Goal: Task Accomplishment & Management: Manage account settings

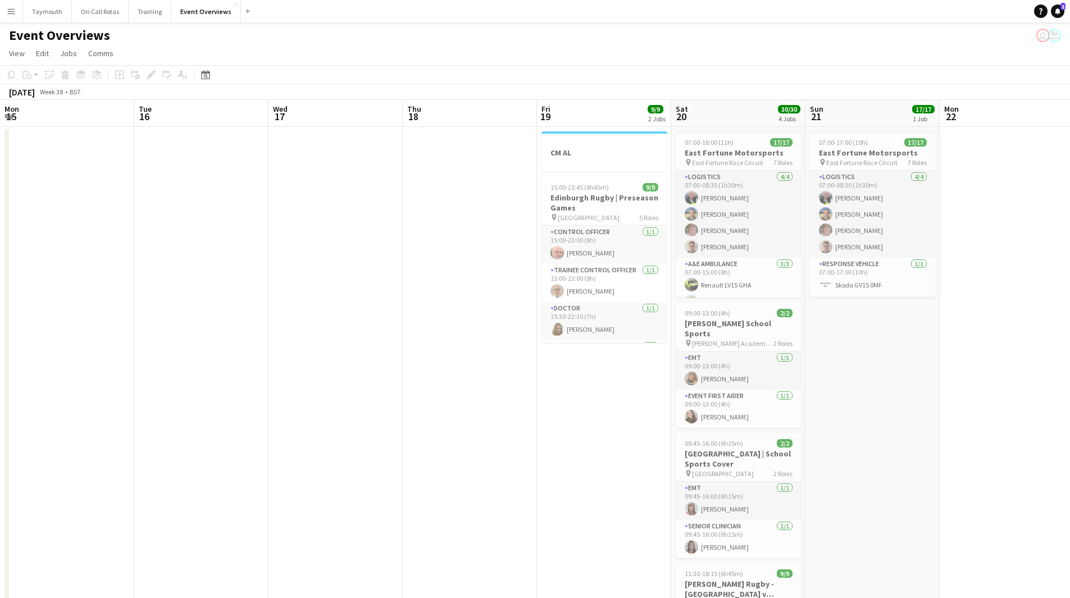
scroll to position [0, 271]
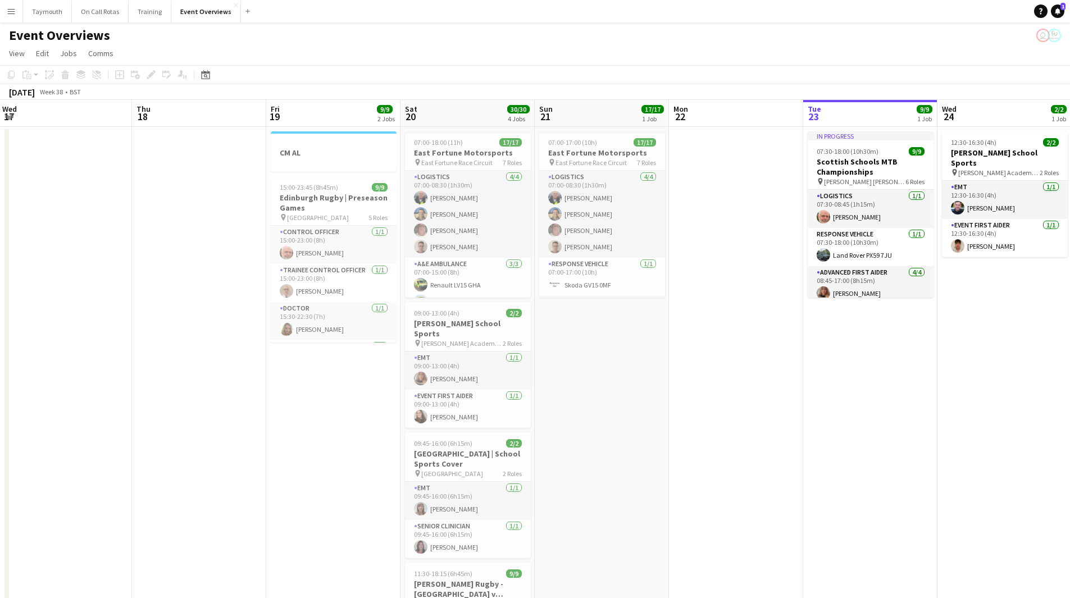
click at [15, 16] on button "Menu" at bounding box center [11, 11] width 22 height 22
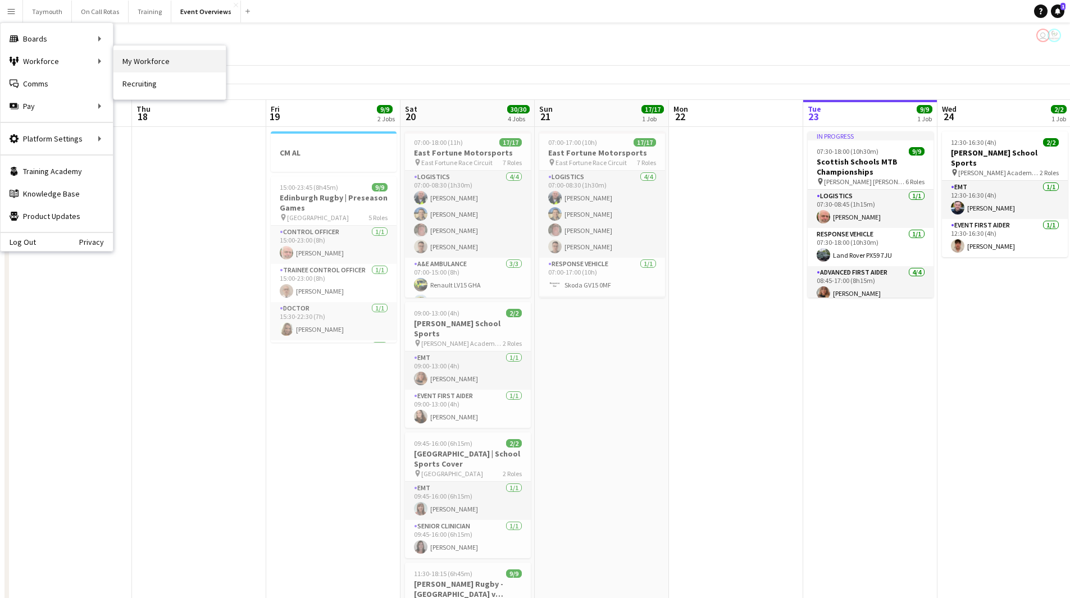
click at [180, 57] on link "My Workforce" at bounding box center [169, 61] width 112 height 22
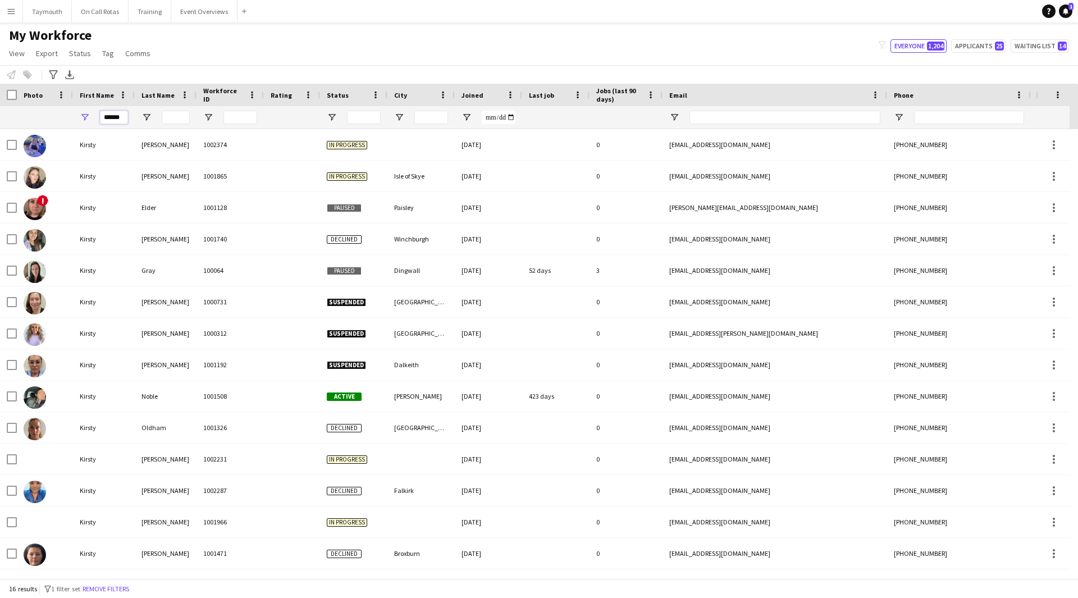
drag, startPoint x: 118, startPoint y: 117, endPoint x: -57, endPoint y: 103, distance: 176.3
click at [0, 103] on html "Menu Boards Boards Boards All jobs Status Workforce Workforce My Workforce Recr…" at bounding box center [539, 299] width 1078 height 598
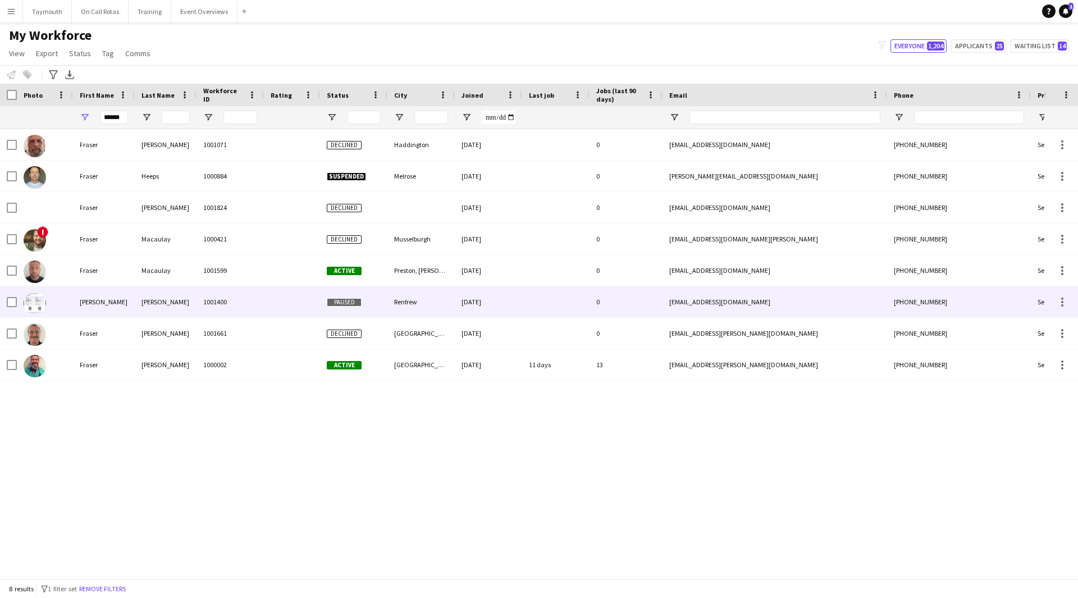
click at [223, 301] on div "1001400" at bounding box center [230, 301] width 67 height 31
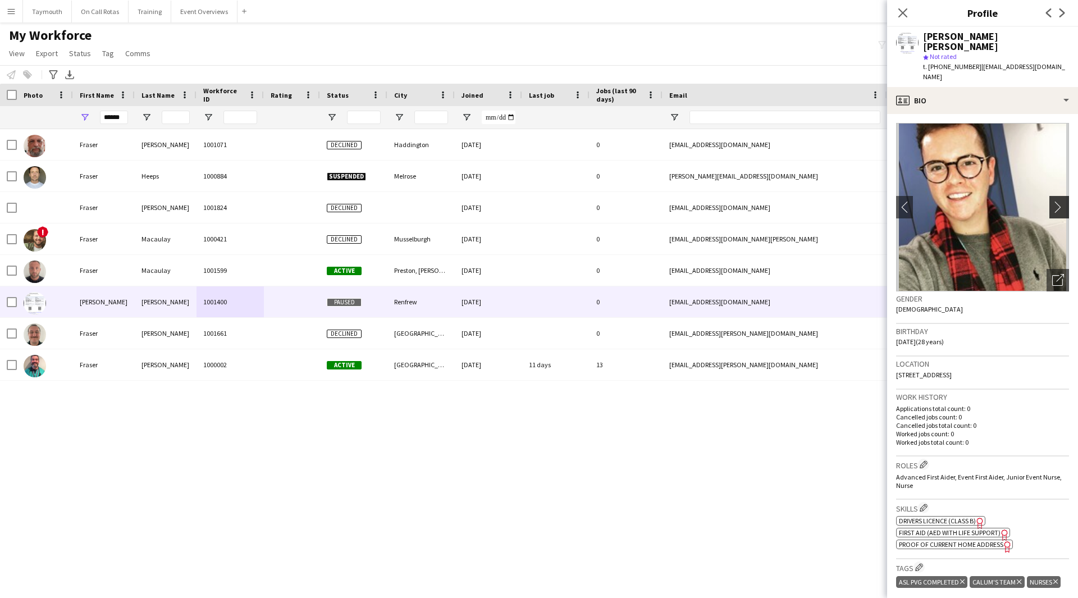
click at [1058, 201] on app-icon "chevron-right" at bounding box center [1060, 207] width 17 height 12
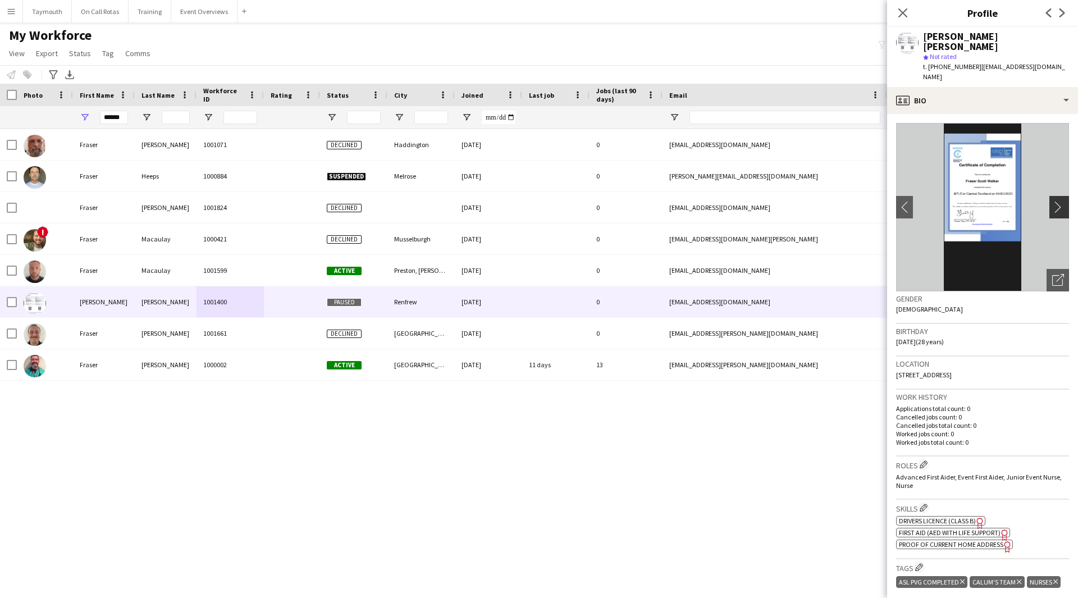
click at [1057, 201] on app-icon "chevron-right" at bounding box center [1060, 207] width 17 height 12
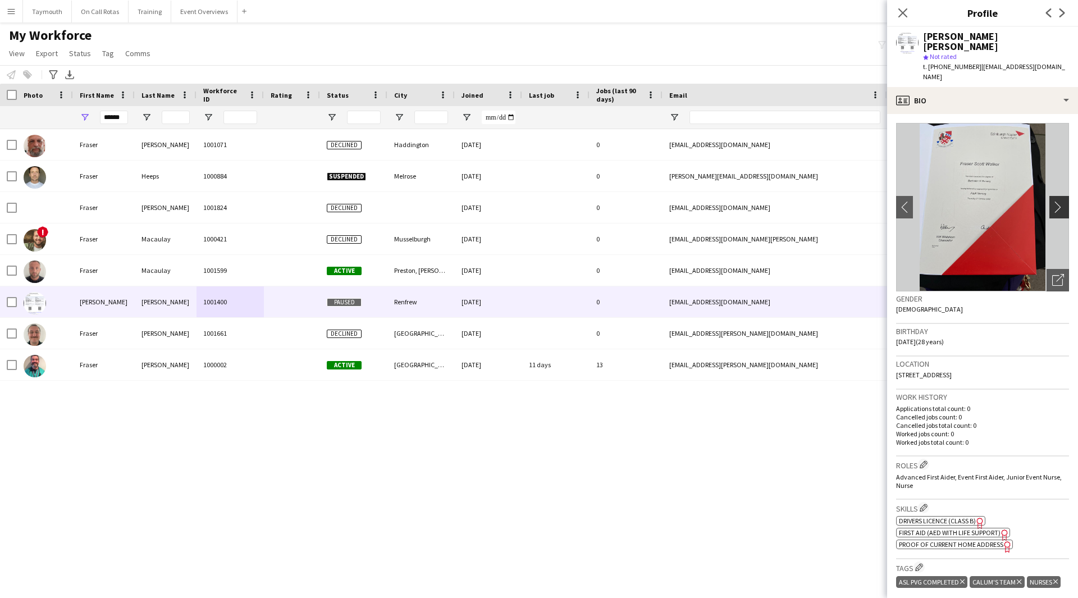
click at [1055, 201] on app-icon "chevron-right" at bounding box center [1060, 207] width 17 height 12
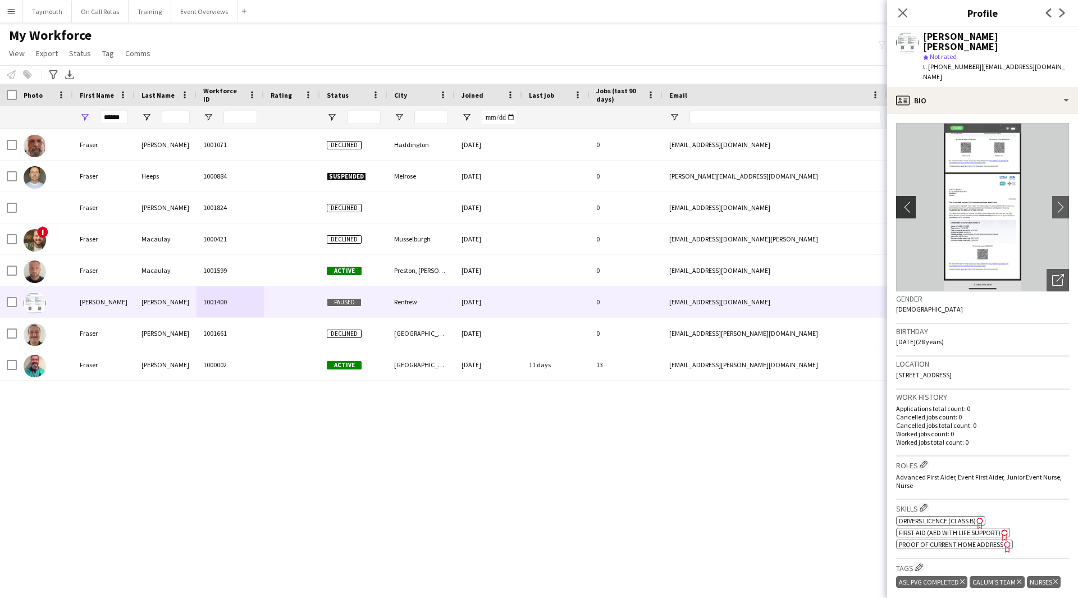
click at [900, 201] on app-icon "chevron-left" at bounding box center [904, 207] width 17 height 12
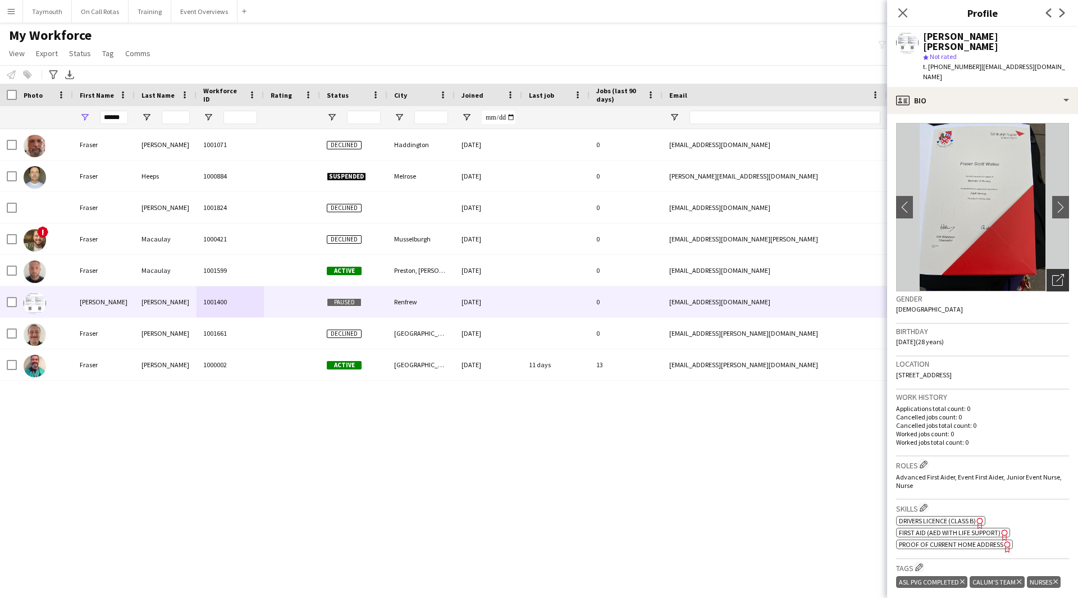
click at [1052, 275] on icon at bounding box center [1057, 280] width 11 height 11
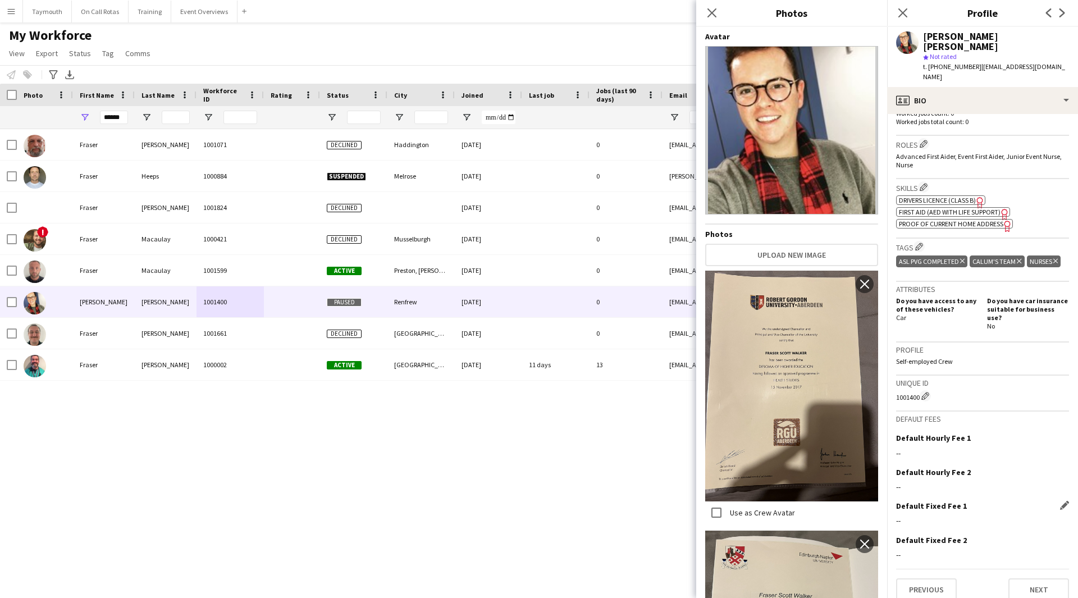
scroll to position [322, 0]
click at [1034, 577] on button "Next" at bounding box center [1039, 588] width 61 height 22
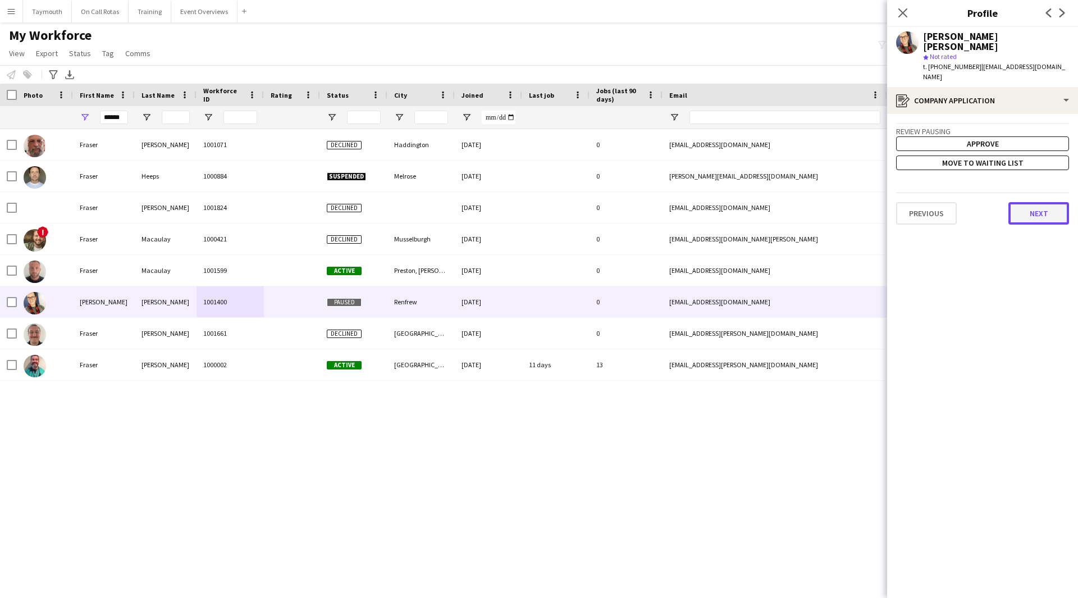
click at [1021, 202] on button "Next" at bounding box center [1039, 213] width 61 height 22
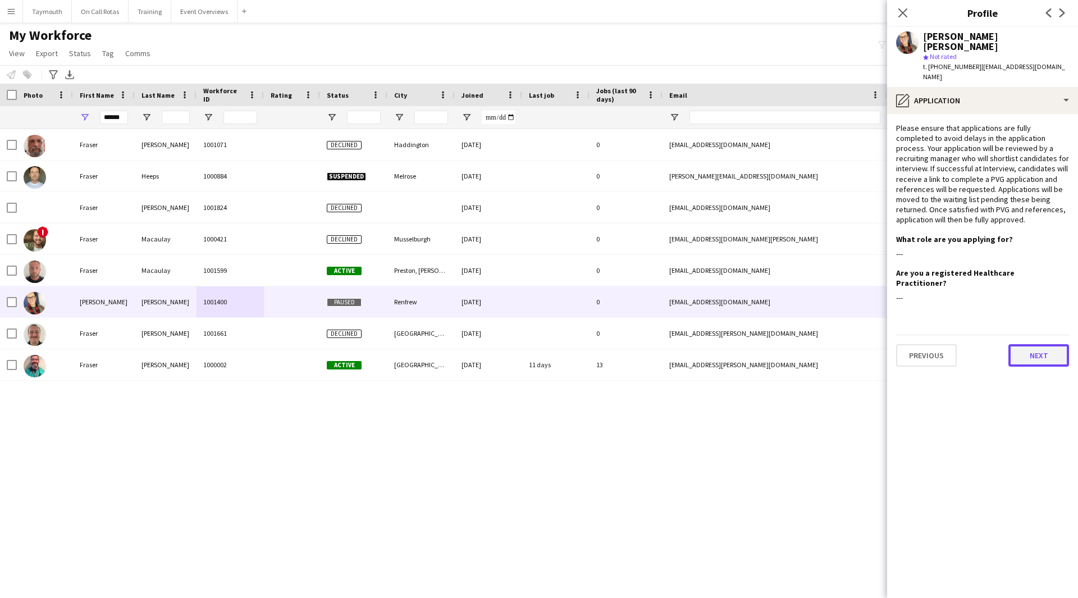
click at [1035, 344] on button "Next" at bounding box center [1039, 355] width 61 height 22
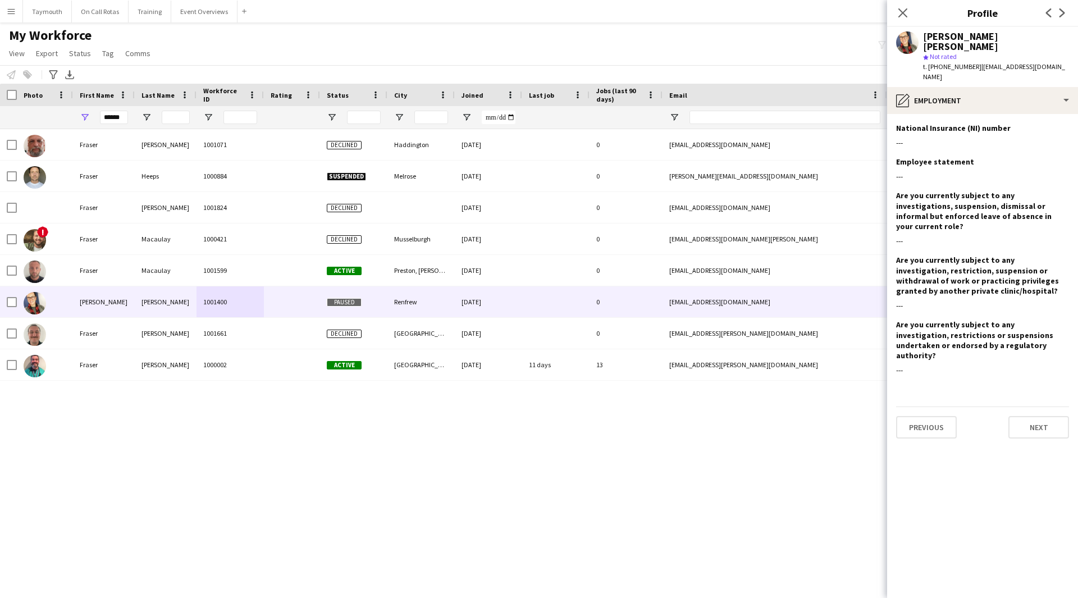
click at [1033, 358] on app-section-data-types "National Insurance (NI) number Edit this field --- Employee statement Edit this…" at bounding box center [982, 356] width 191 height 484
click at [1035, 416] on button "Next" at bounding box center [1039, 427] width 61 height 22
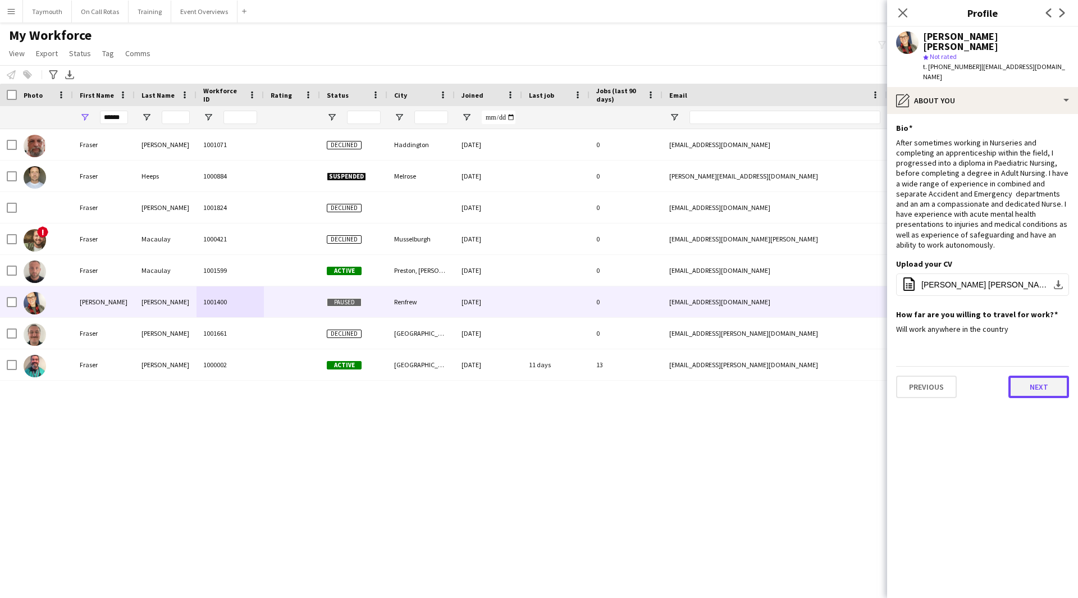
click at [1043, 376] on button "Next" at bounding box center [1039, 387] width 61 height 22
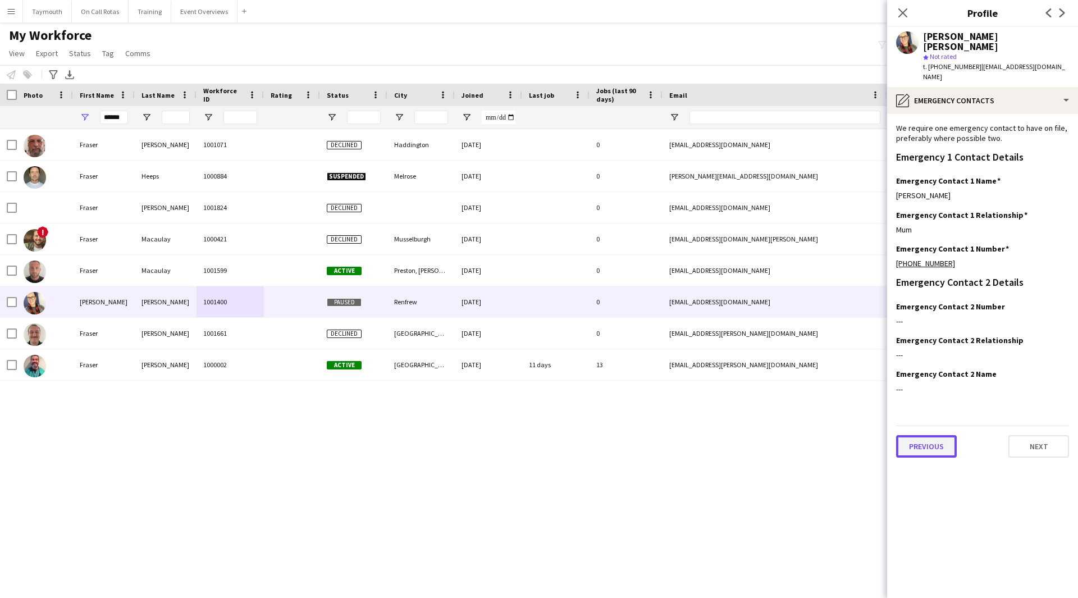
click at [940, 435] on button "Previous" at bounding box center [926, 446] width 61 height 22
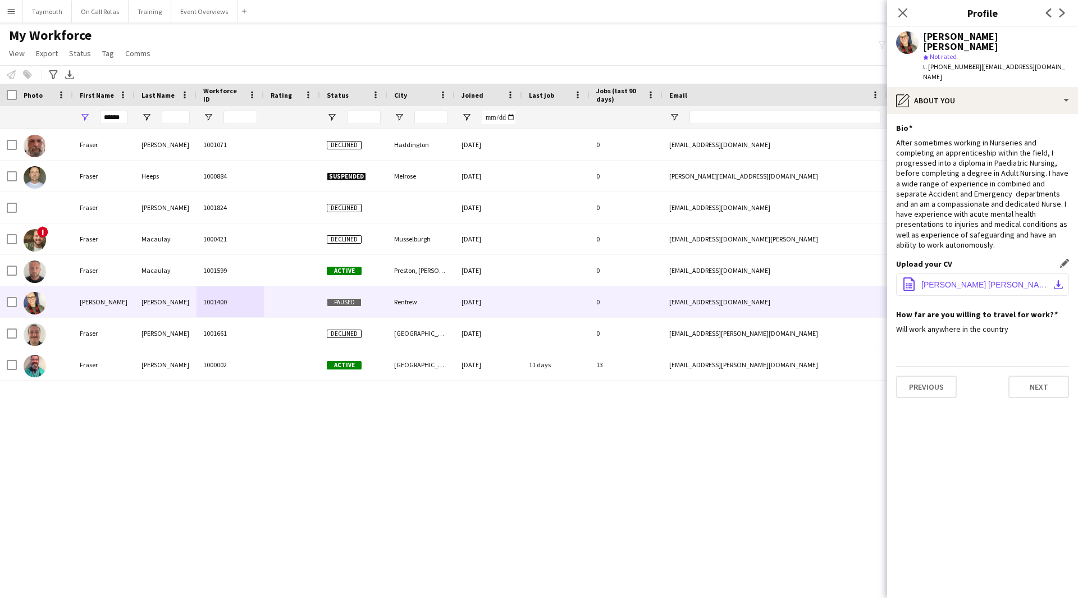
click at [1020, 280] on span "[PERSON_NAME] [PERSON_NAME] - CV [DATE].pdf" at bounding box center [984, 284] width 127 height 9
click at [1027, 376] on button "Next" at bounding box center [1039, 387] width 61 height 22
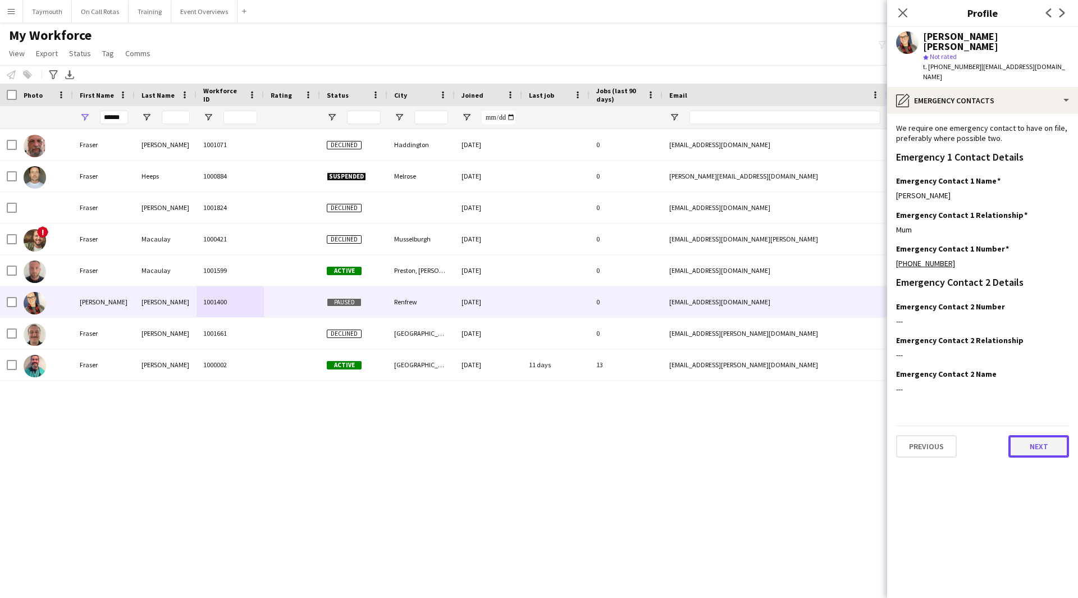
click at [1029, 435] on button "Next" at bounding box center [1039, 446] width 61 height 22
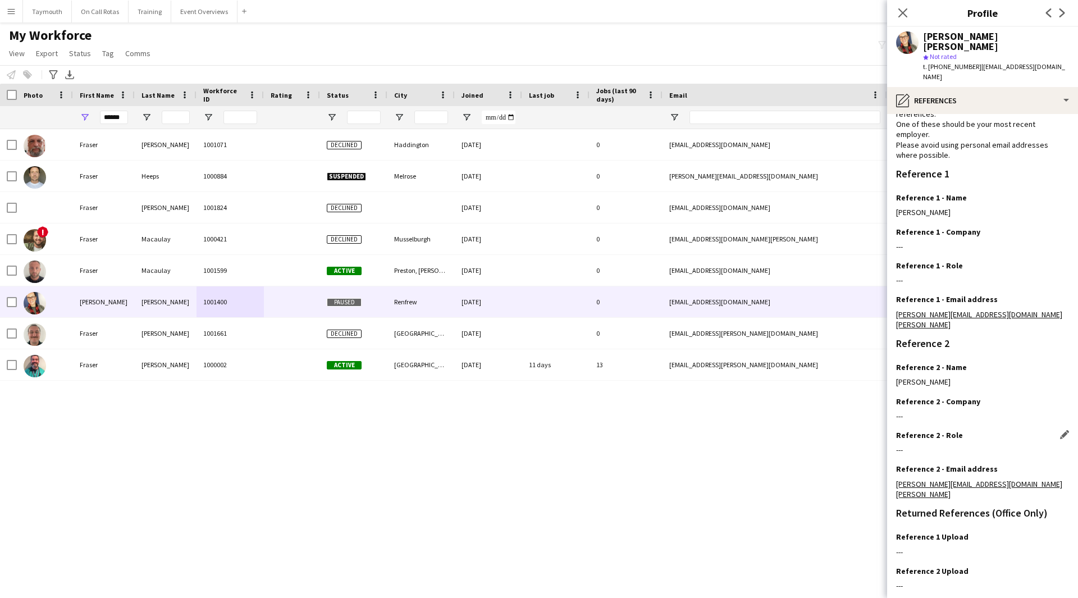
scroll to position [72, 0]
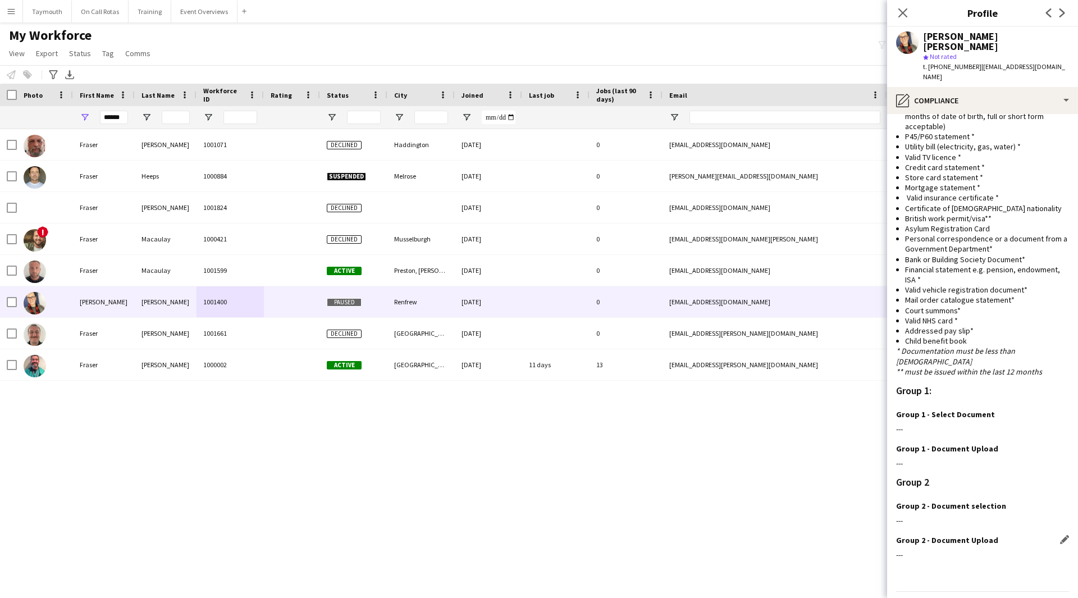
scroll to position [744, 0]
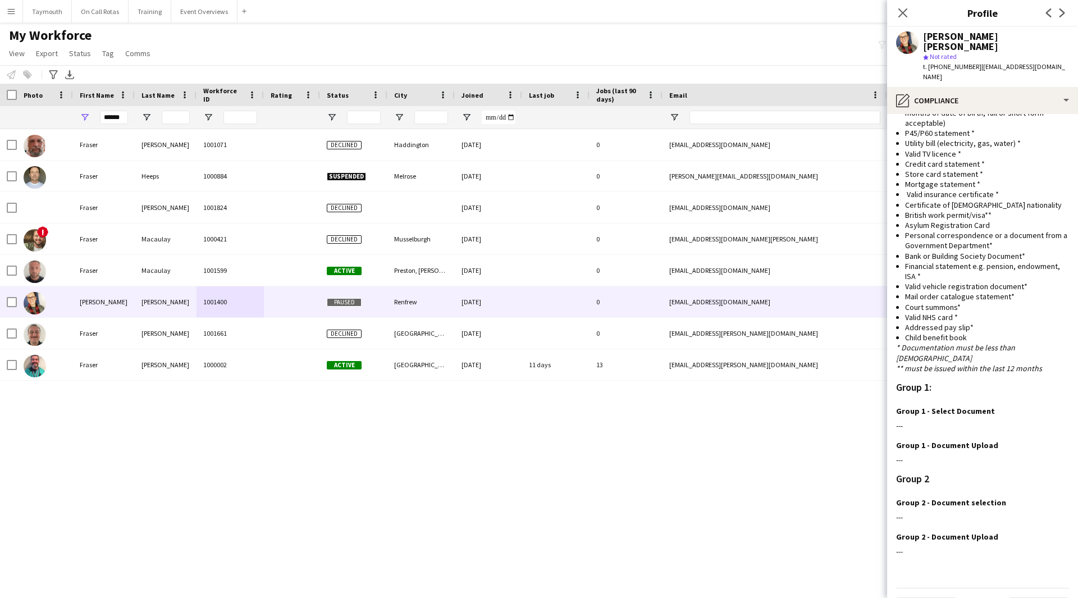
click at [1019, 590] on app-section-data-types "Nationality Edit this field Scottish Permission to Work in the [GEOGRAPHIC_DATA…" at bounding box center [982, 356] width 191 height 484
click at [1028, 597] on button "Next" at bounding box center [1039, 608] width 61 height 22
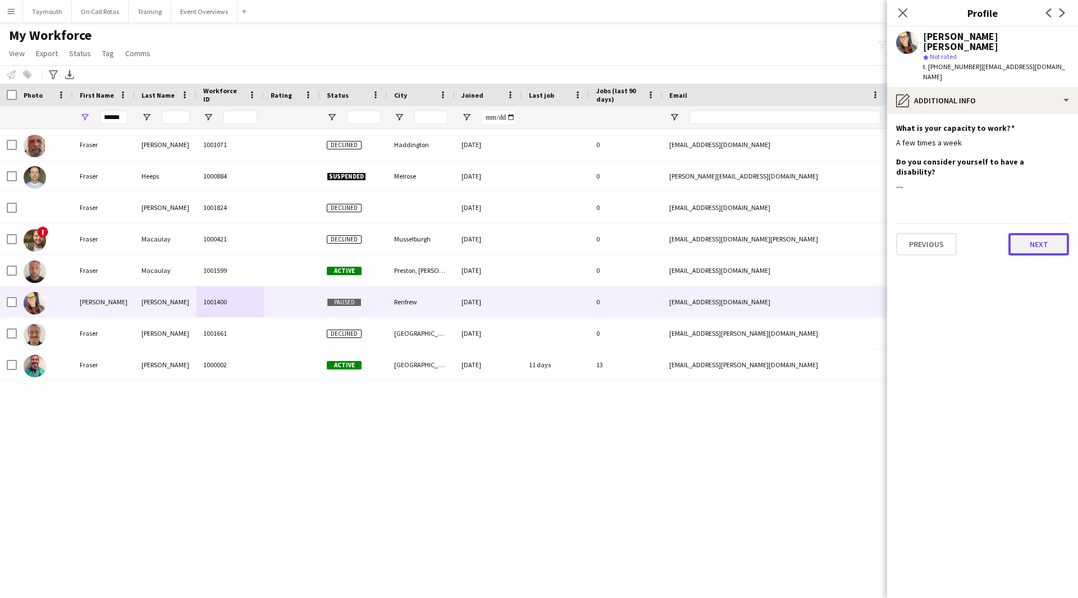
click at [1028, 233] on button "Next" at bounding box center [1039, 244] width 61 height 22
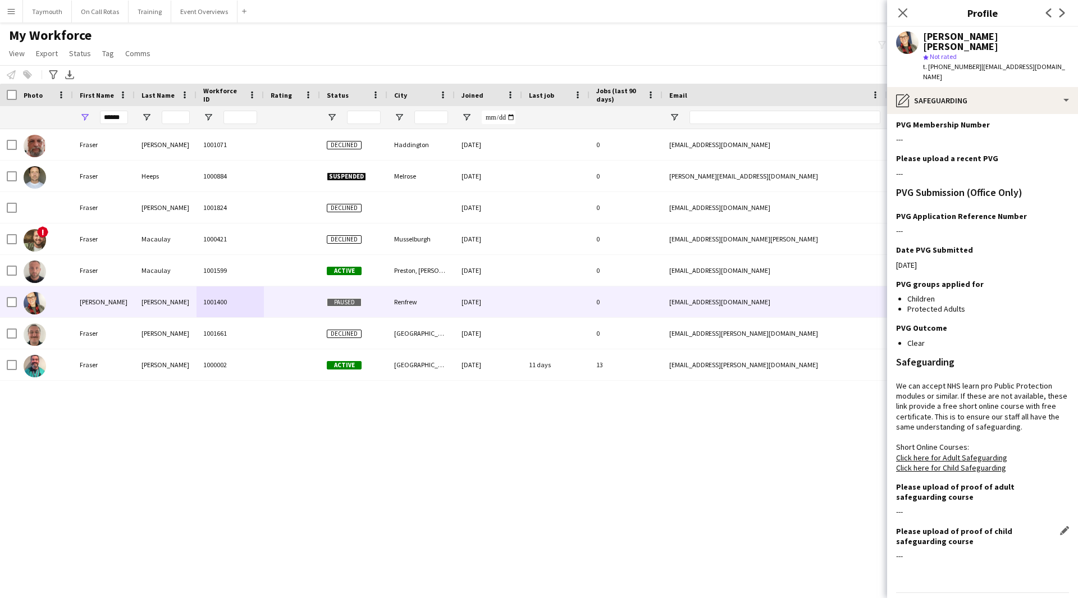
scroll to position [130, 0]
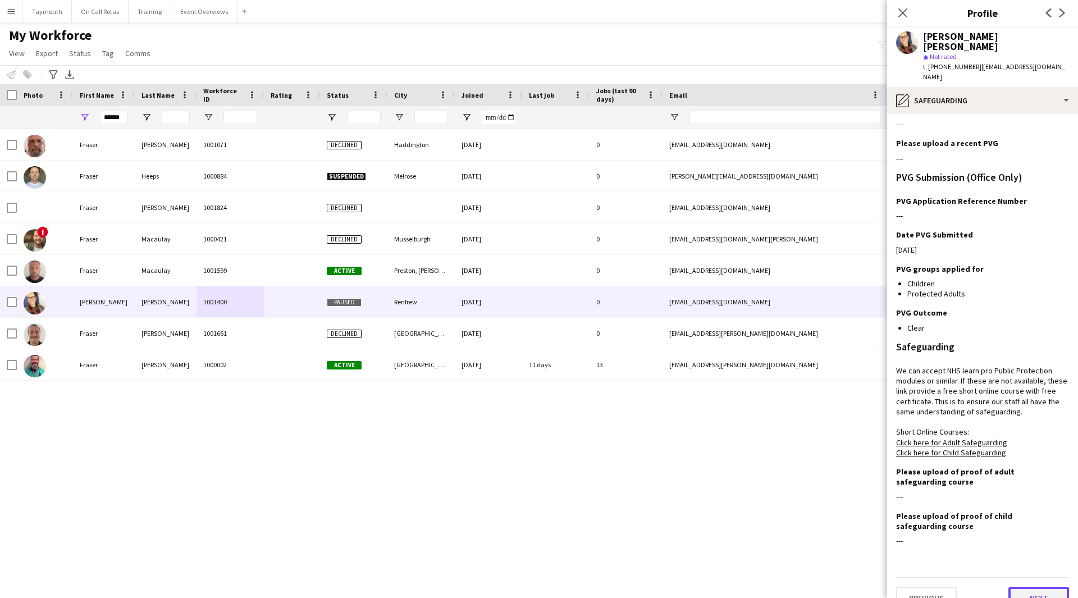
click at [1041, 587] on button "Next" at bounding box center [1039, 598] width 61 height 22
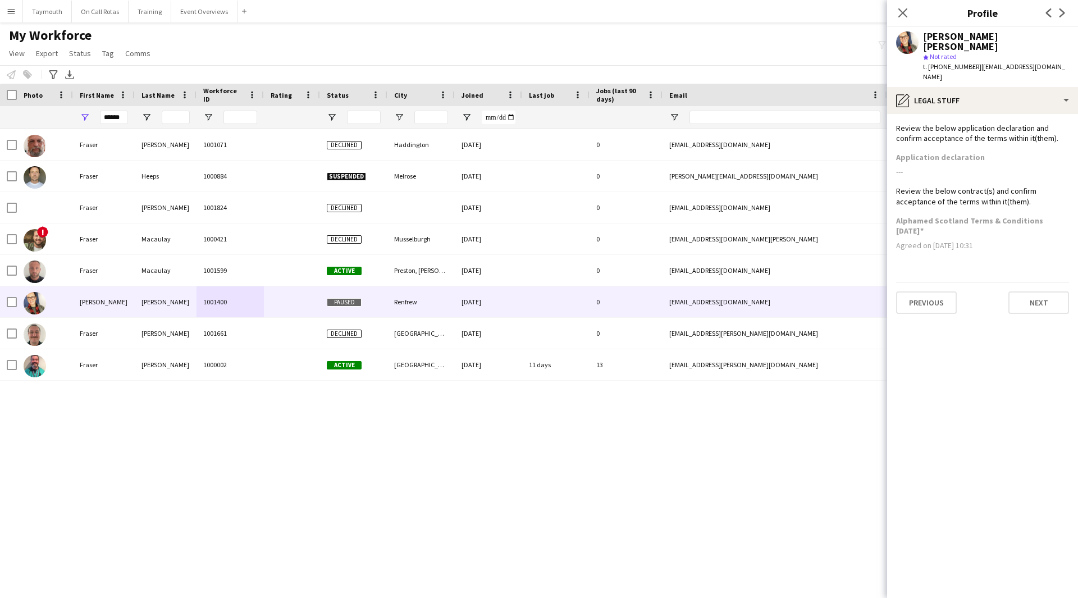
scroll to position [0, 0]
click at [1016, 291] on button "Next" at bounding box center [1039, 302] width 61 height 22
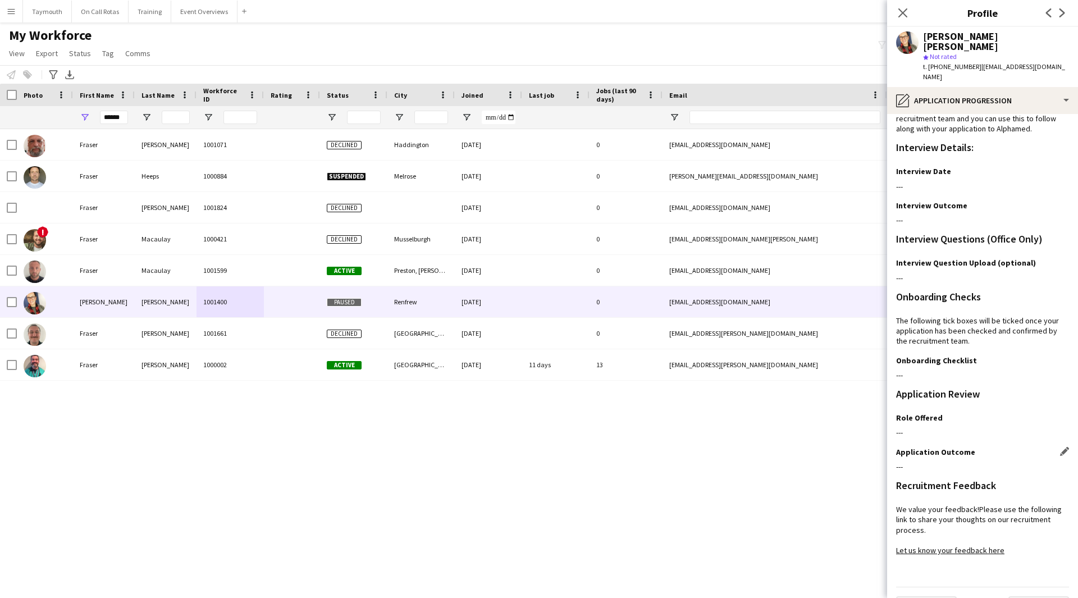
scroll to position [29, 0]
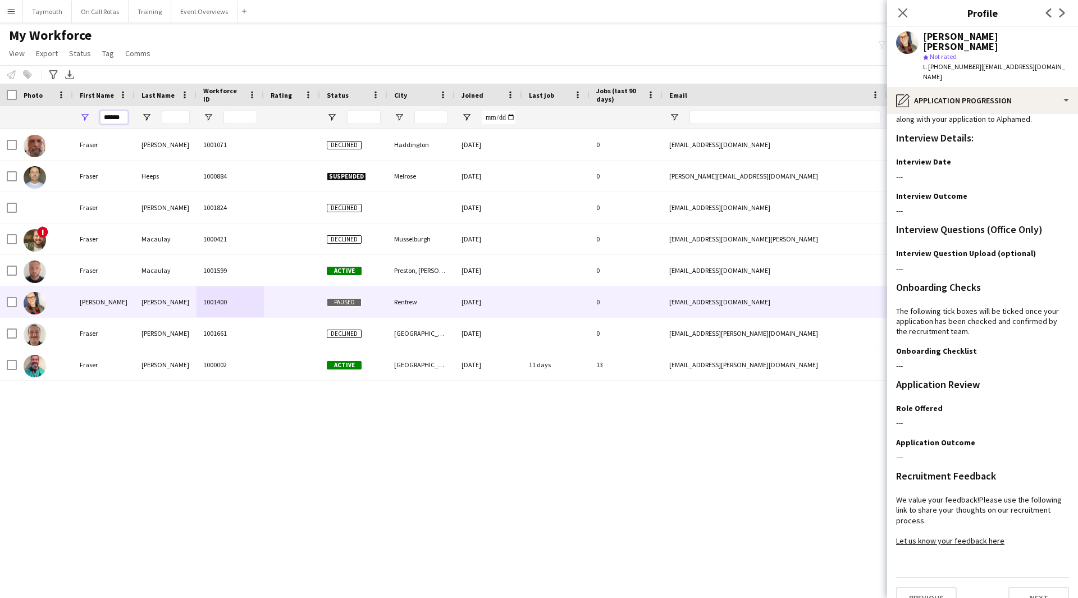
drag, startPoint x: 125, startPoint y: 118, endPoint x: -145, endPoint y: 97, distance: 271.0
click at [0, 97] on html "Menu Boards Boards Boards All jobs Status Workforce Workforce My Workforce Recr…" at bounding box center [539, 299] width 1078 height 598
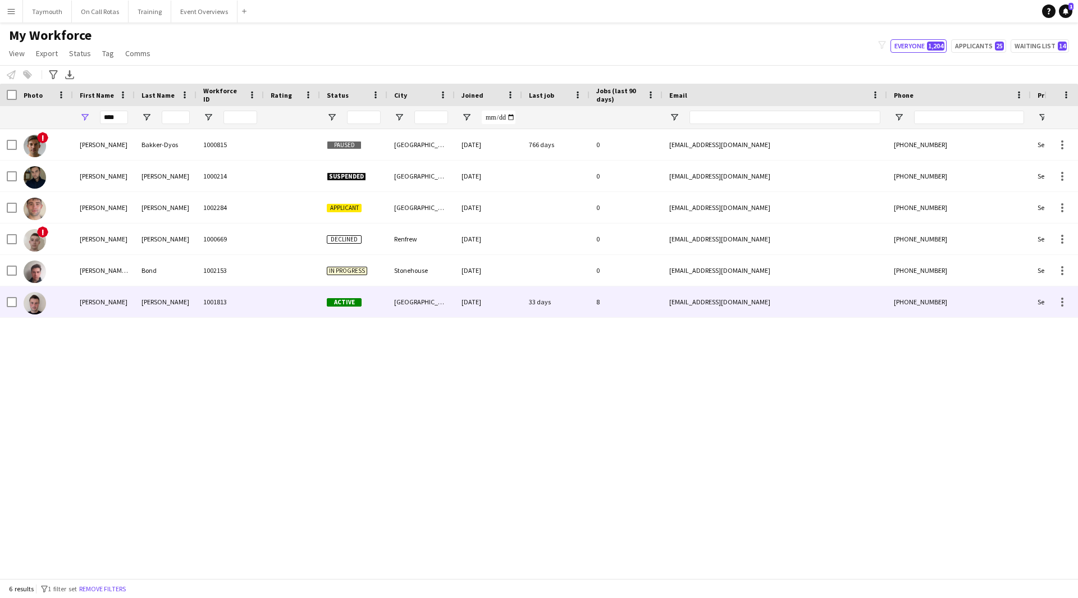
click at [194, 306] on div "[PERSON_NAME]" at bounding box center [166, 301] width 62 height 31
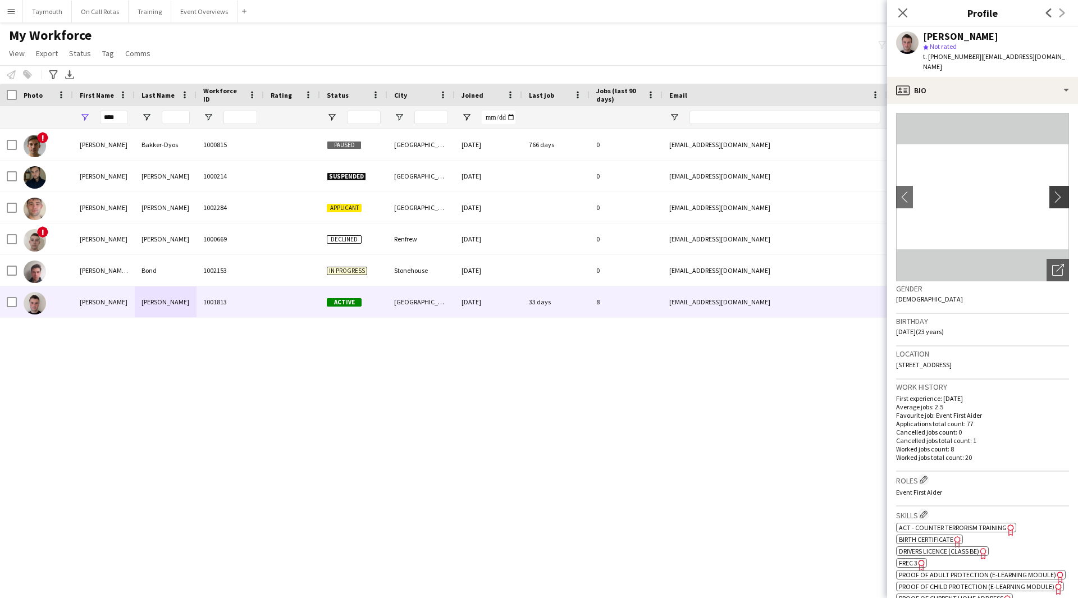
click at [1052, 191] on app-icon "chevron-right" at bounding box center [1060, 197] width 17 height 12
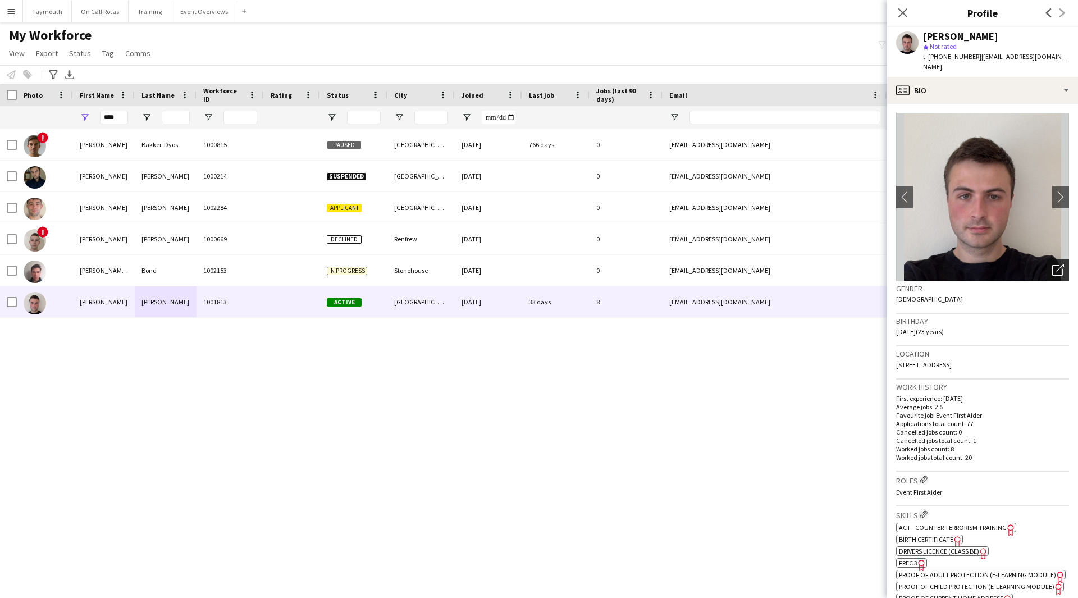
click at [1052, 264] on icon "Open photos pop-in" at bounding box center [1058, 270] width 12 height 12
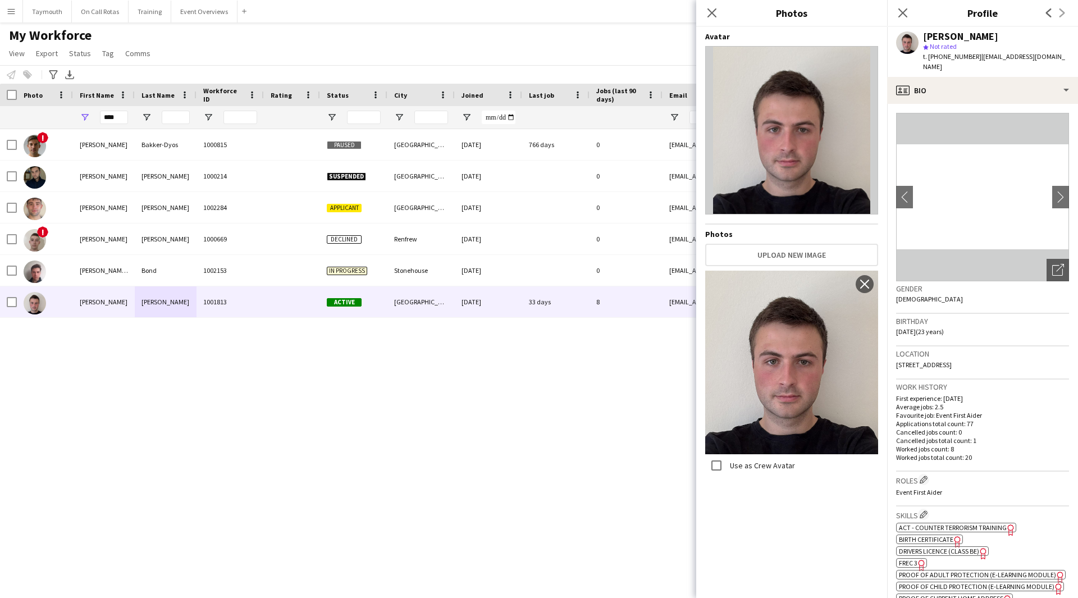
click at [596, 446] on div "! [PERSON_NAME]-Dyos 1000815 Paused Edinburgh [DATE] 766 days 0 [EMAIL_ADDRESS]…" at bounding box center [522, 349] width 1044 height 441
click at [713, 10] on icon "Close pop-in" at bounding box center [711, 12] width 11 height 11
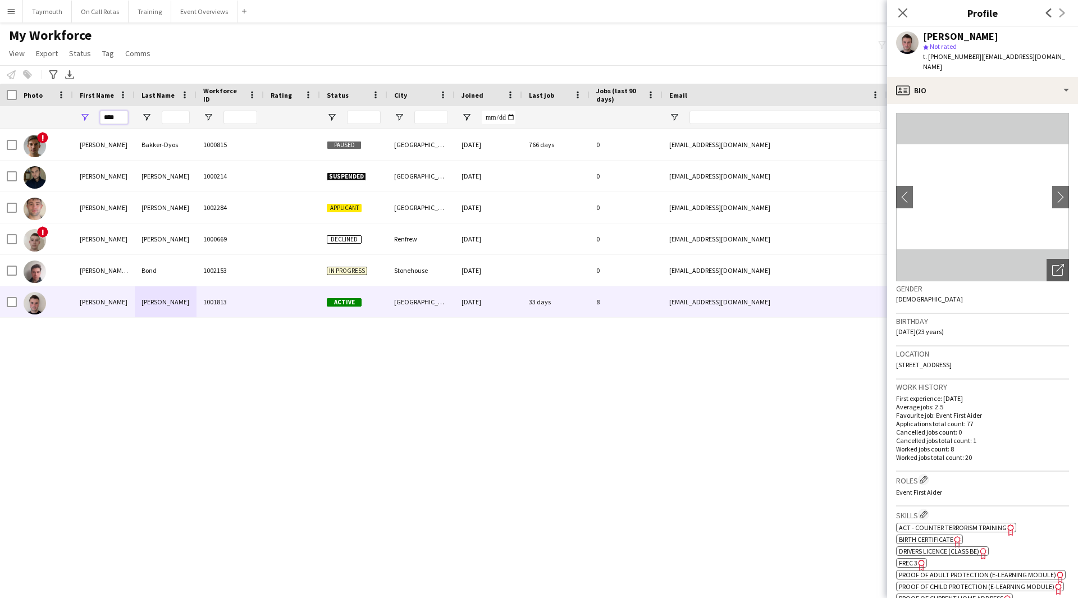
drag, startPoint x: 117, startPoint y: 119, endPoint x: -48, endPoint y: 104, distance: 165.2
click at [0, 104] on html "Menu Boards Boards Boards All jobs Status Workforce Workforce My Workforce Recr…" at bounding box center [539, 299] width 1078 height 598
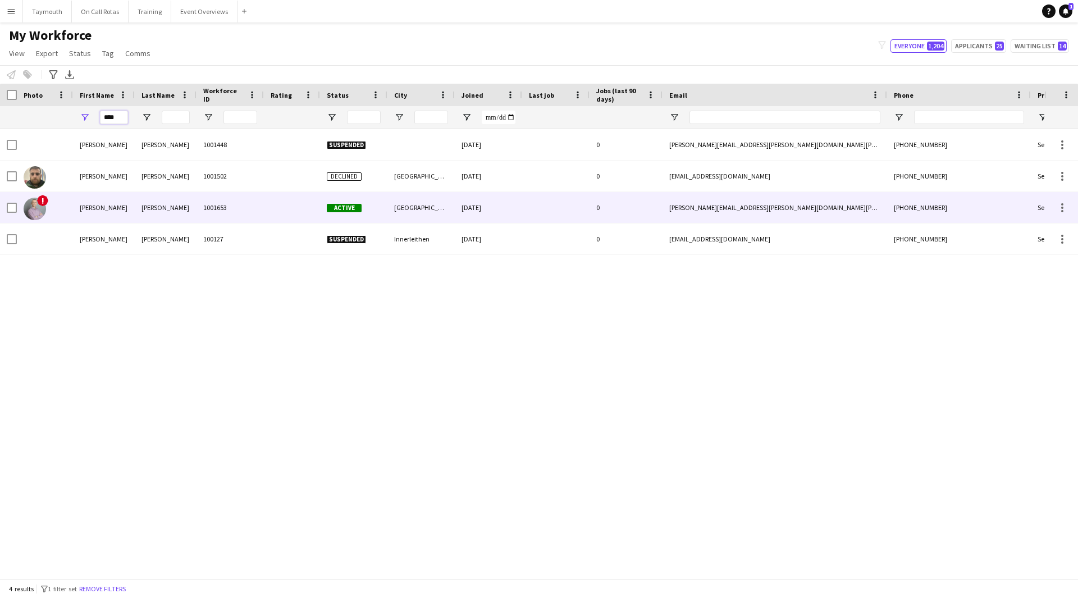
type input "****"
click at [190, 210] on div "[PERSON_NAME]" at bounding box center [166, 207] width 62 height 31
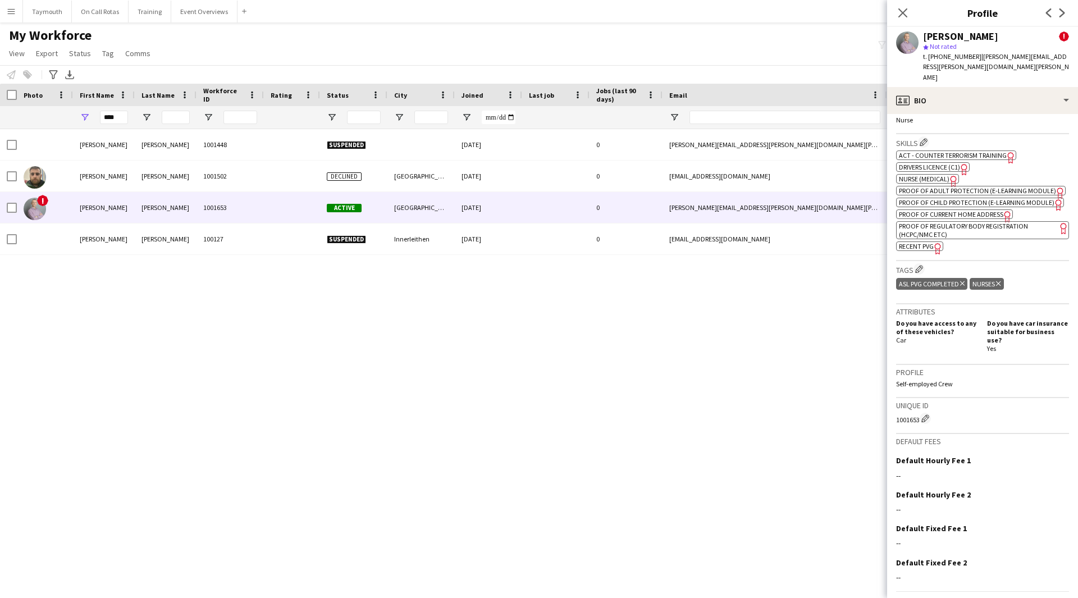
scroll to position [500, 0]
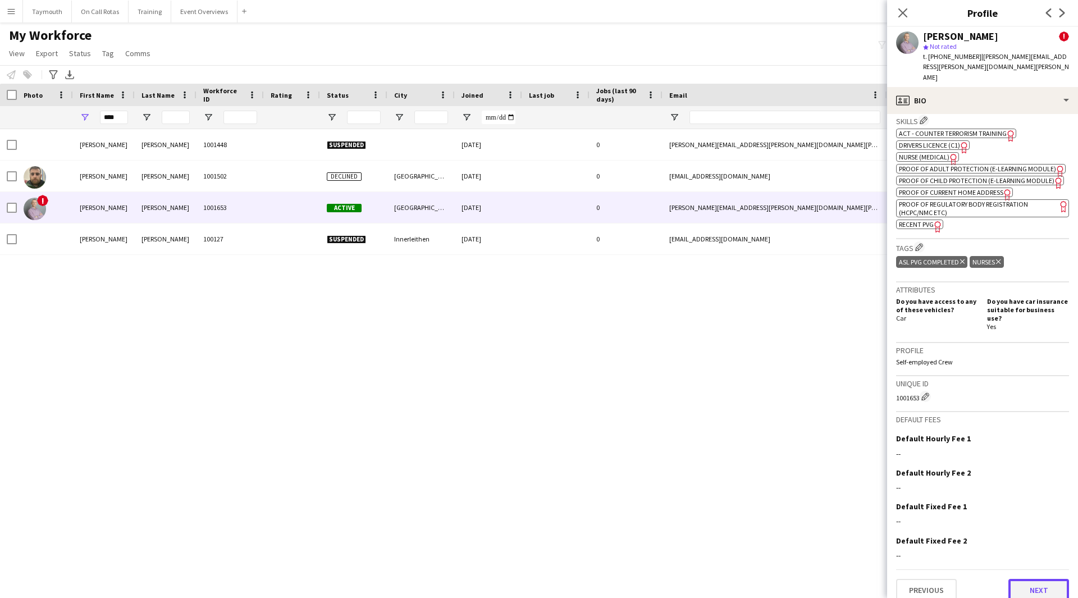
click at [1046, 581] on button "Next" at bounding box center [1039, 590] width 61 height 22
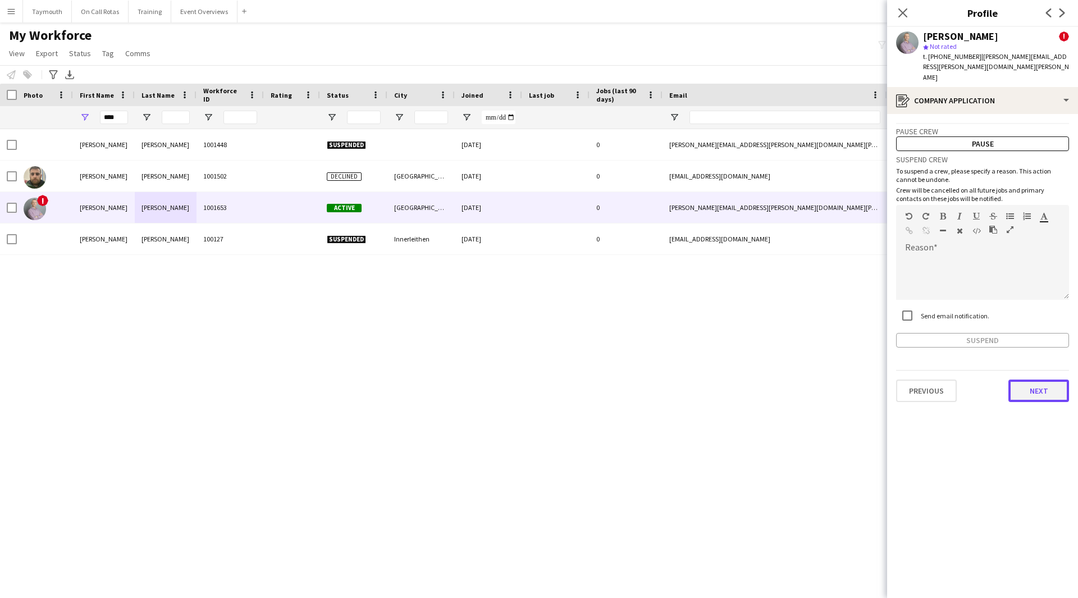
click at [1049, 380] on button "Next" at bounding box center [1039, 391] width 61 height 22
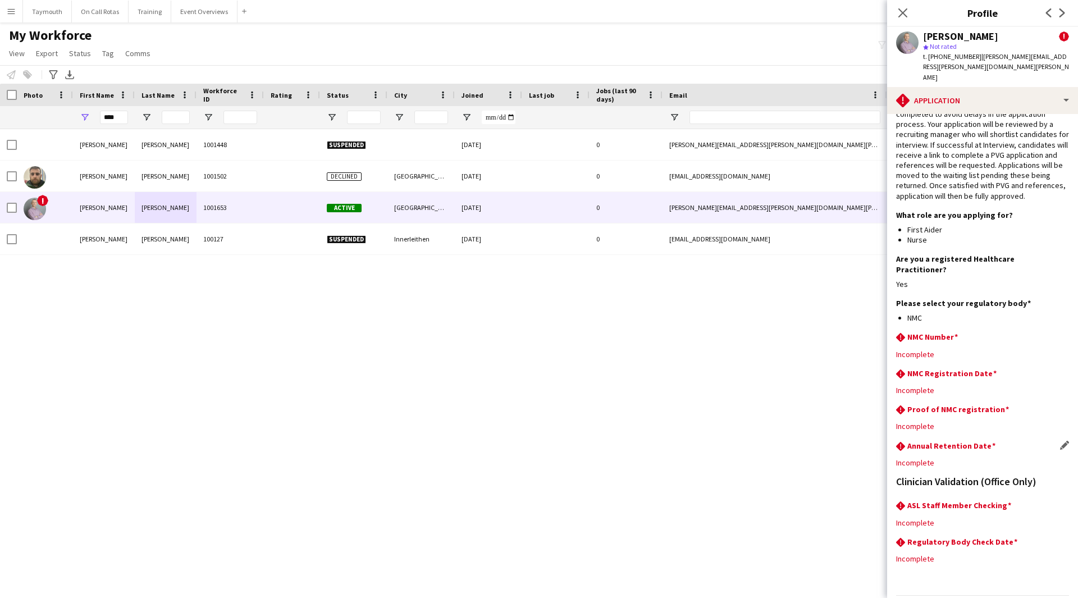
scroll to position [31, 0]
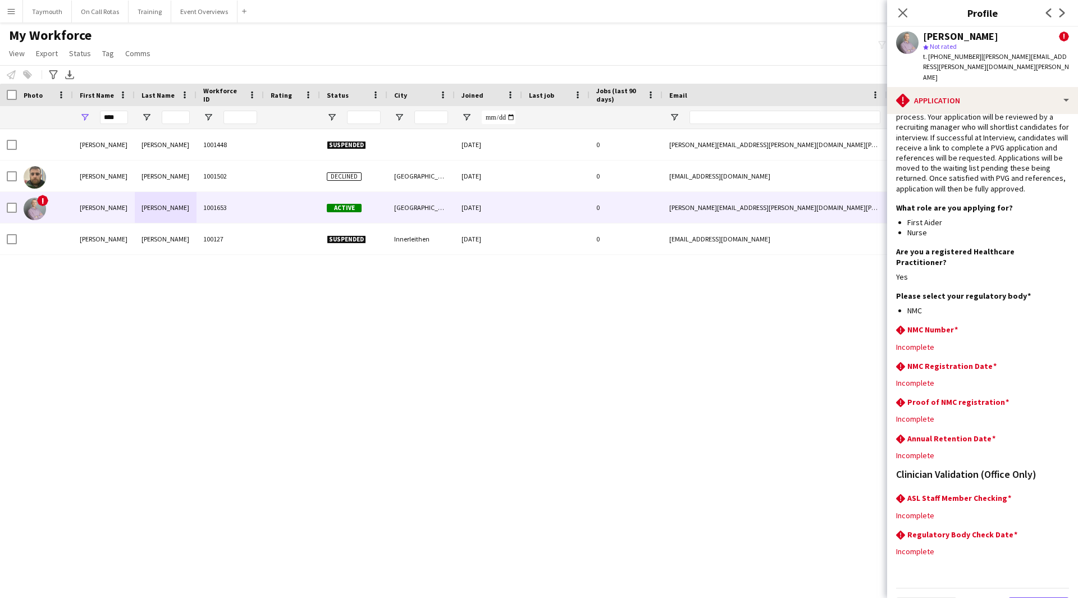
click at [1039, 597] on button "Next" at bounding box center [1039, 608] width 61 height 22
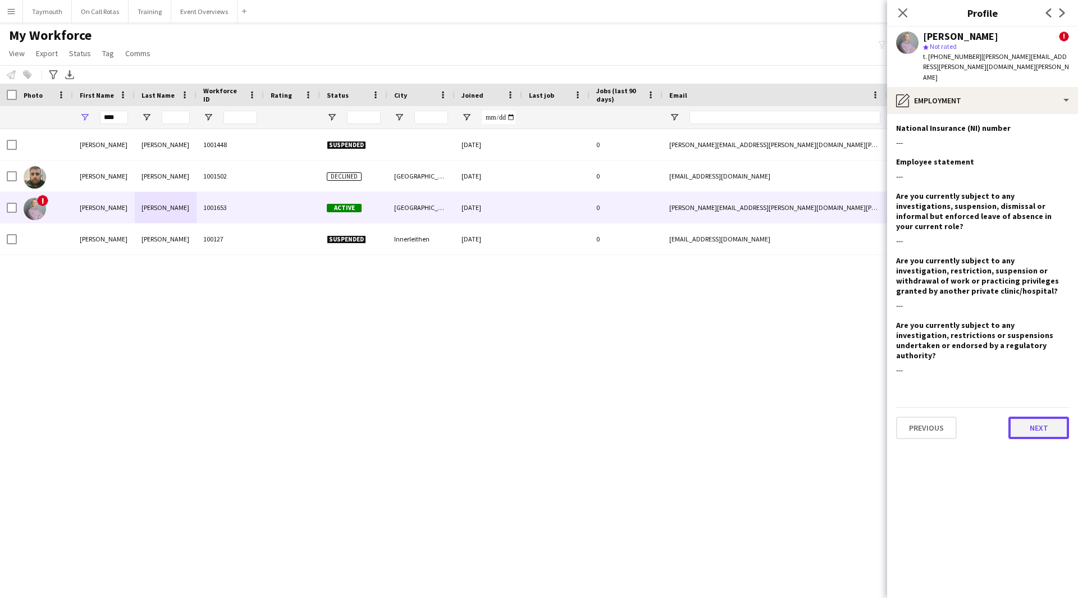
click at [1059, 417] on button "Next" at bounding box center [1039, 428] width 61 height 22
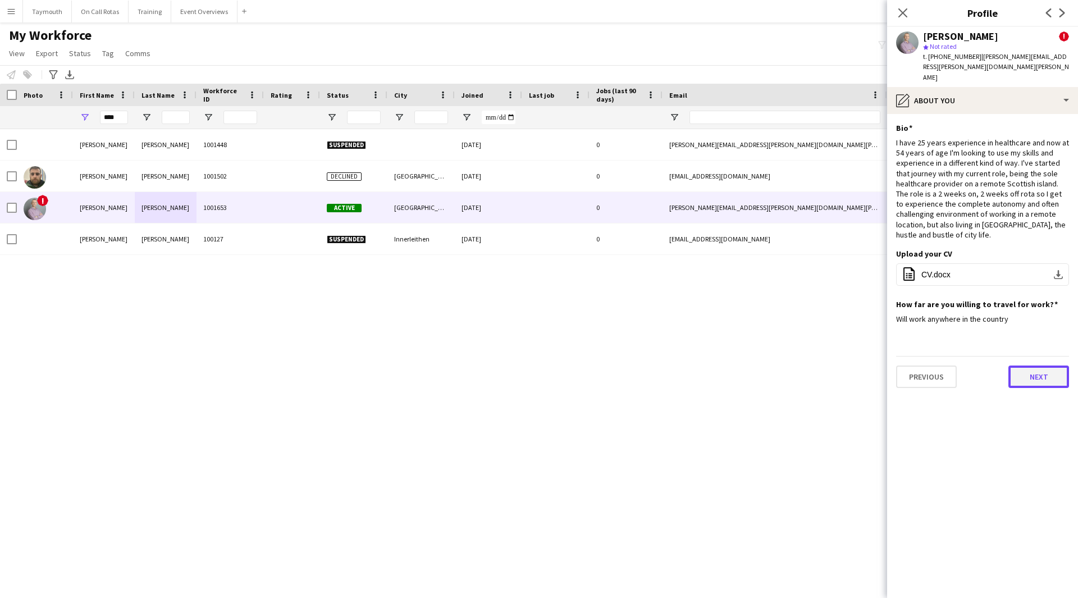
click at [1039, 366] on button "Next" at bounding box center [1039, 377] width 61 height 22
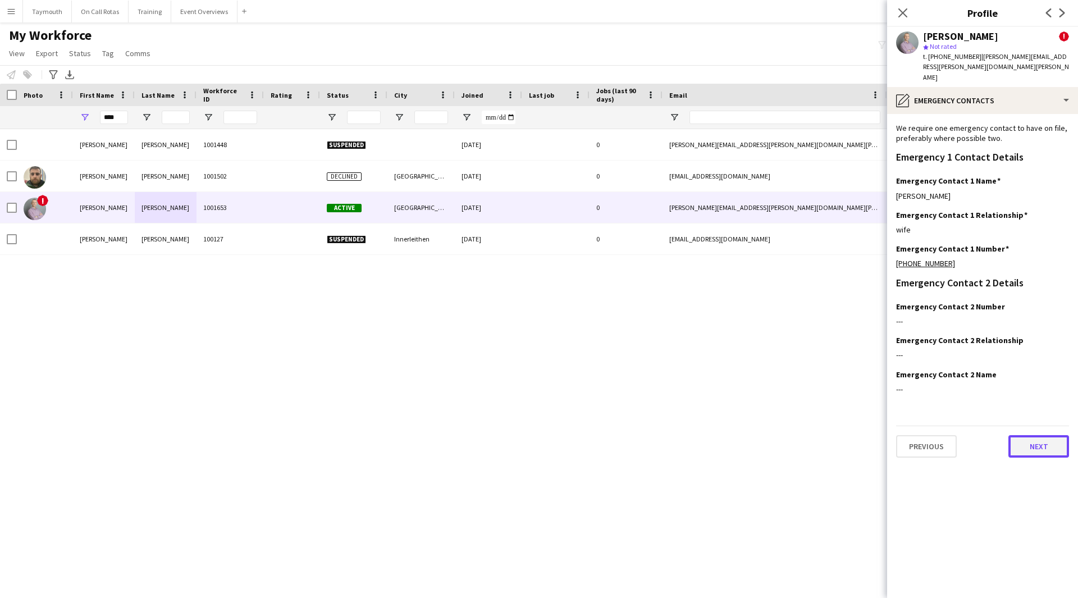
click at [1035, 435] on button "Next" at bounding box center [1039, 446] width 61 height 22
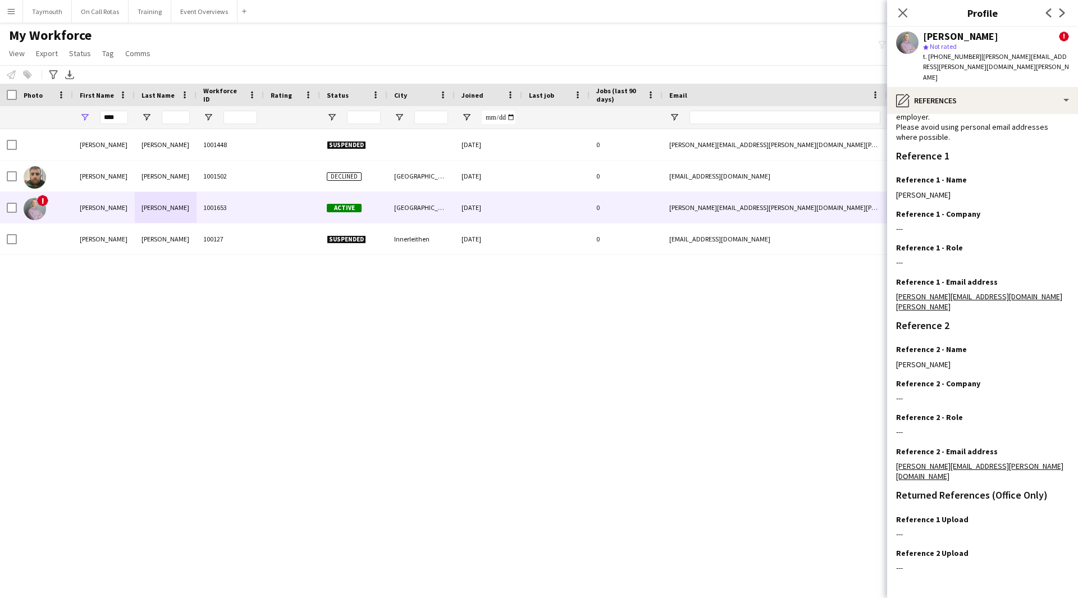
scroll to position [72, 0]
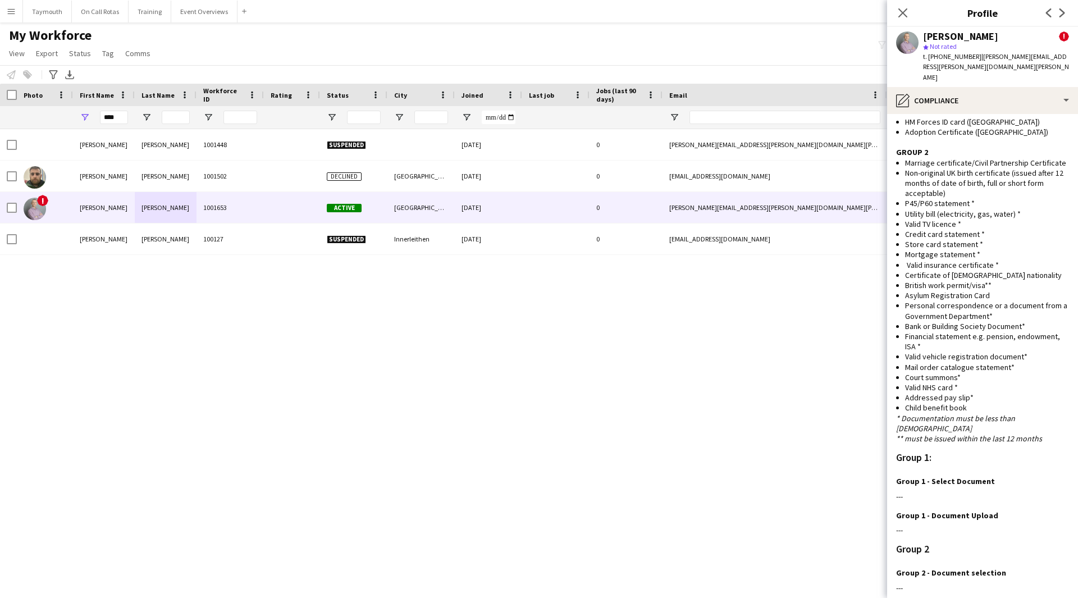
scroll to position [744, 0]
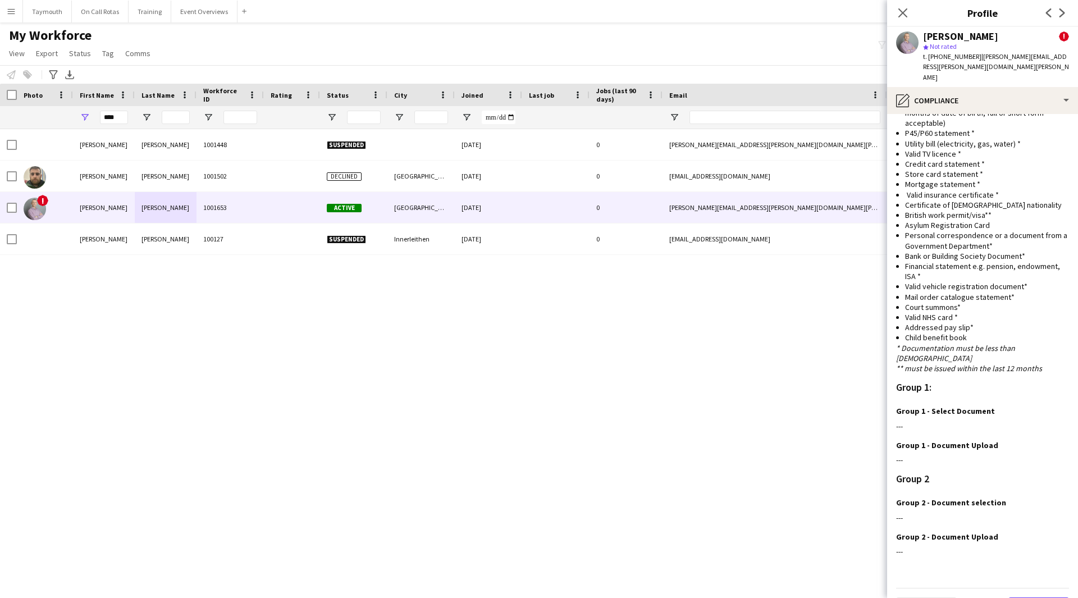
click at [1018, 597] on button "Next" at bounding box center [1039, 608] width 61 height 22
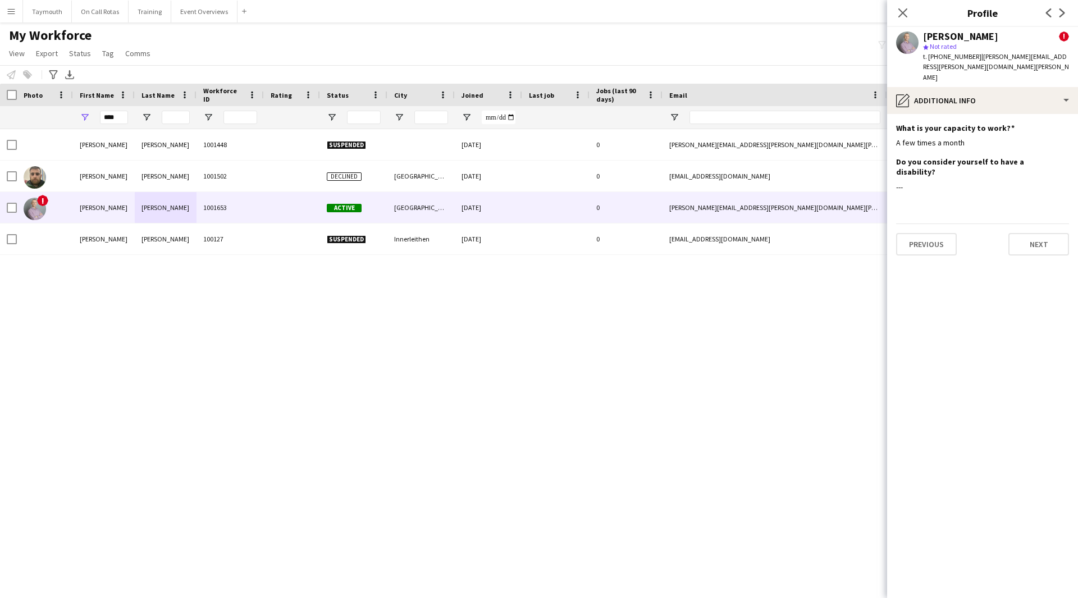
scroll to position [0, 0]
click at [1046, 233] on button "Next" at bounding box center [1039, 244] width 61 height 22
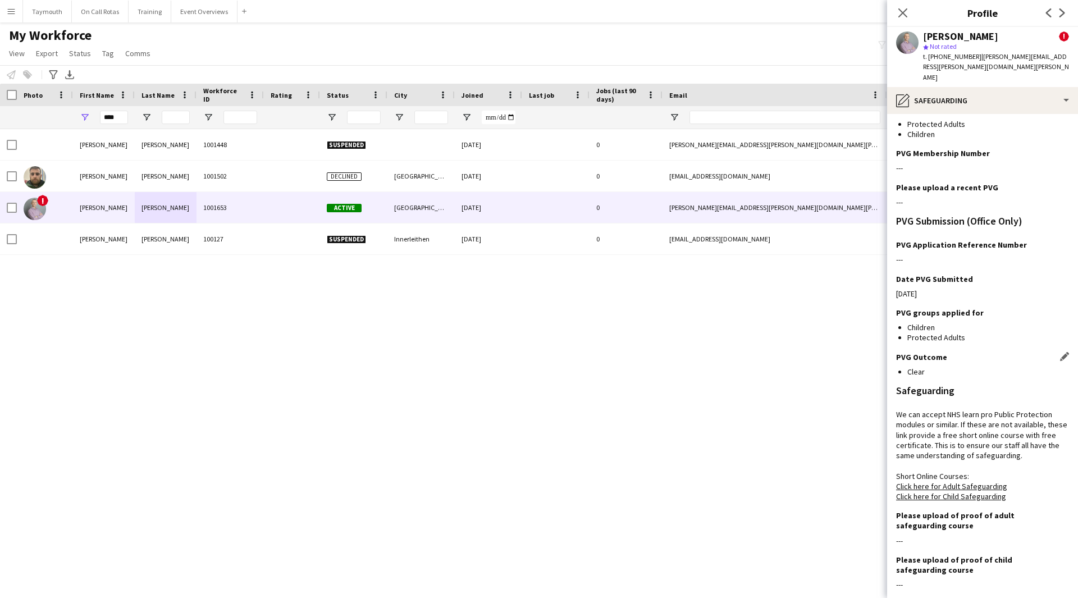
scroll to position [130, 0]
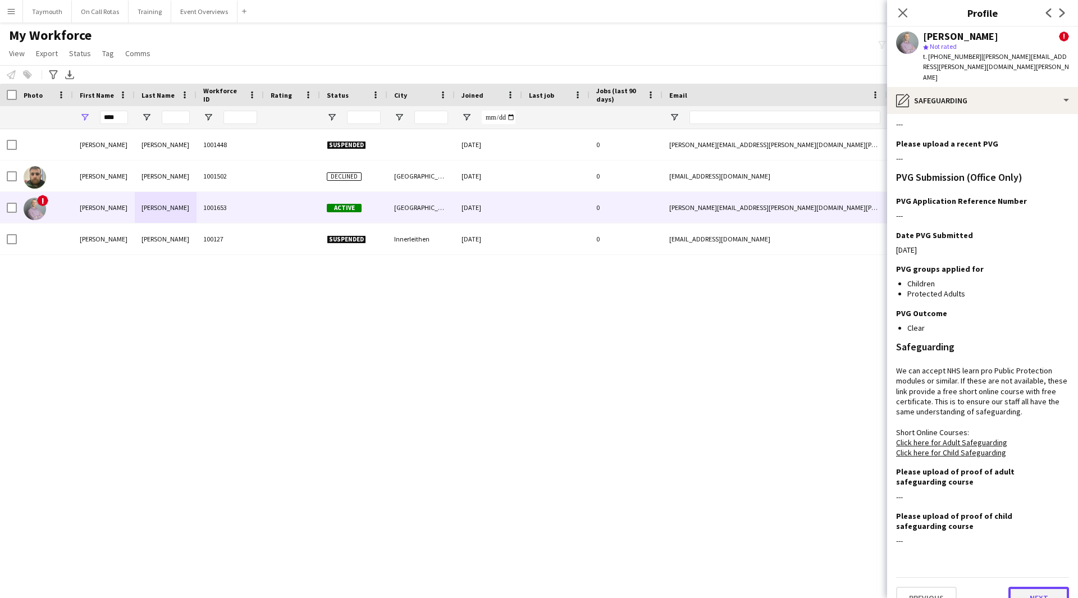
click at [1021, 587] on button "Next" at bounding box center [1039, 598] width 61 height 22
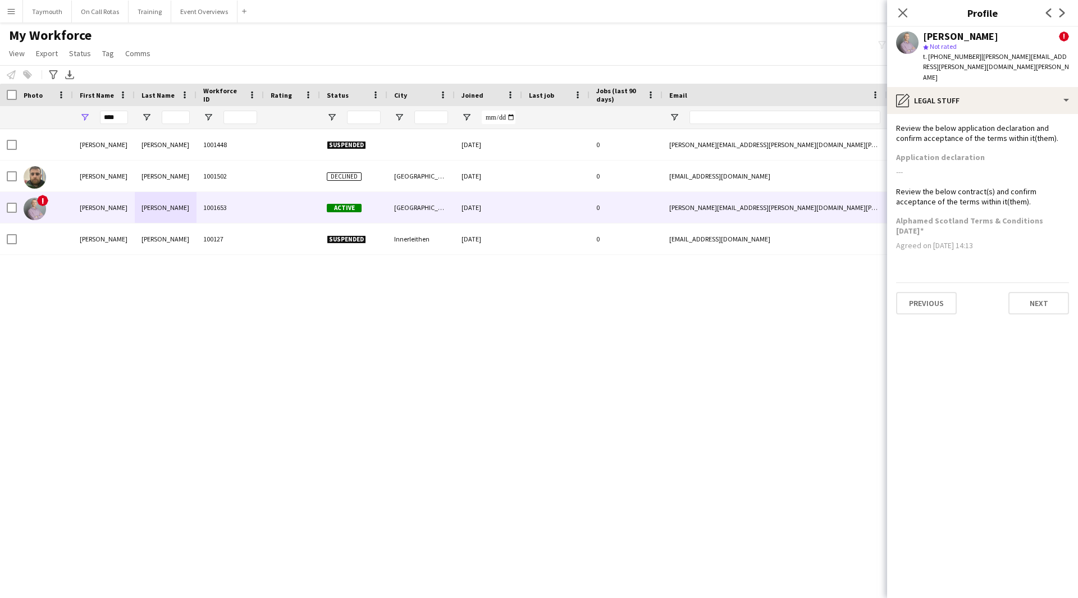
scroll to position [0, 0]
click at [1031, 292] on button "Next" at bounding box center [1039, 303] width 61 height 22
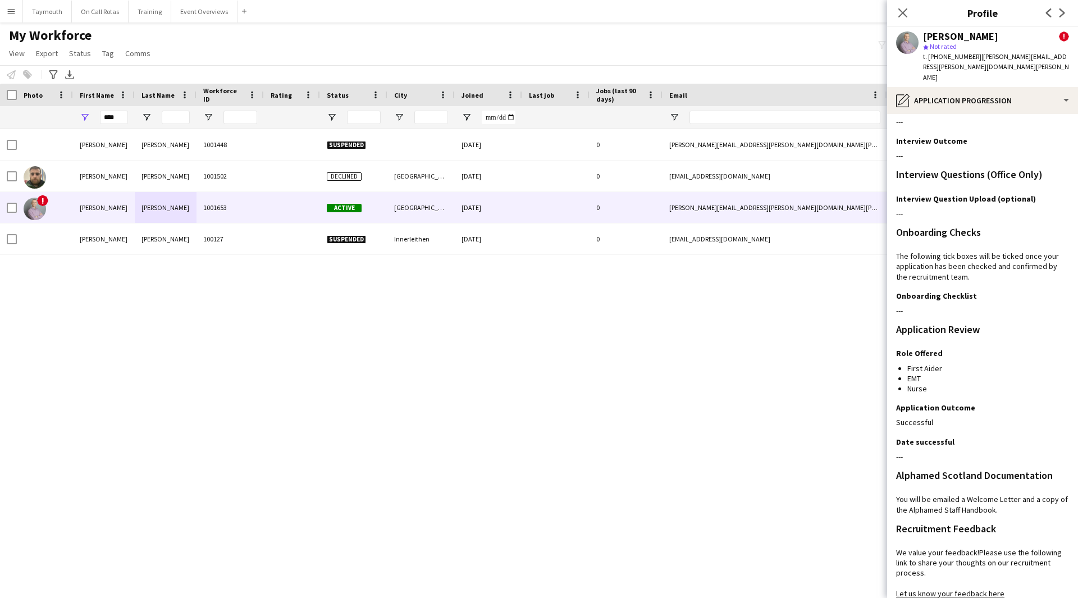
scroll to position [136, 0]
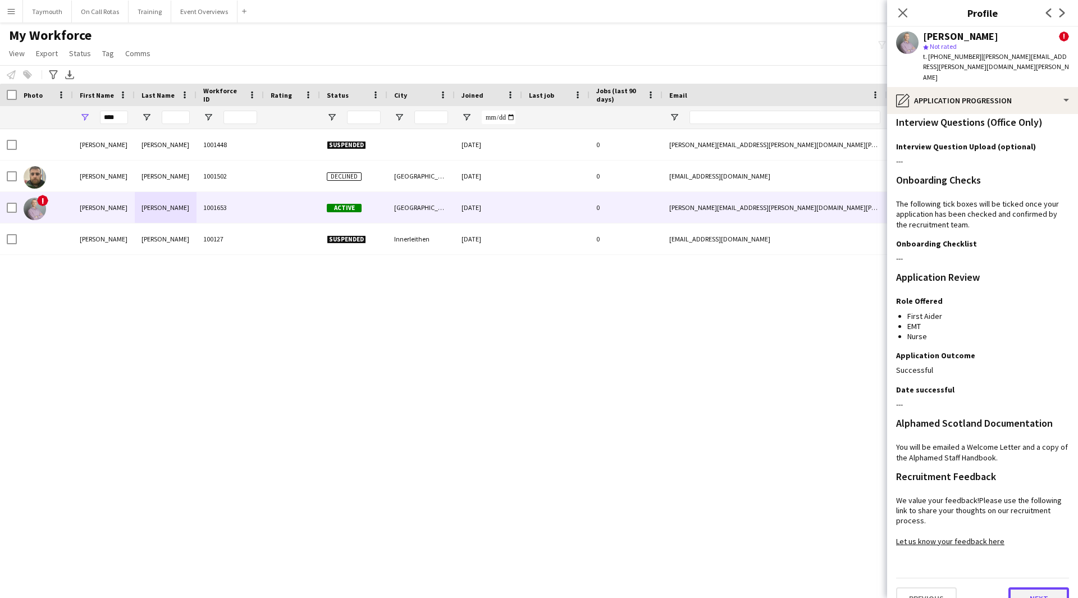
click at [1056, 587] on button "Next" at bounding box center [1039, 598] width 61 height 22
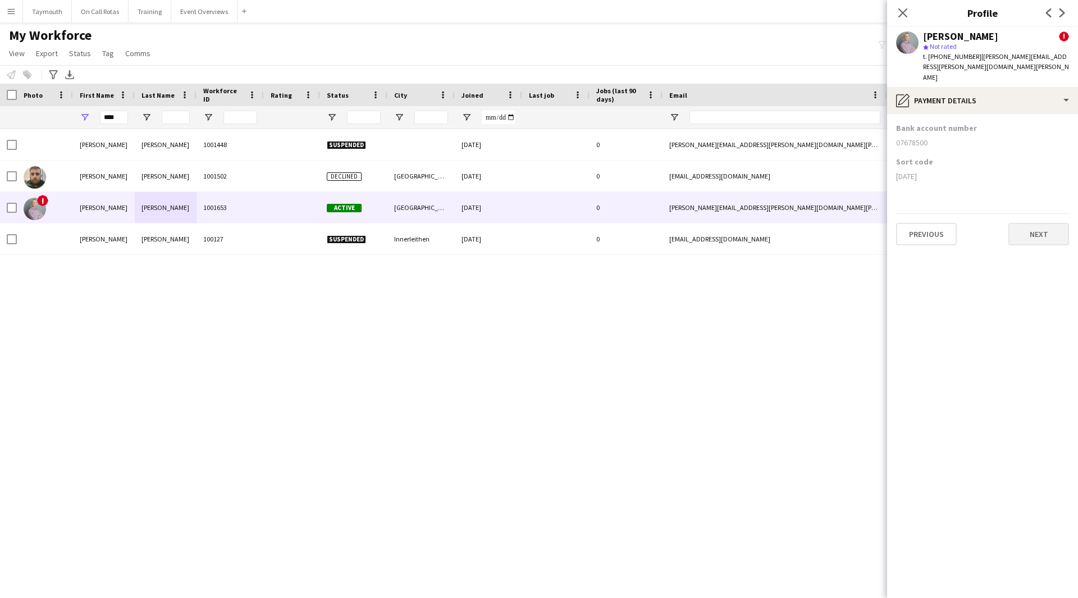
scroll to position [0, 0]
click at [1037, 223] on button "Next" at bounding box center [1039, 234] width 61 height 22
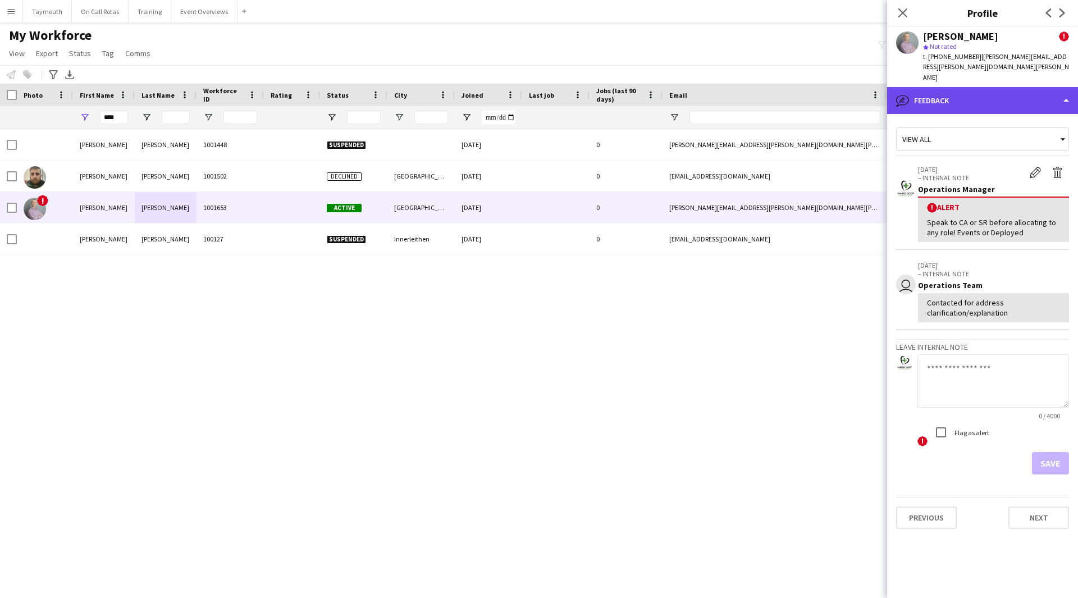
click at [950, 87] on div "bubble-pencil Feedback" at bounding box center [982, 100] width 191 height 27
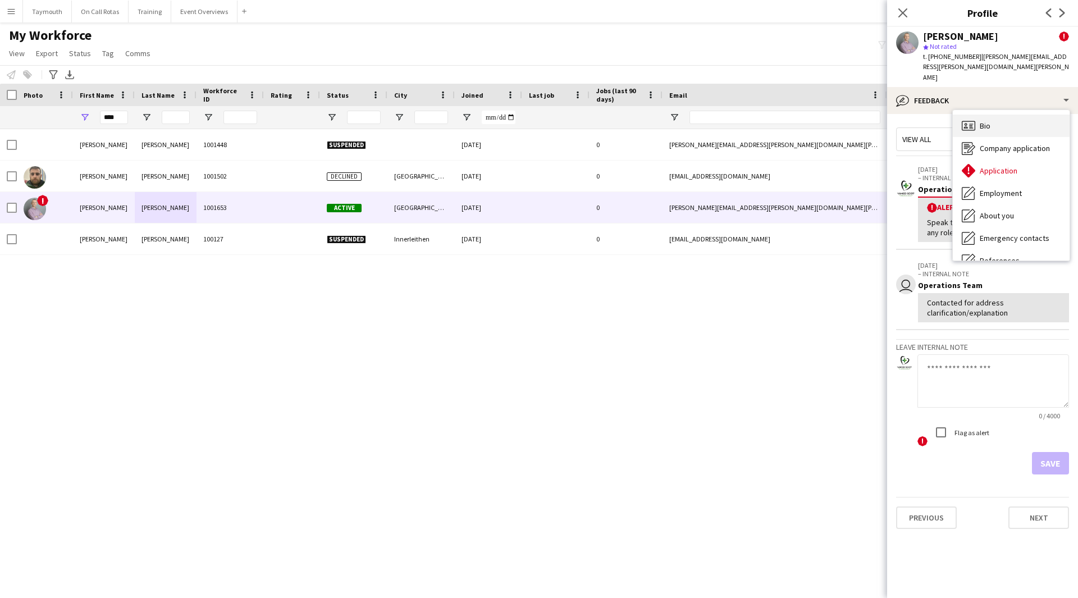
click at [975, 121] on icon at bounding box center [968, 126] width 13 height 10
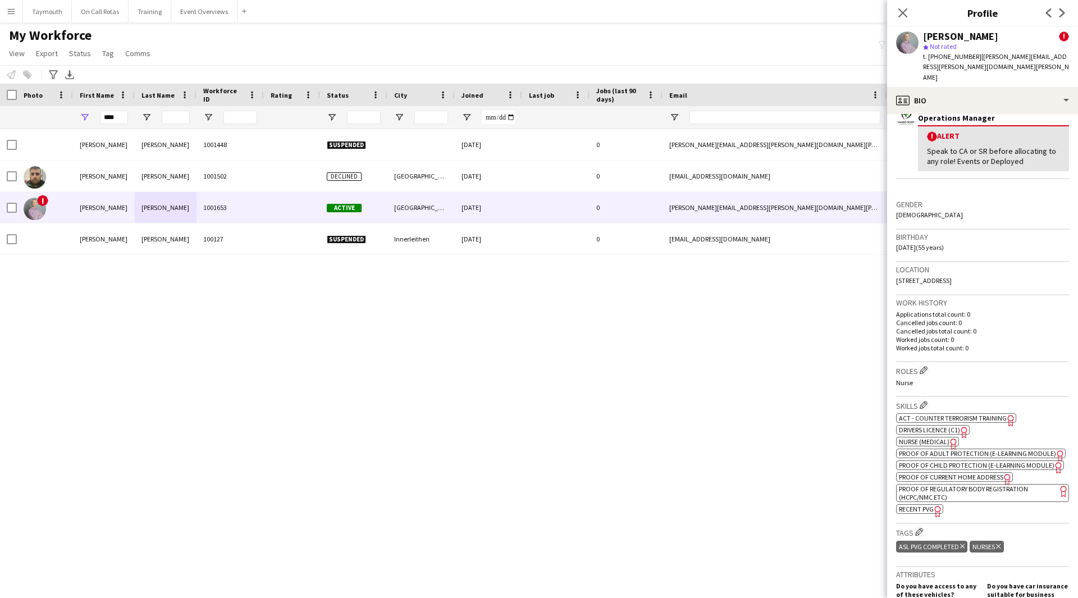
scroll to position [281, 0]
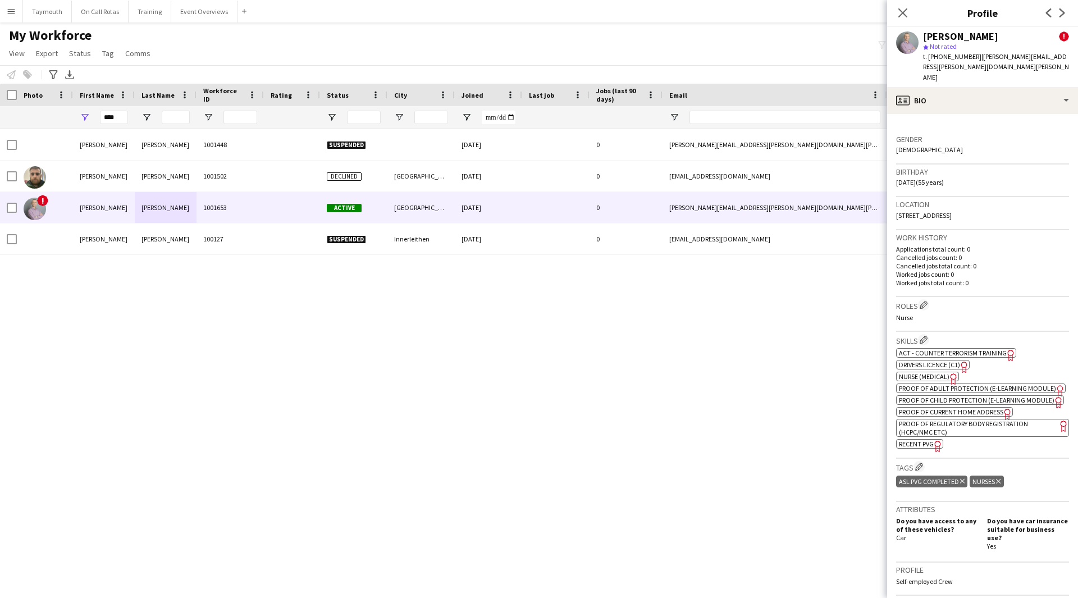
click at [950, 411] on span "Proof of Current Home Address" at bounding box center [951, 412] width 104 height 8
click at [974, 87] on div "profile Bio" at bounding box center [982, 100] width 191 height 27
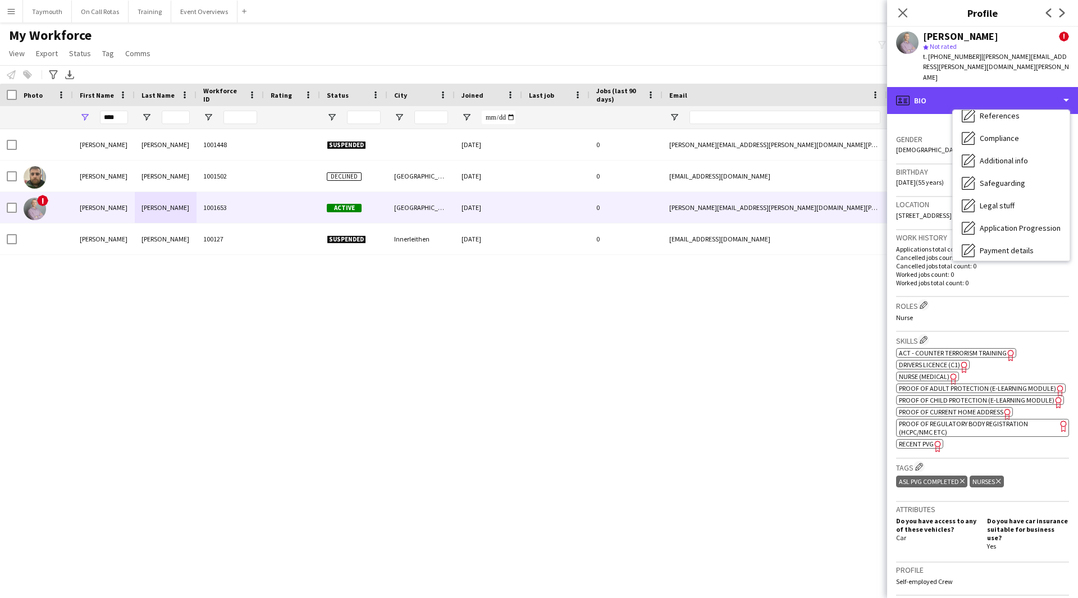
scroll to position [195, 0]
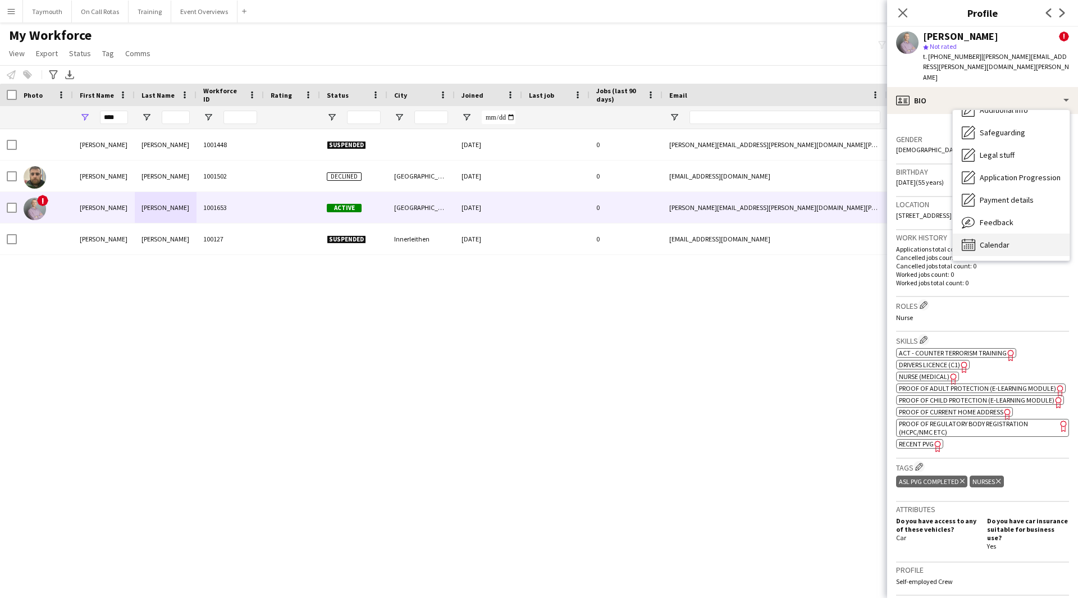
click at [993, 234] on div "Calendar Calendar" at bounding box center [1011, 245] width 117 height 22
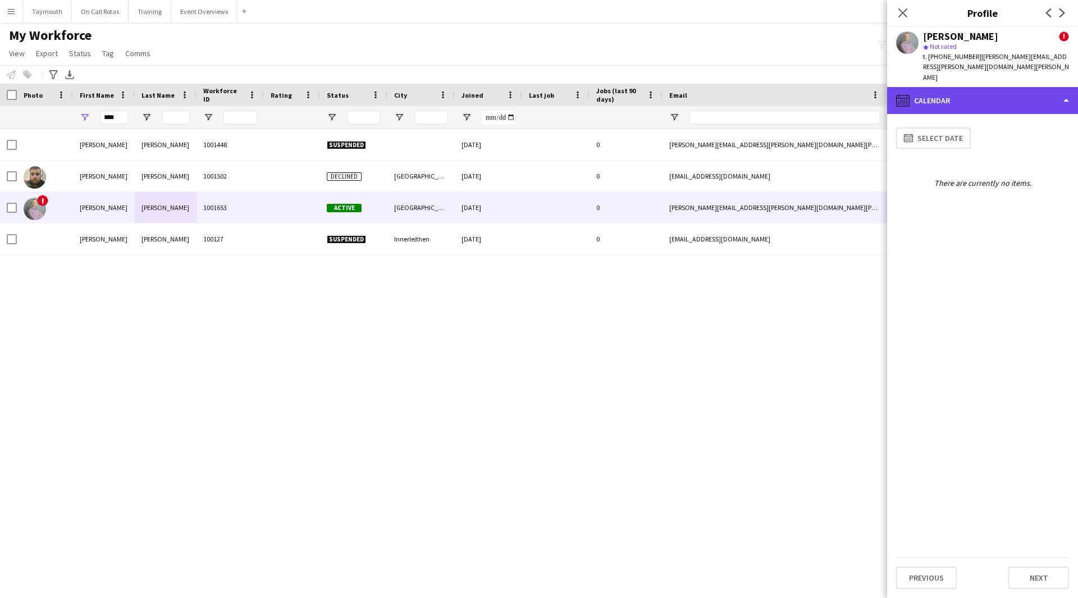
click at [978, 87] on div "calendar-full Calendar" at bounding box center [982, 100] width 191 height 27
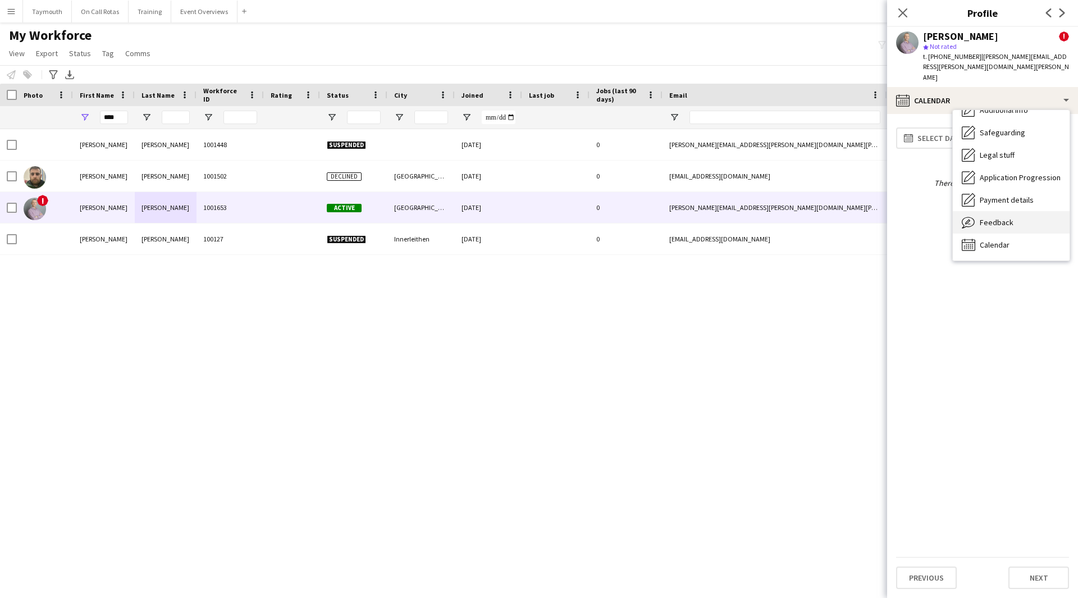
click at [1011, 211] on div "Feedback Feedback" at bounding box center [1011, 222] width 117 height 22
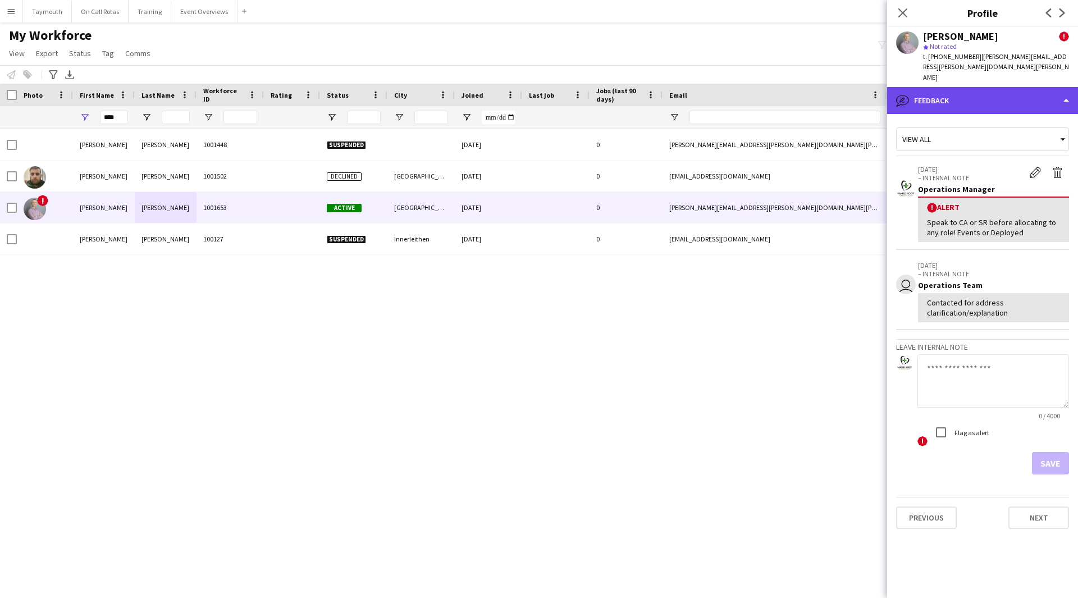
click at [965, 87] on div "bubble-pencil Feedback" at bounding box center [982, 100] width 191 height 27
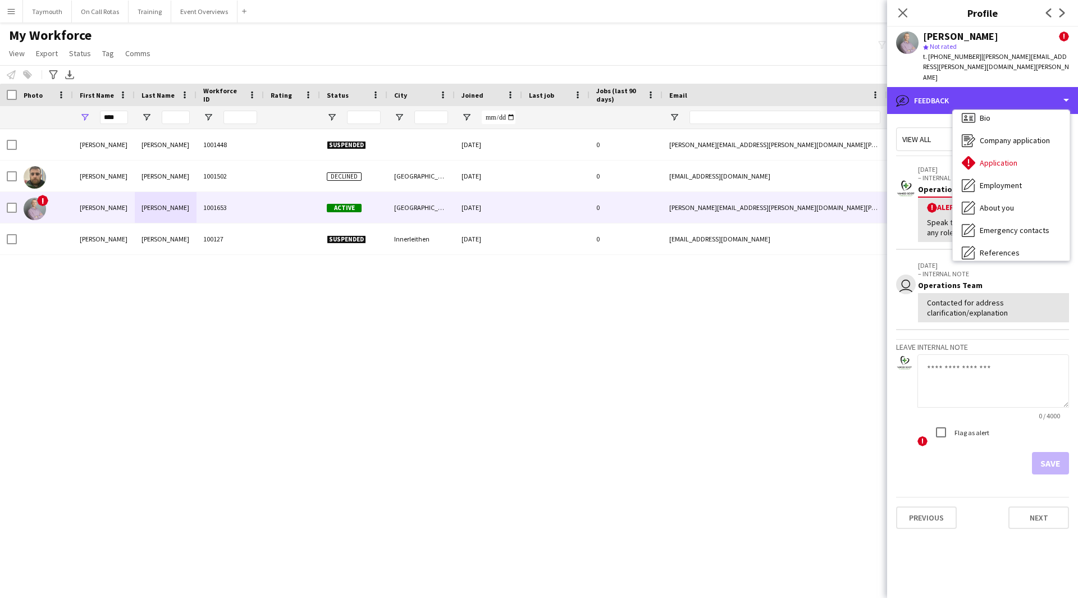
scroll to position [0, 0]
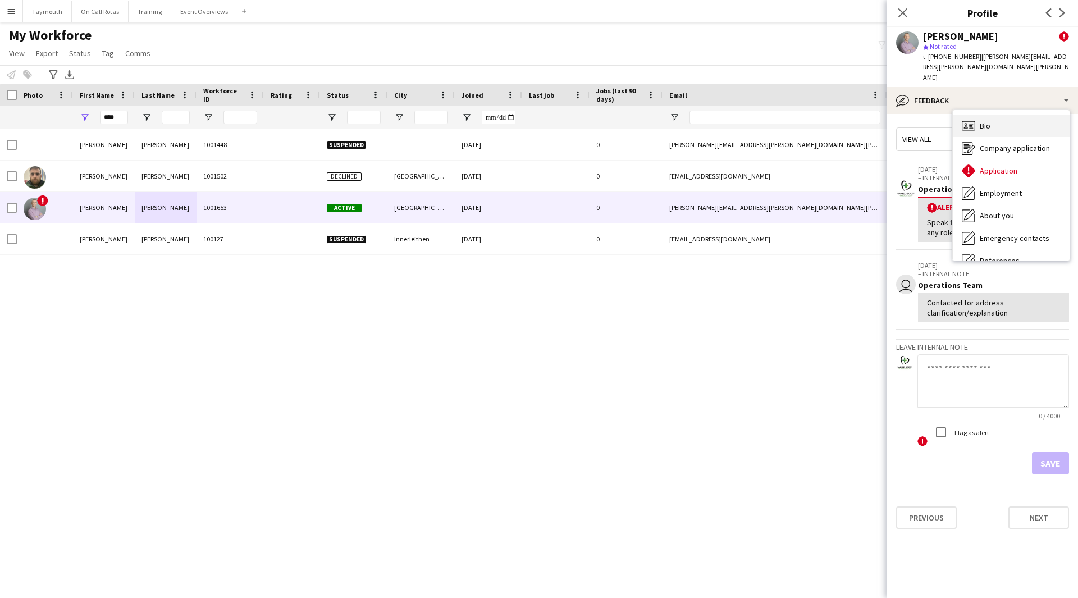
click at [980, 121] on span "Bio" at bounding box center [985, 126] width 11 height 10
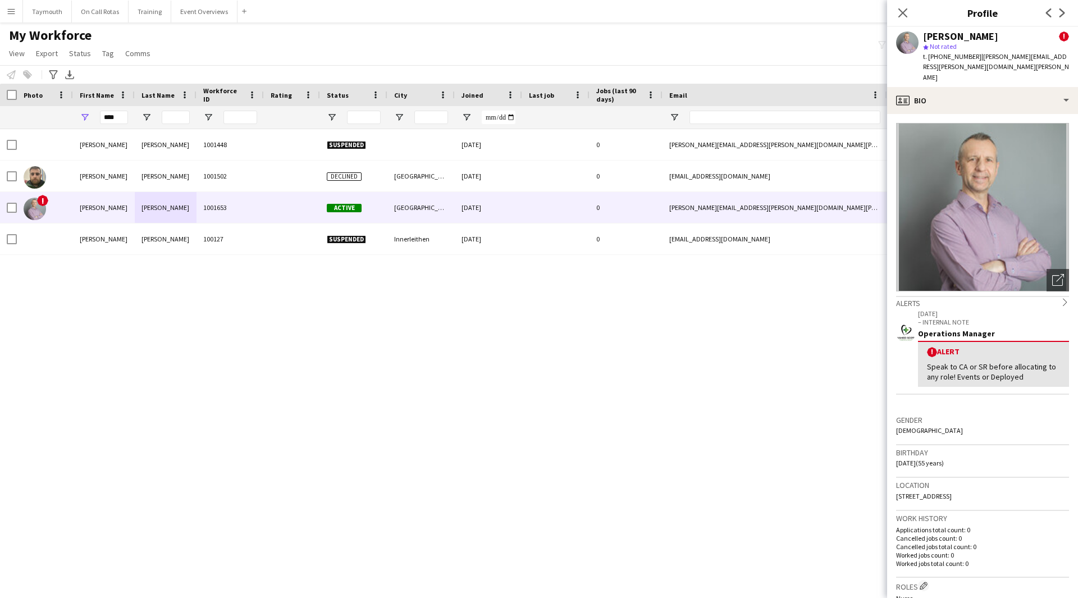
scroll to position [168, 0]
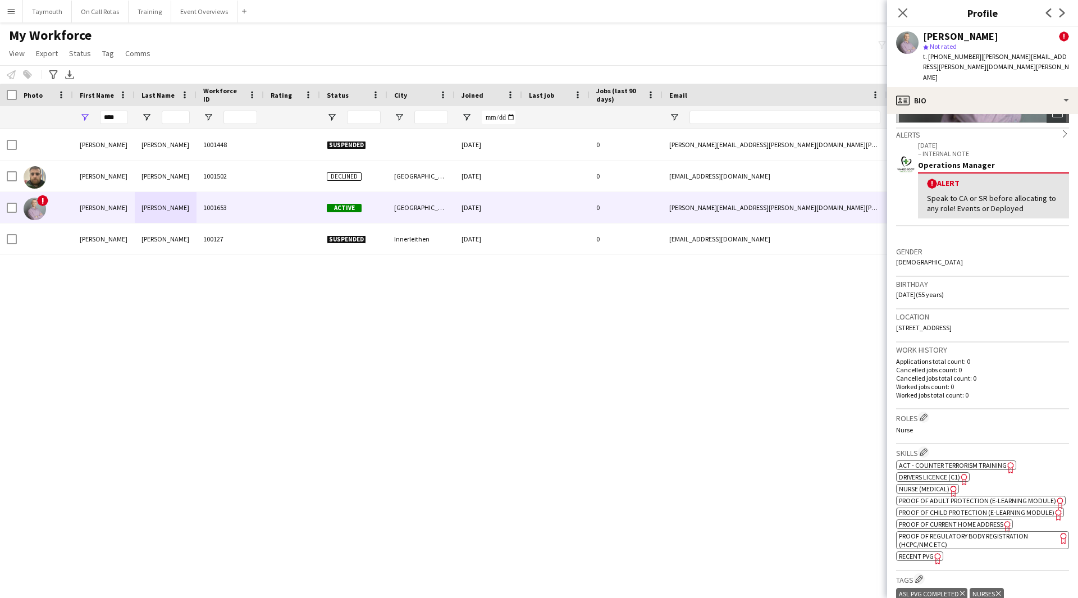
click at [945, 485] on span "Nurse (Medical)" at bounding box center [924, 489] width 51 height 8
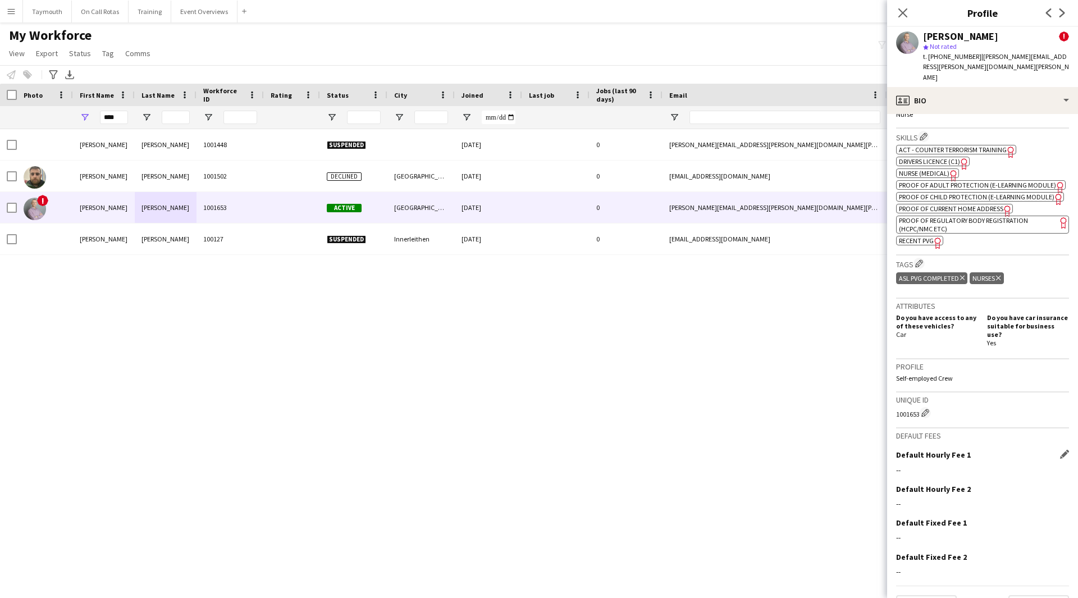
scroll to position [500, 0]
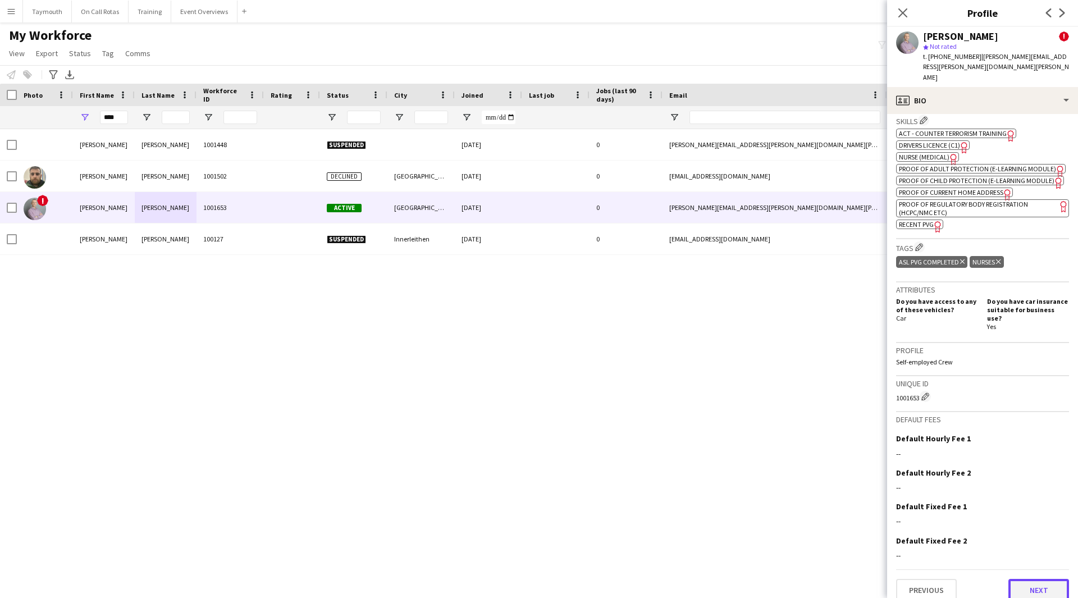
click at [1019, 584] on button "Next" at bounding box center [1039, 590] width 61 height 22
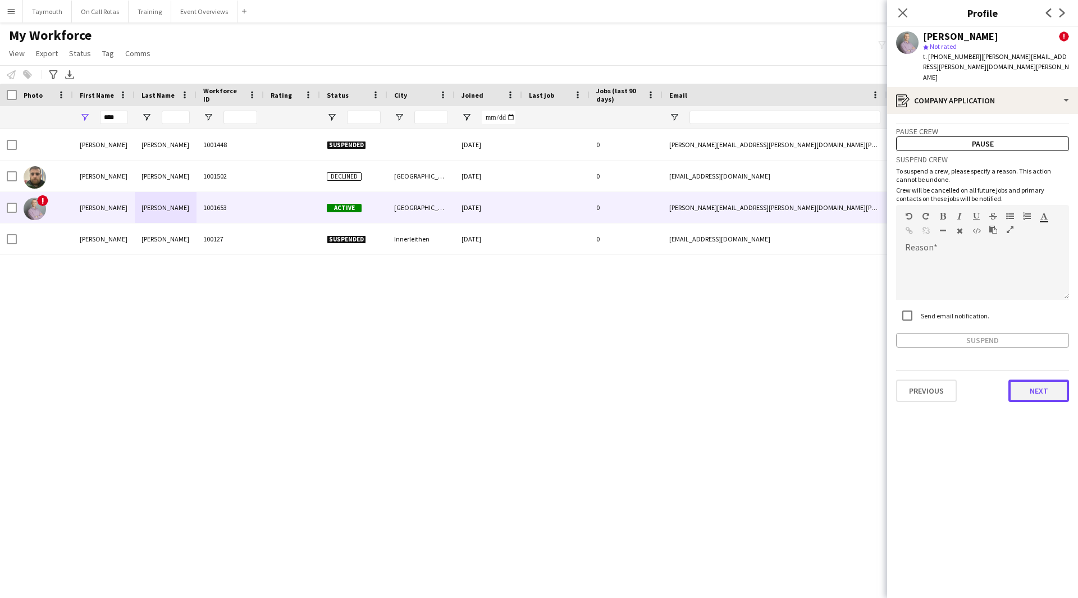
click at [1056, 380] on button "Next" at bounding box center [1039, 391] width 61 height 22
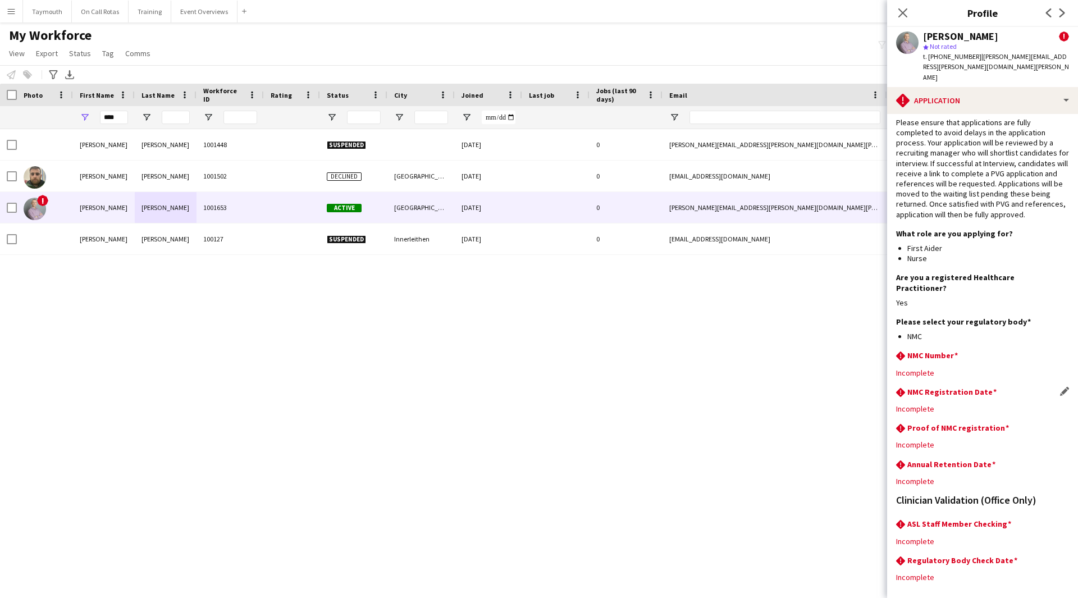
scroll to position [0, 0]
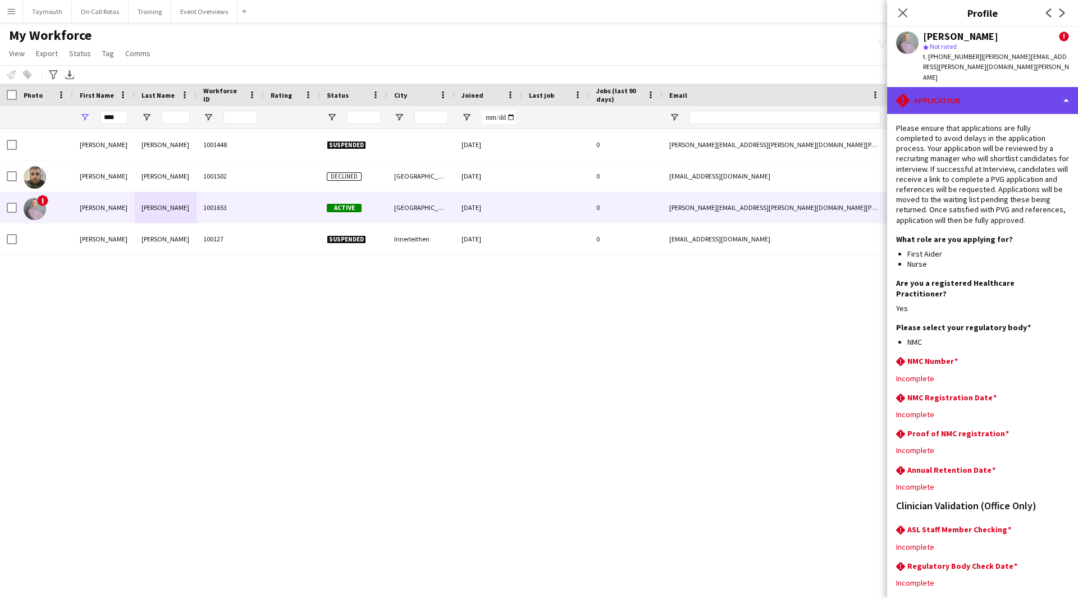
click at [1007, 87] on div "rhombus-alert Application" at bounding box center [982, 100] width 191 height 27
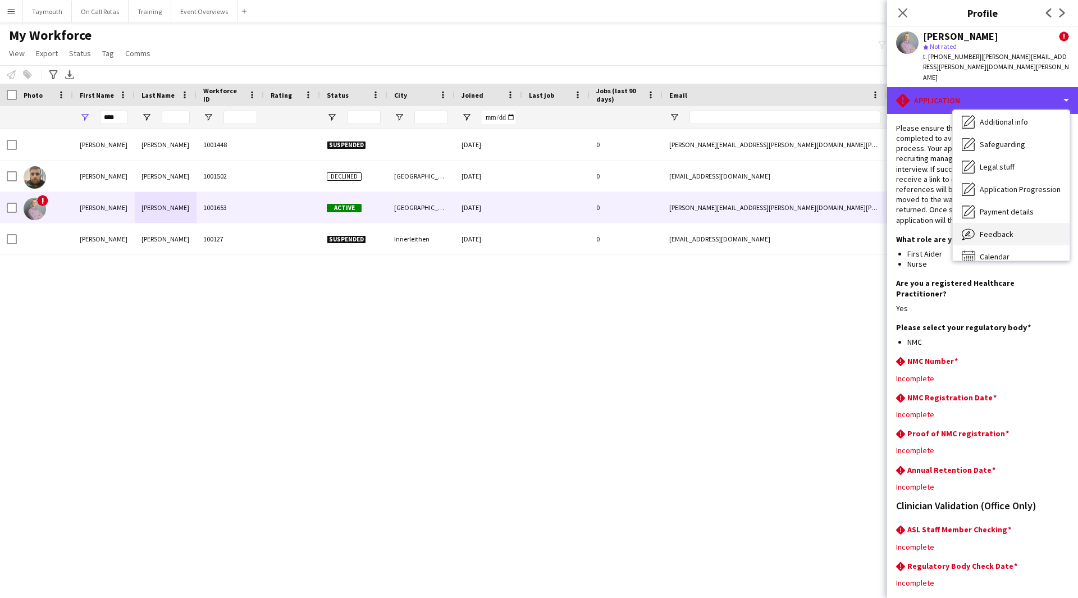
scroll to position [195, 0]
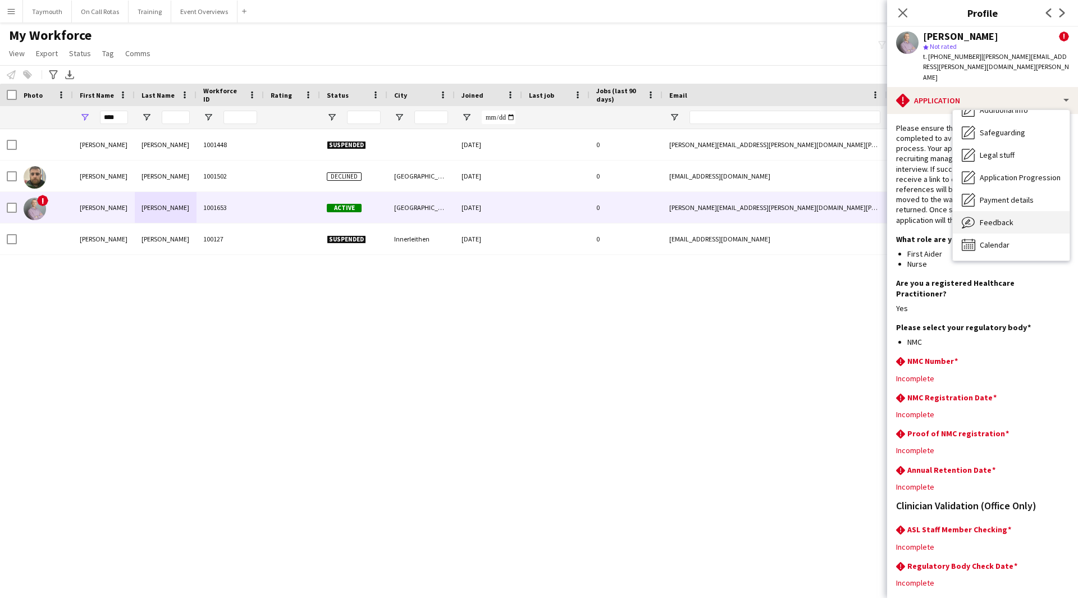
click at [1015, 211] on div "Feedback Feedback" at bounding box center [1011, 222] width 117 height 22
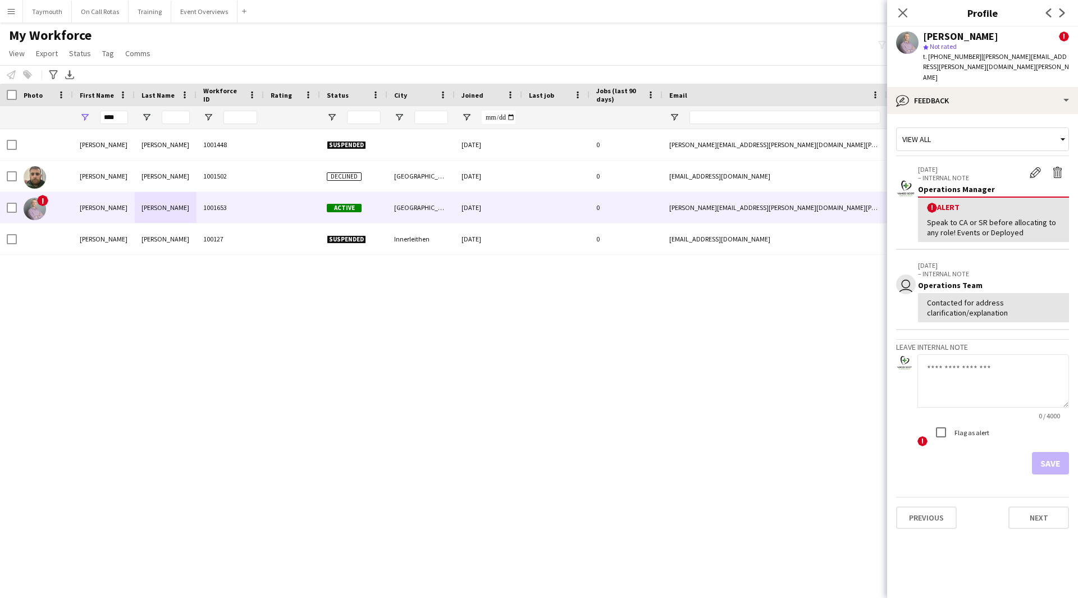
click at [963, 354] on textarea at bounding box center [994, 380] width 152 height 53
type textarea "**********"
click at [1047, 452] on button "Save" at bounding box center [1050, 463] width 37 height 22
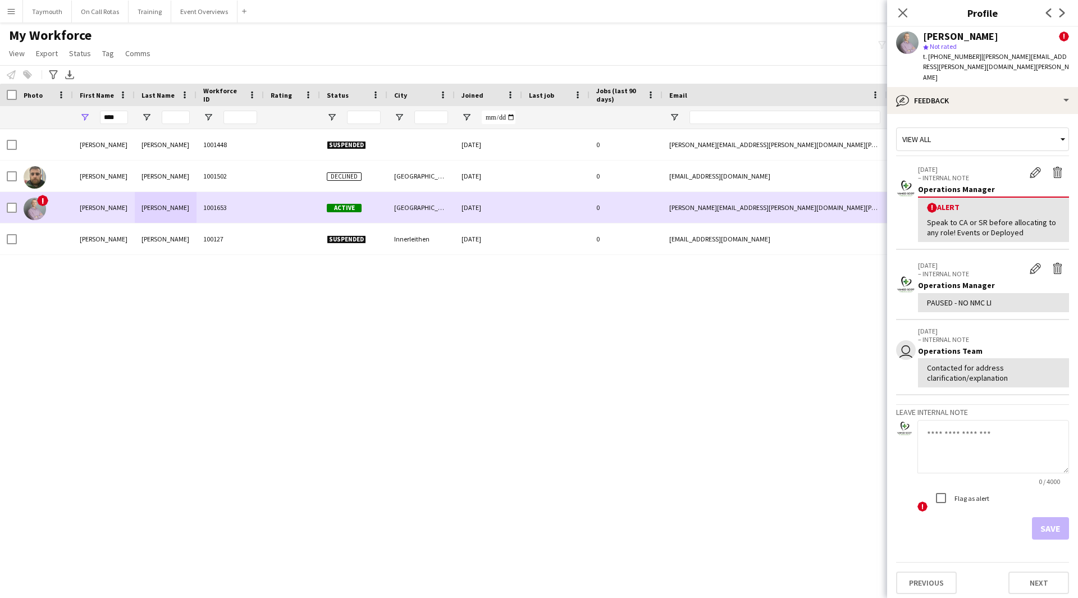
click at [17, 209] on div "!" at bounding box center [45, 207] width 56 height 31
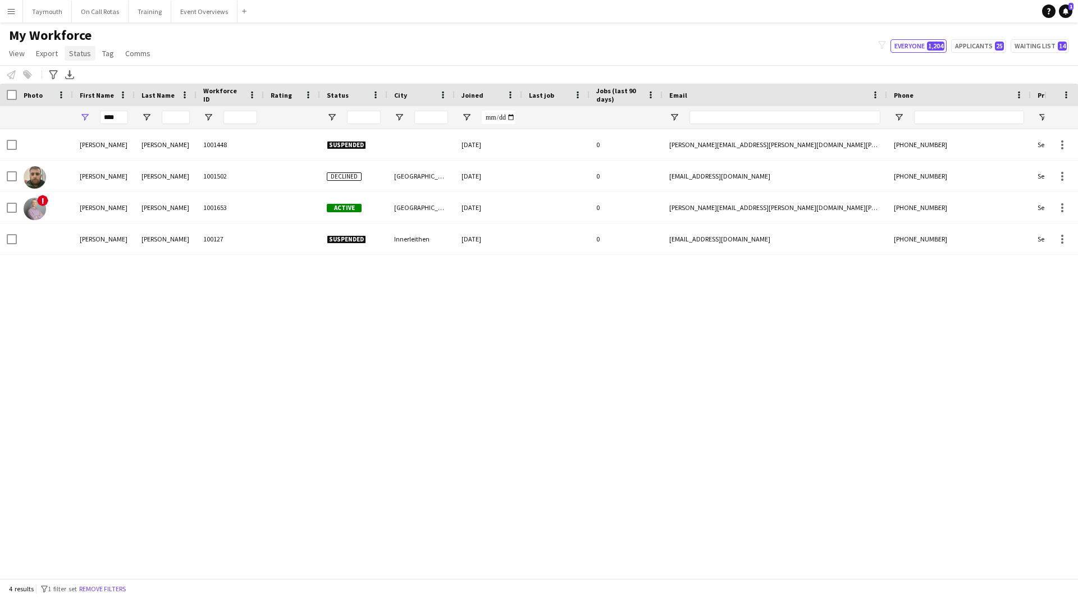
click at [72, 54] on span "Status" at bounding box center [80, 53] width 22 height 10
click at [83, 79] on div "Edit" at bounding box center [104, 78] width 79 height 24
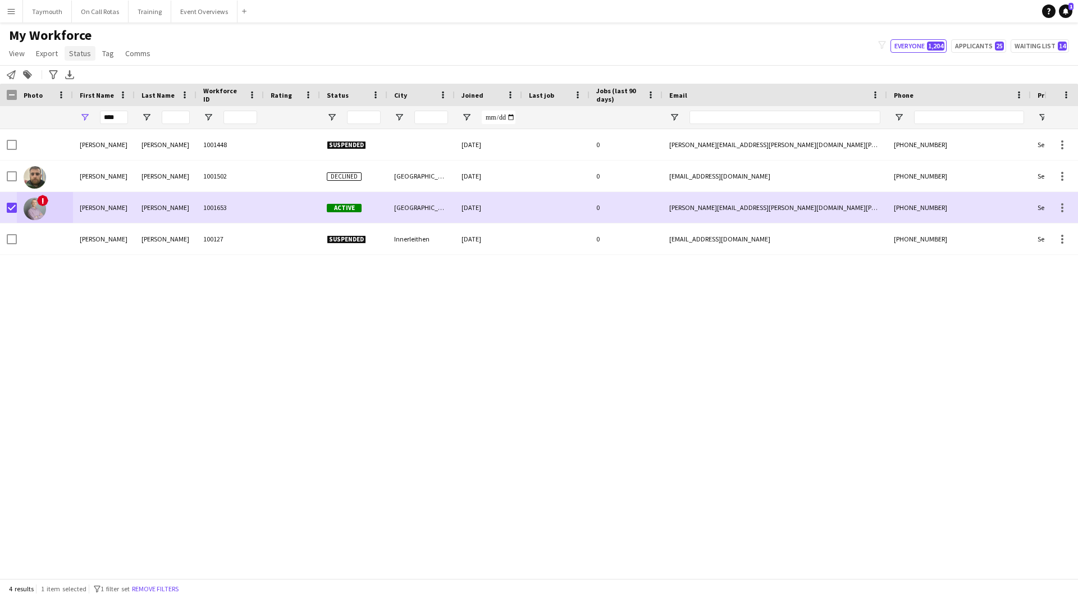
click at [80, 58] on link "Status" at bounding box center [80, 53] width 31 height 15
click at [81, 75] on span "Edit" at bounding box center [80, 77] width 13 height 10
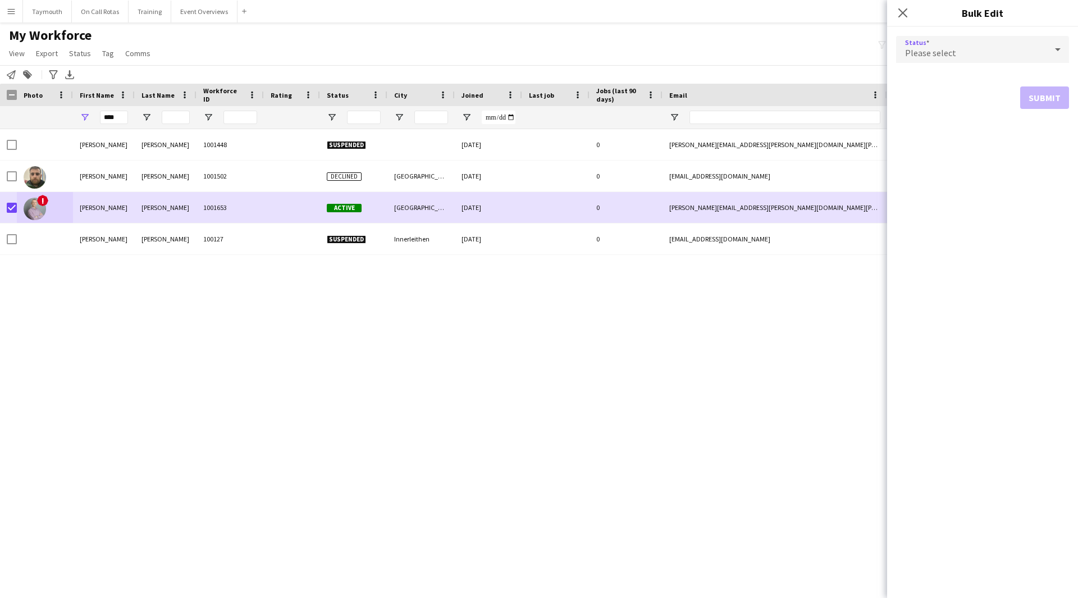
click at [932, 40] on div "Please select" at bounding box center [971, 49] width 150 height 27
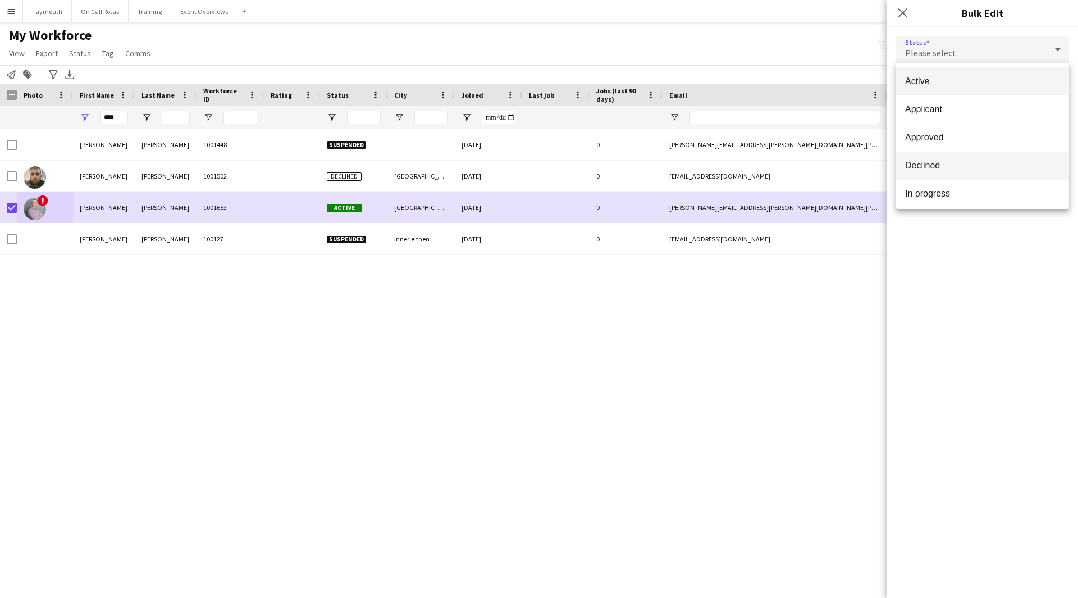
scroll to position [116, 0]
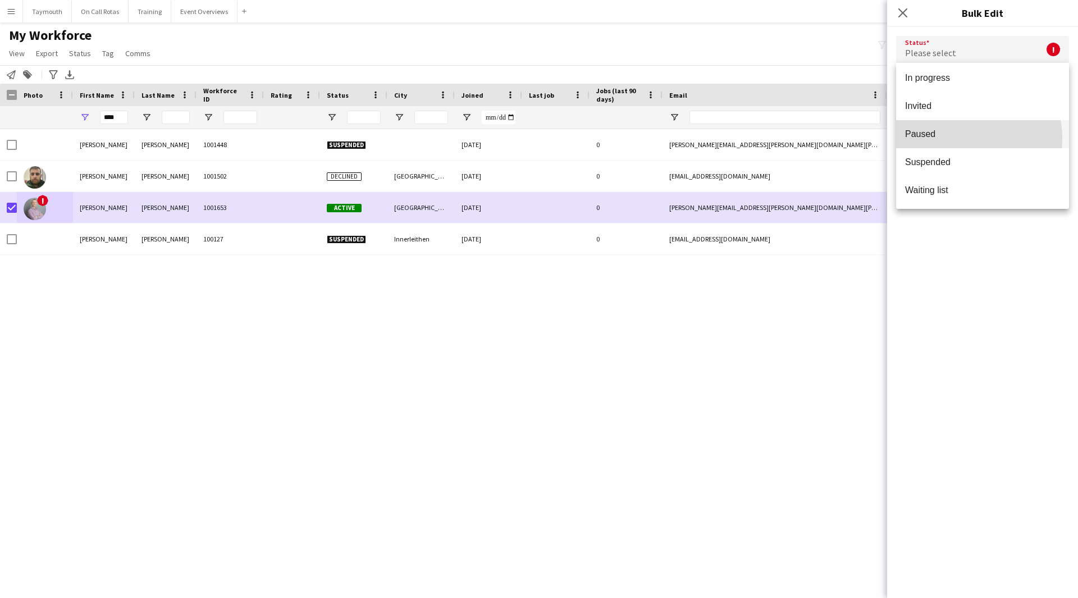
click at [955, 139] on span "Paused" at bounding box center [982, 134] width 155 height 11
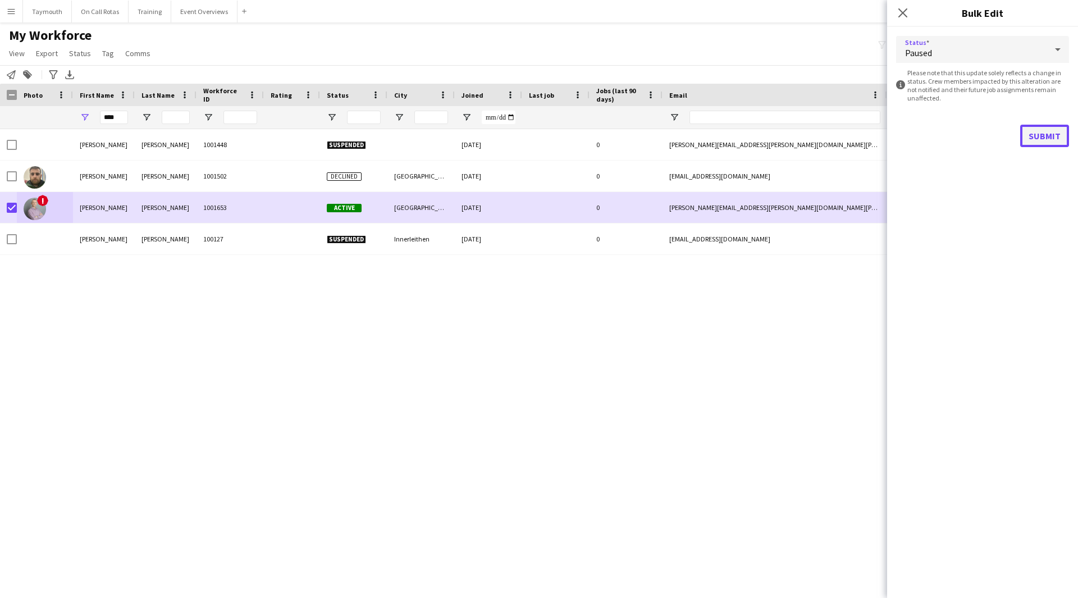
click at [1043, 131] on button "Submit" at bounding box center [1044, 136] width 49 height 22
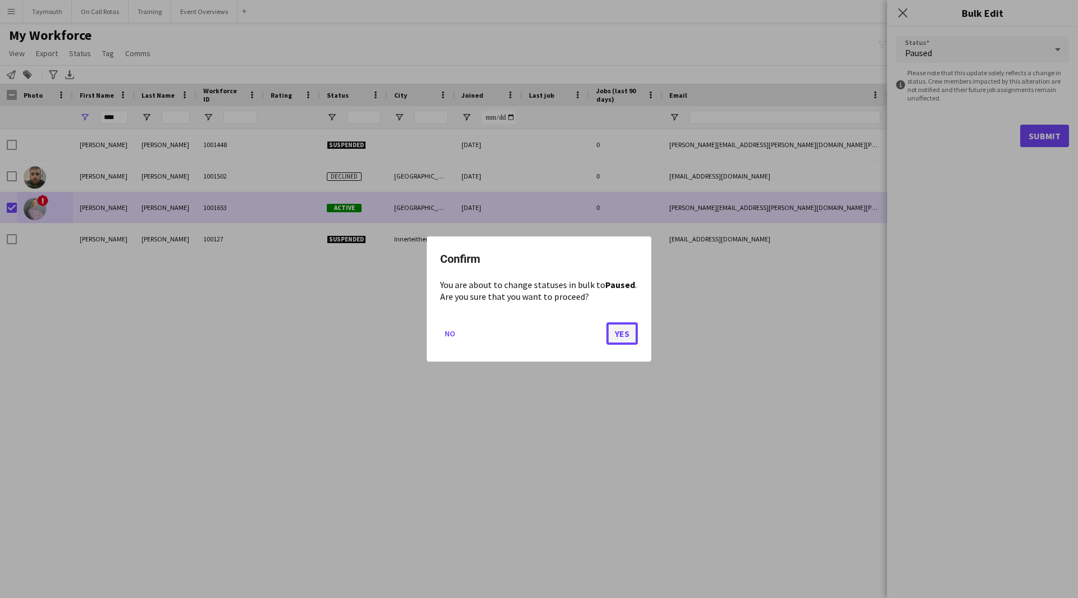
click at [636, 339] on button "Yes" at bounding box center [621, 333] width 31 height 22
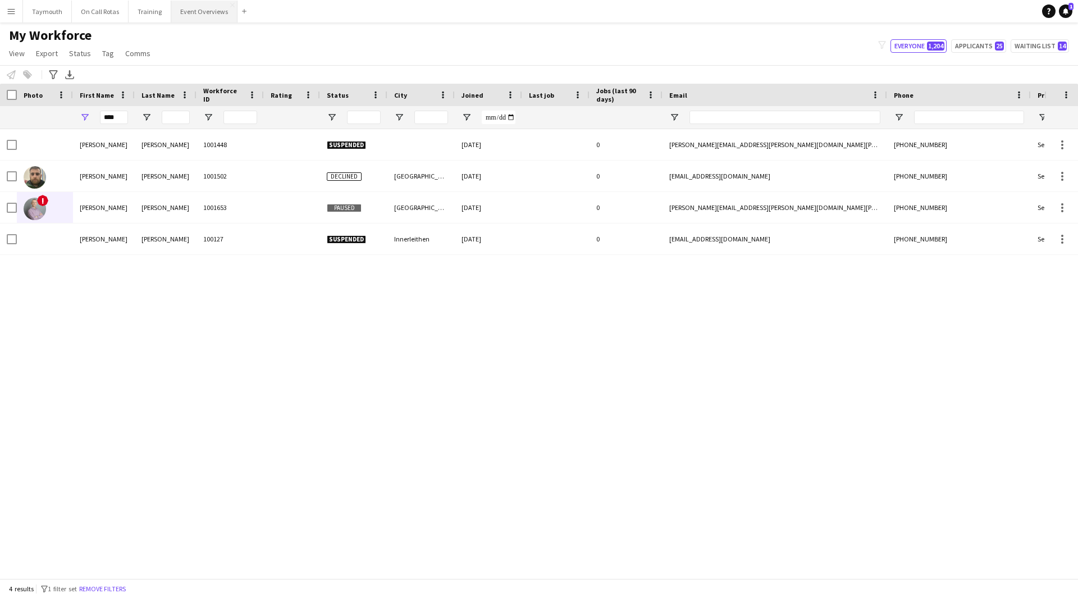
click at [211, 19] on button "Event Overviews Close" at bounding box center [204, 12] width 66 height 22
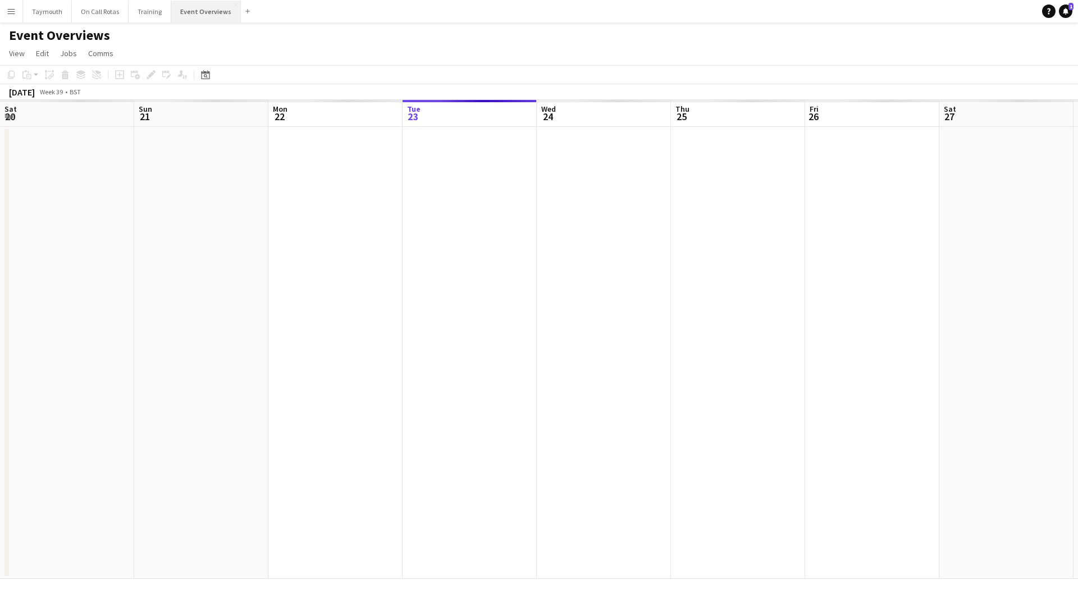
scroll to position [0, 268]
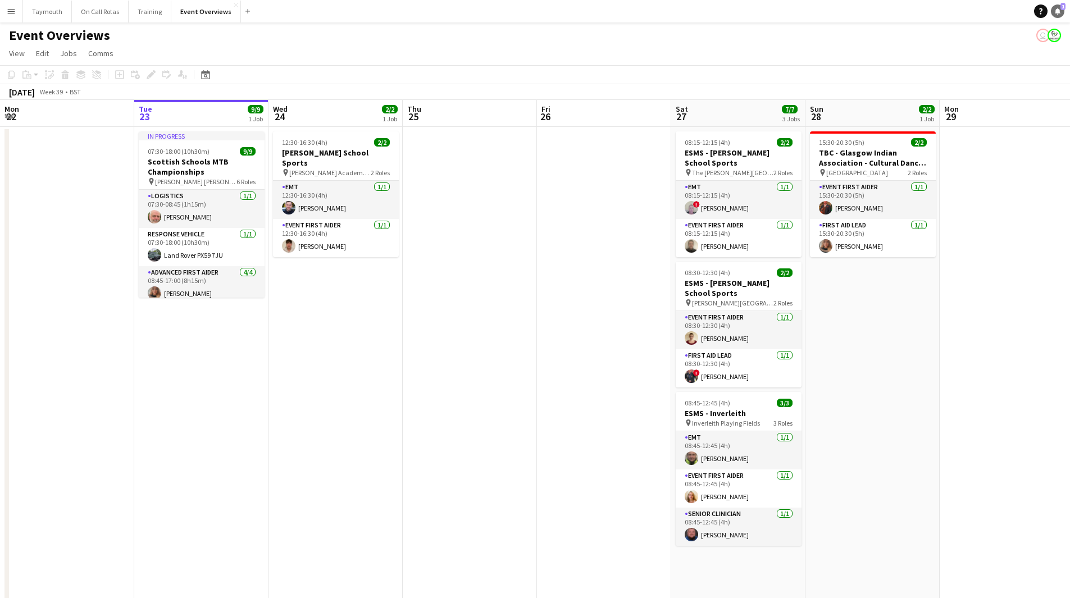
click at [1056, 6] on link "Notifications 1" at bounding box center [1057, 10] width 13 height 13
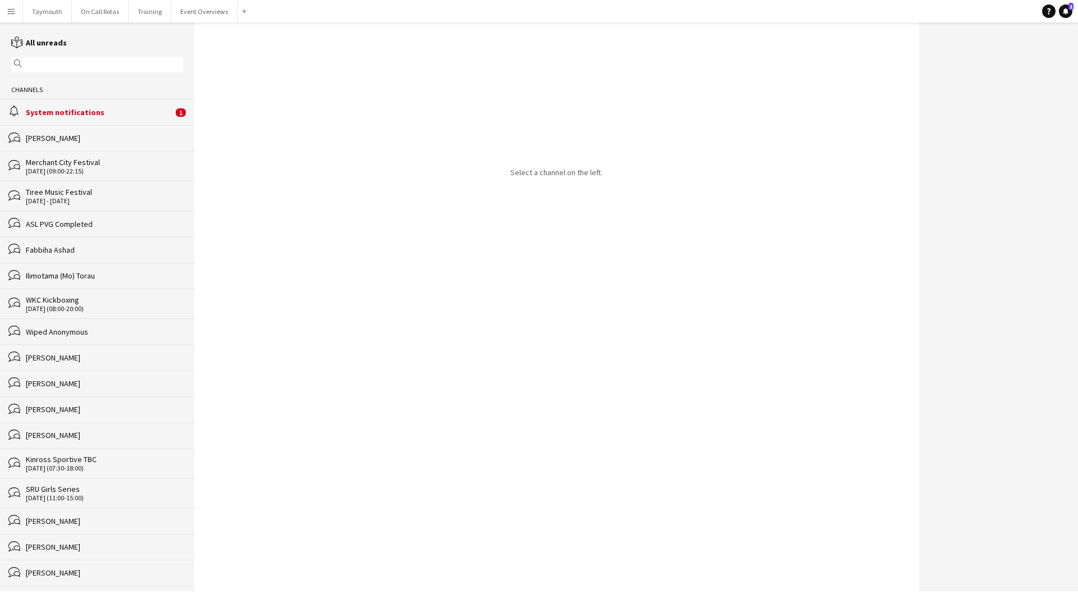
click at [147, 117] on div "System notifications" at bounding box center [99, 112] width 147 height 10
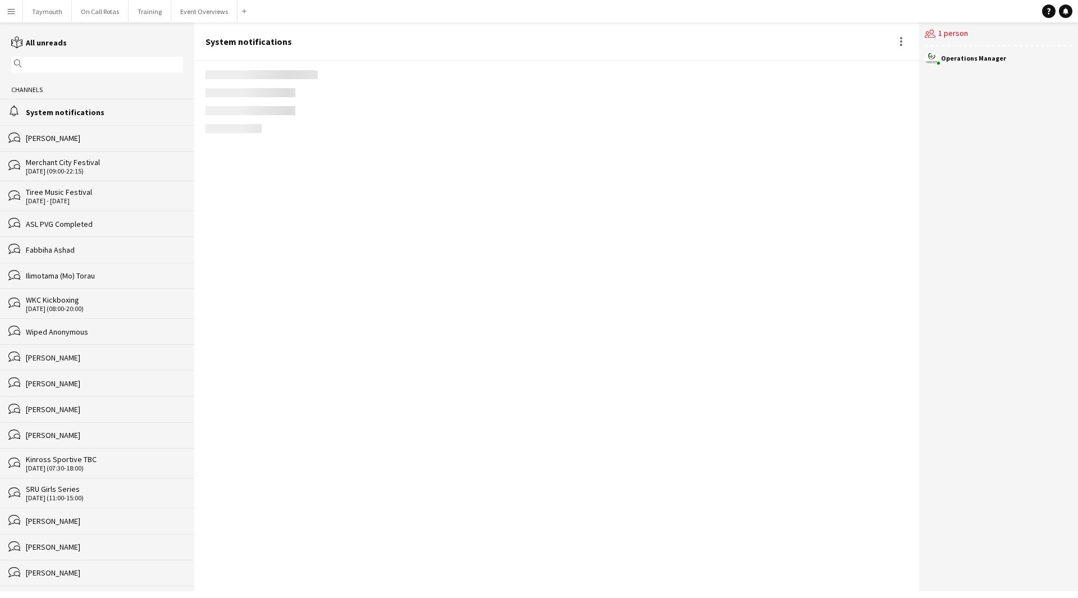
scroll to position [1234, 0]
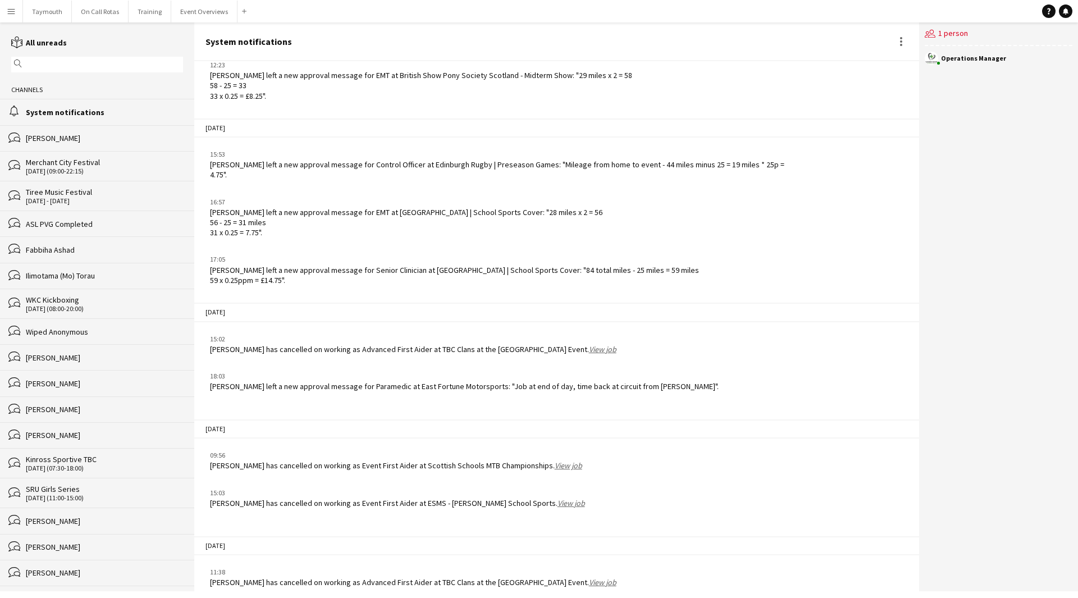
click at [589, 577] on link "View job" at bounding box center [603, 582] width 28 height 10
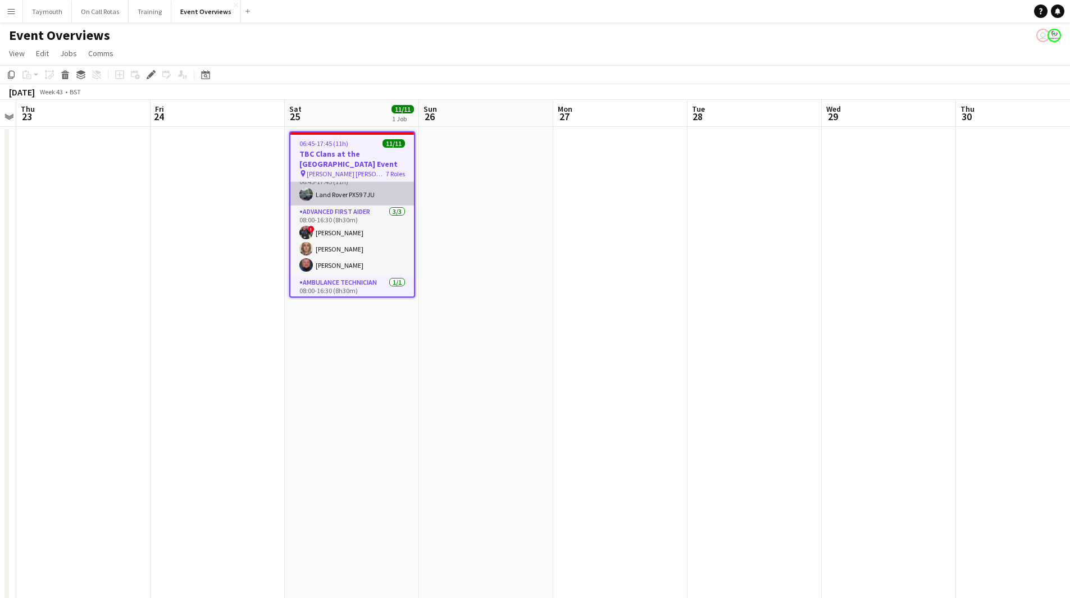
scroll to position [49, 0]
click at [584, 272] on app-date-cell at bounding box center [620, 580] width 134 height 906
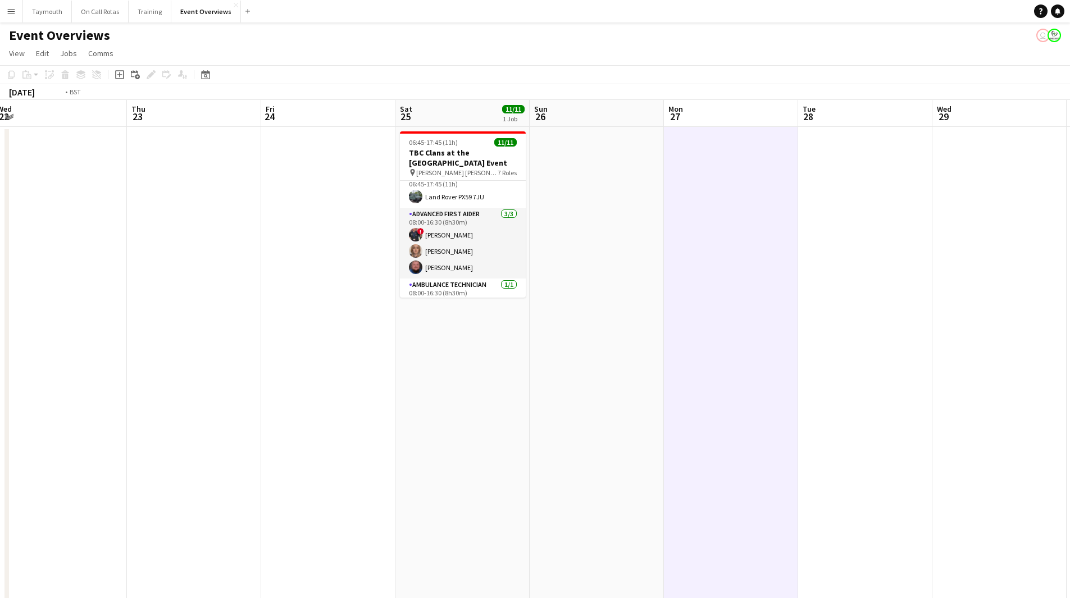
drag, startPoint x: 804, startPoint y: 286, endPoint x: 7, endPoint y: 332, distance: 798.2
click at [47, 332] on app-calendar-viewport "Mon 20 Tue 21 Wed 22 Thu 23 Fri 24 Sat 25 11/11 1 Job Sun 26 Mon 27 Tue 28 Wed …" at bounding box center [535, 566] width 1070 height 933
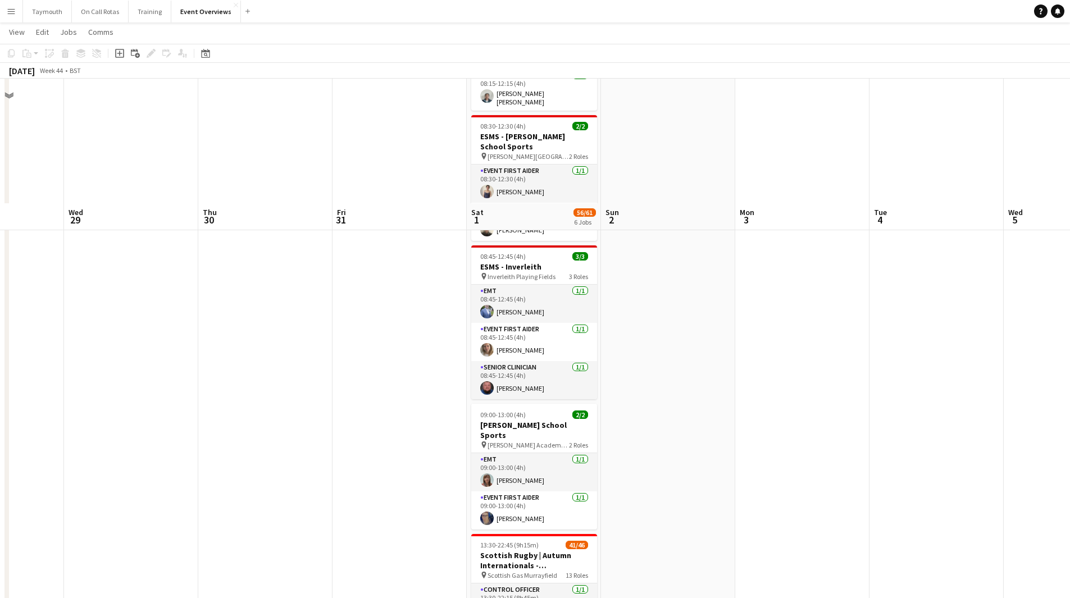
scroll to position [434, 0]
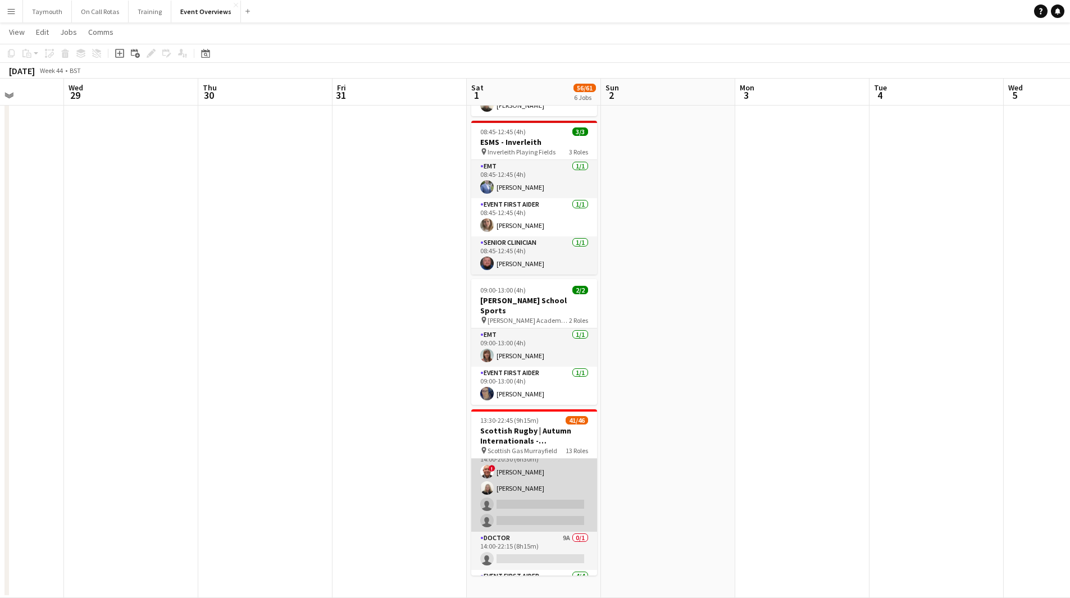
click at [533, 486] on app-card-role "Paramedic 1A [DATE] 14:00-20:30 (6h30m) ! [PERSON_NAME] [PERSON_NAME] single-ne…" at bounding box center [534, 488] width 126 height 87
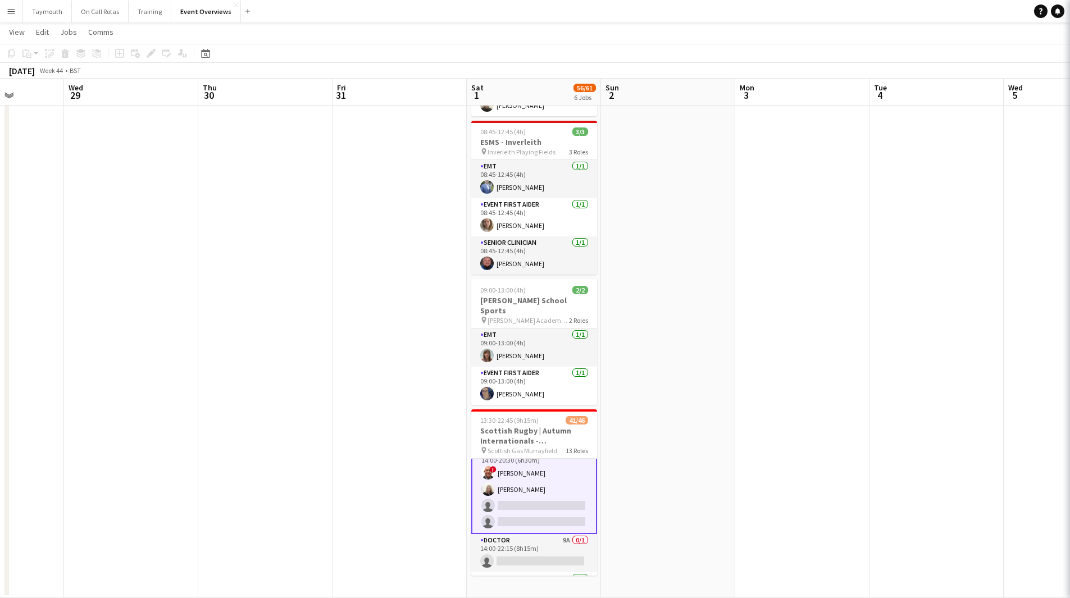
scroll to position [563, 0]
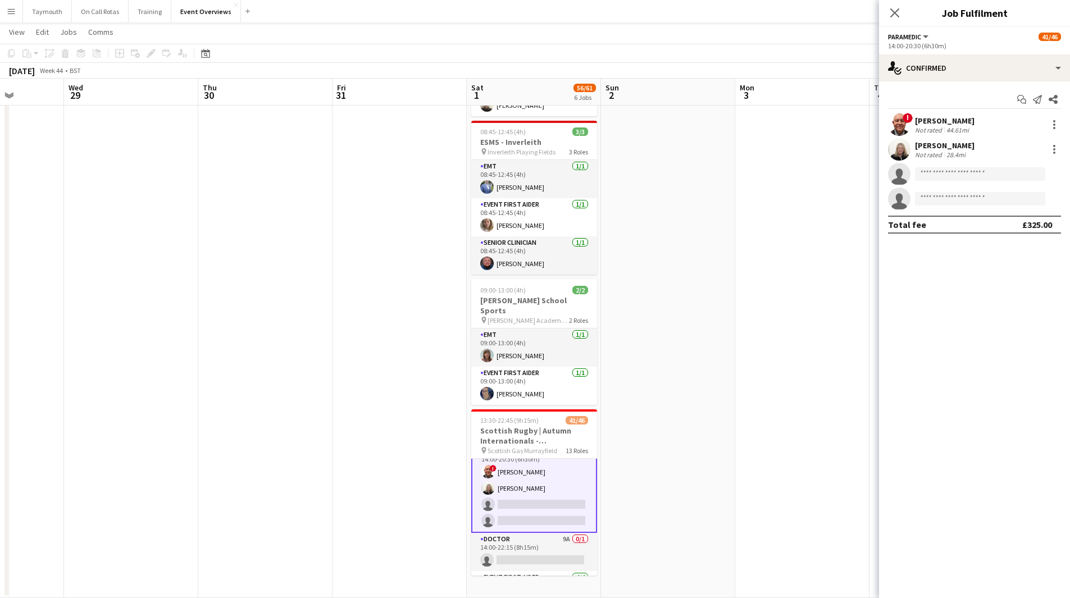
click at [975, 53] on app-options-switcher "Paramedic All roles Paramedic 41/46 14:00-20:30 (6h30m)" at bounding box center [974, 41] width 191 height 28
drag, startPoint x: 978, startPoint y: 63, endPoint x: 1028, endPoint y: 127, distance: 81.3
click at [979, 63] on div "single-neutral-actions-check-2 Confirmed" at bounding box center [974, 67] width 191 height 27
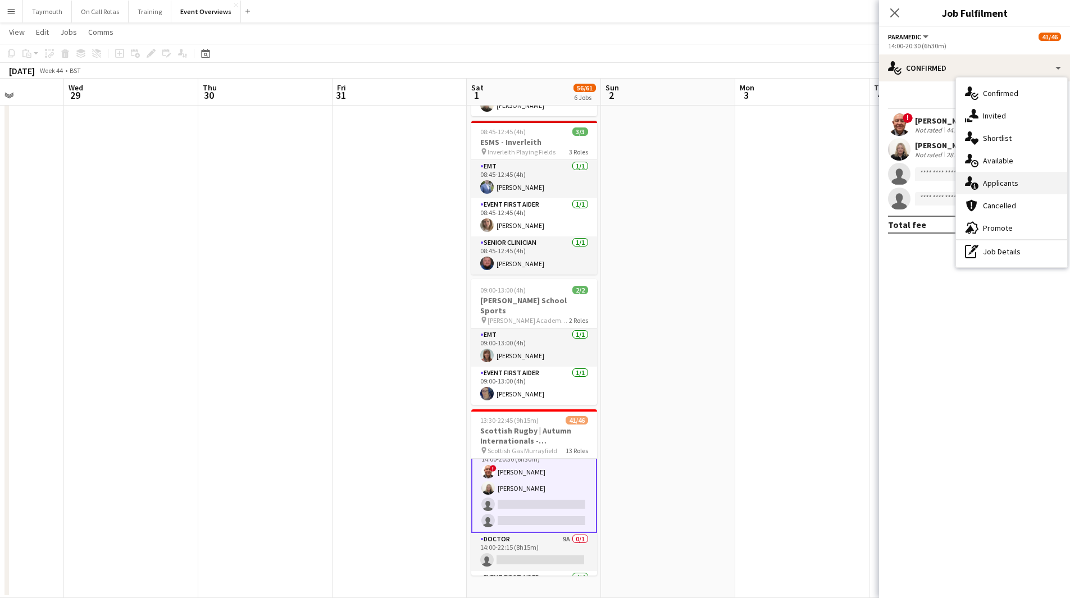
click at [1008, 178] on span "Applicants" at bounding box center [1000, 183] width 35 height 10
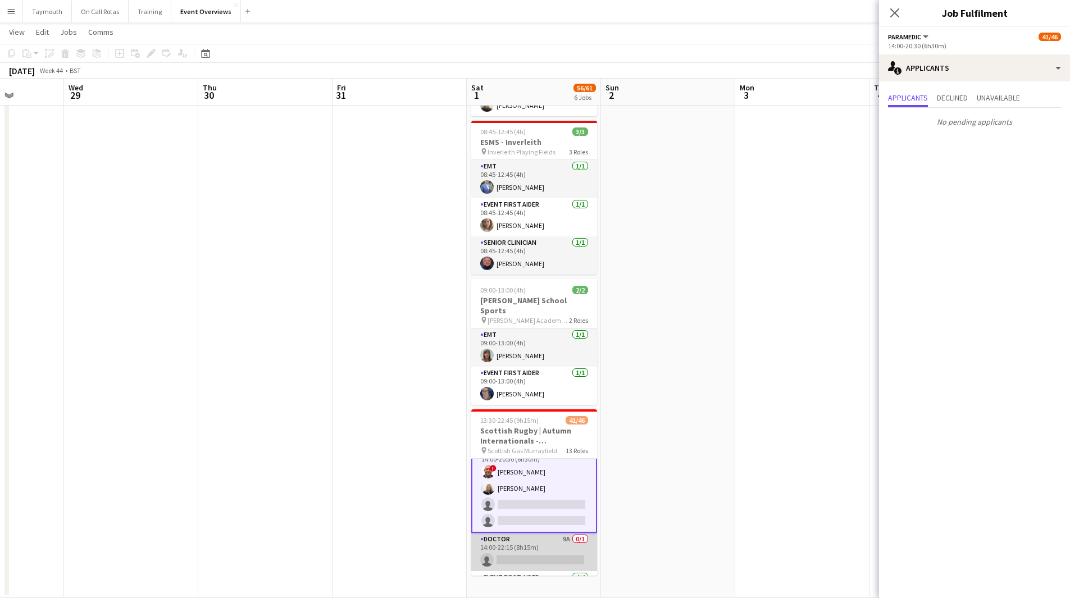
click at [542, 533] on app-card-role "Doctor 9A 0/1 14:00-22:15 (8h15m) single-neutral-actions" at bounding box center [534, 552] width 126 height 38
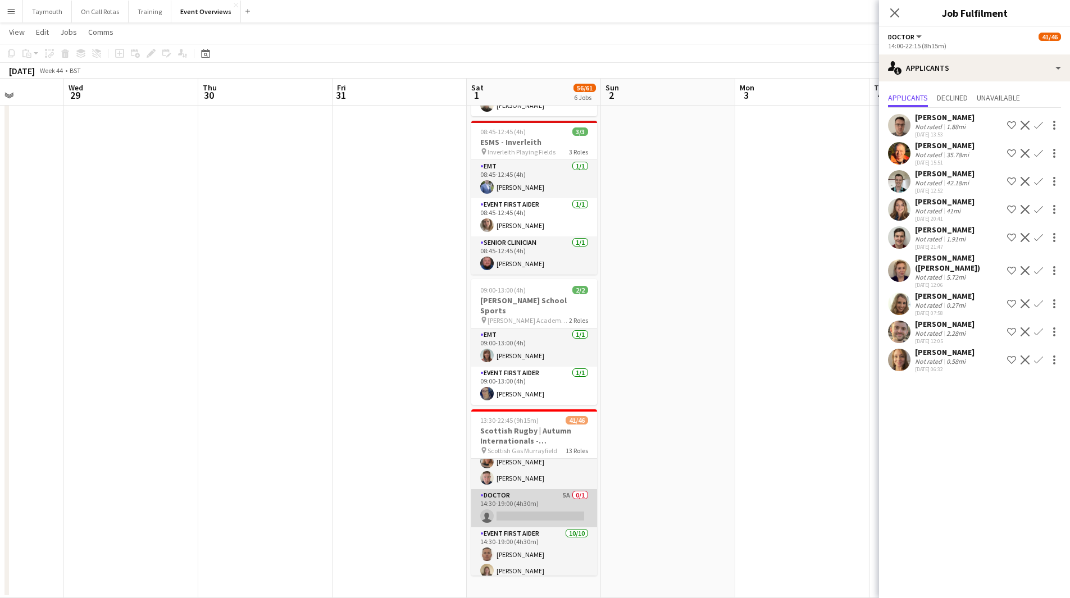
click at [544, 494] on app-card-role "Doctor 5A 0/1 14:30-19:00 (4h30m) single-neutral-actions" at bounding box center [534, 508] width 126 height 38
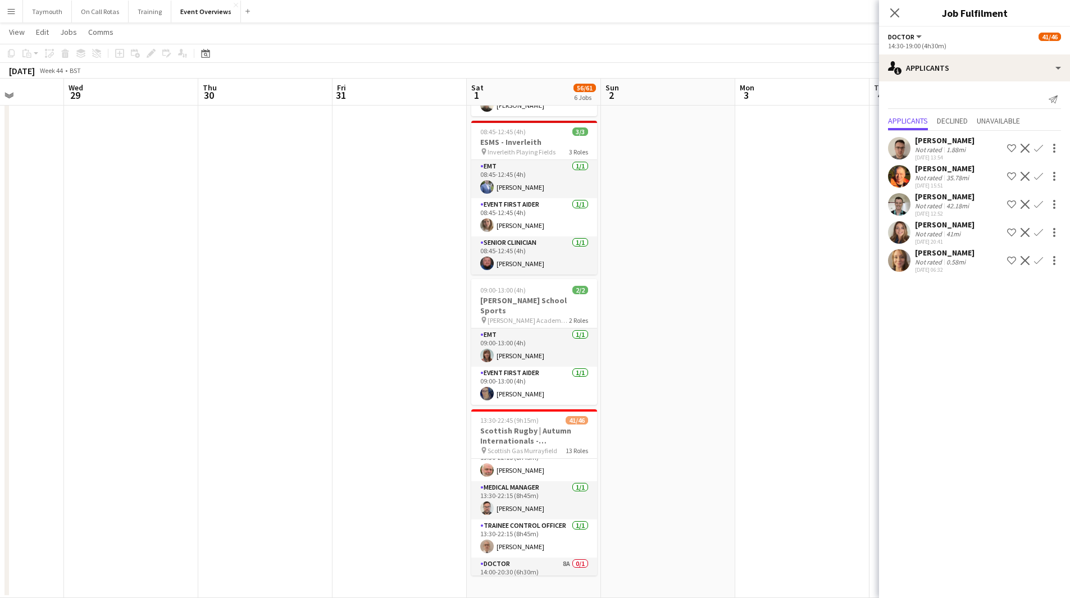
scroll to position [56, 0]
click at [351, 296] on app-date-cell at bounding box center [399, 145] width 134 height 906
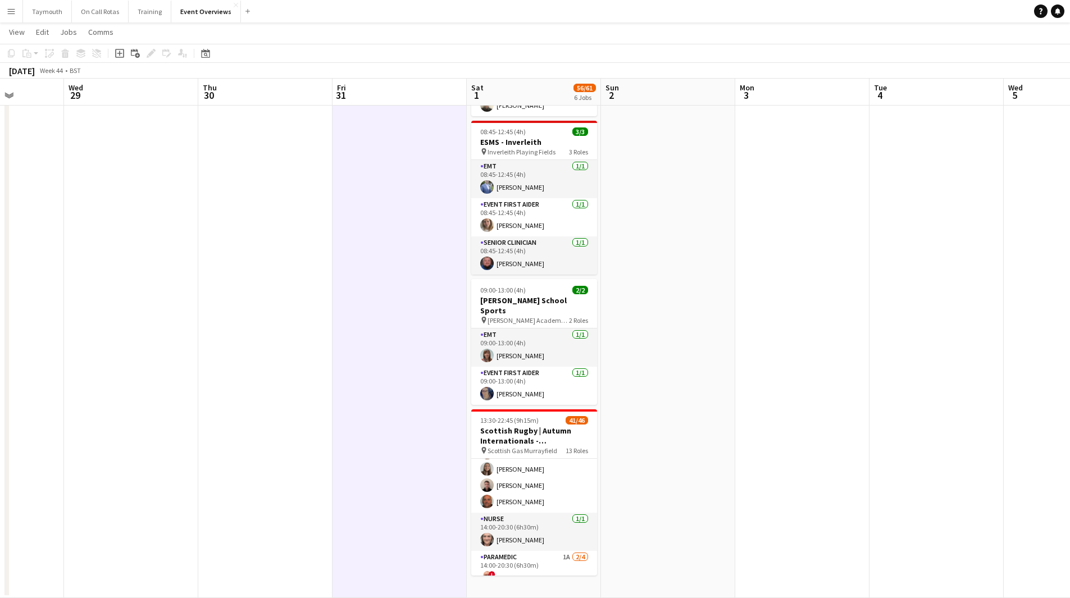
scroll to position [449, 0]
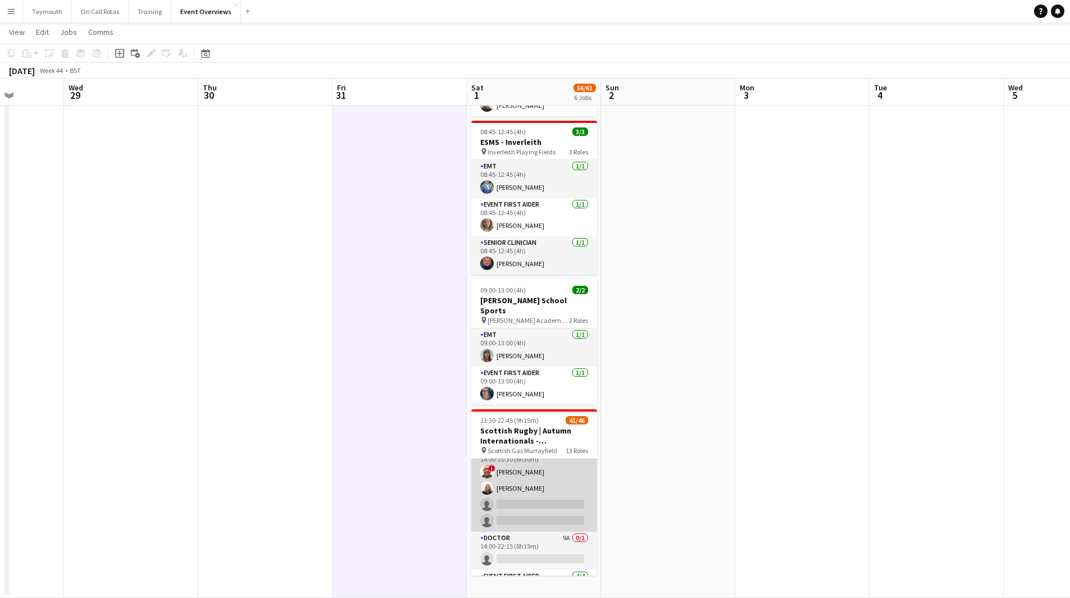
click at [524, 466] on app-card-role "Paramedic 1A [DATE] 14:00-20:30 (6h30m) ! [PERSON_NAME] [PERSON_NAME] single-ne…" at bounding box center [534, 488] width 126 height 87
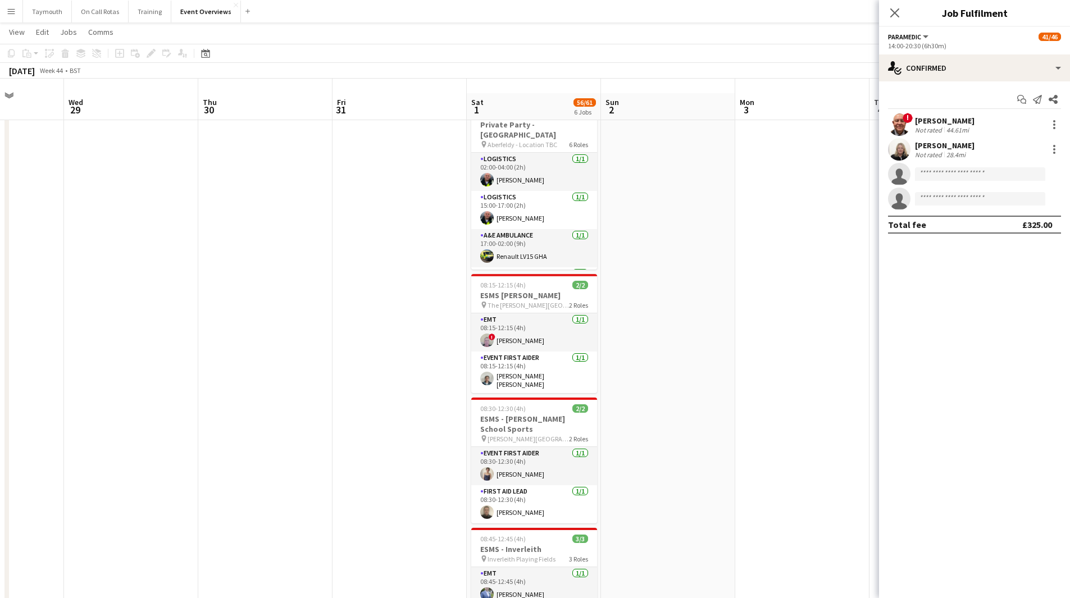
scroll to position [0, 0]
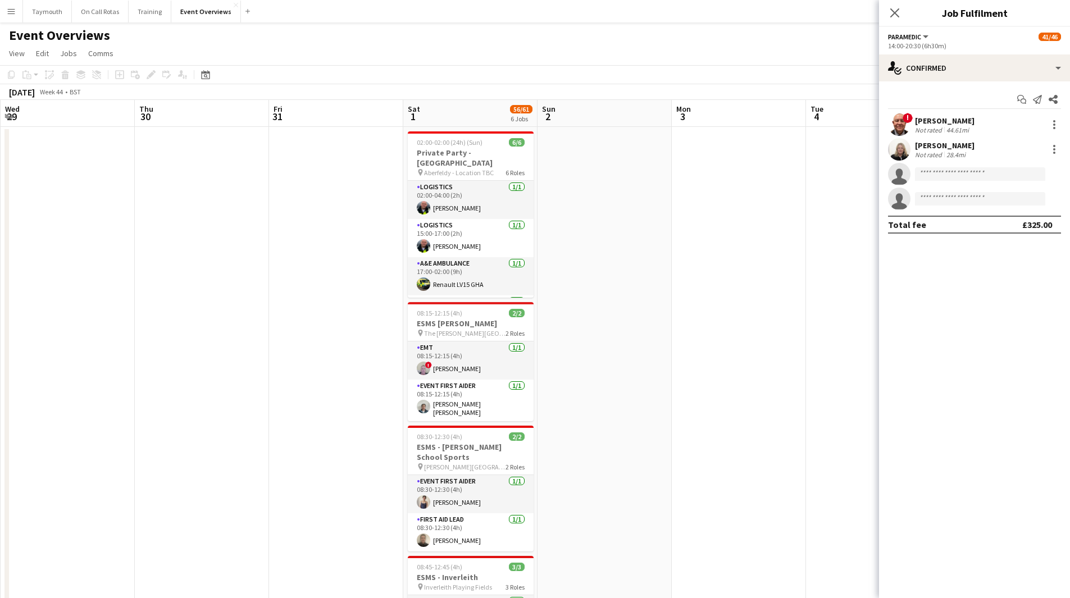
drag, startPoint x: 818, startPoint y: 422, endPoint x: 232, endPoint y: 454, distance: 586.0
click at [242, 453] on app-calendar-viewport "Sun 26 Mon 27 Tue 28 Wed 29 Thu 30 Fri 31 Sat 1 56/61 6 Jobs Sun 2 Mon 3 Tue 4 …" at bounding box center [535, 566] width 1070 height 933
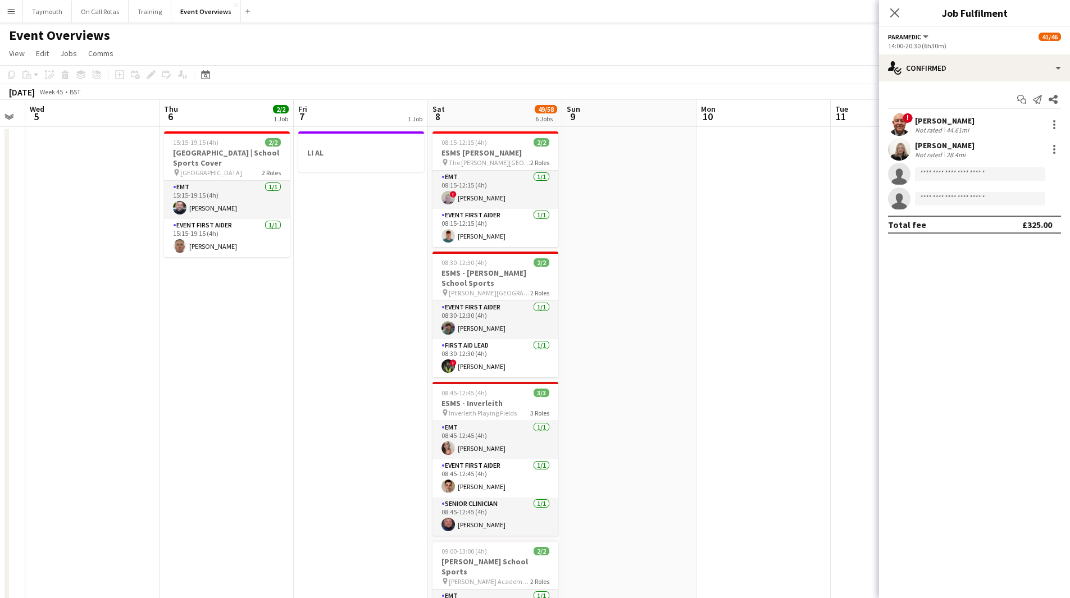
drag, startPoint x: 583, startPoint y: 433, endPoint x: 0, endPoint y: 437, distance: 583.5
click at [14, 446] on app-calendar-viewport "Sun 2 Mon 3 Tue 4 Wed 5 Thu 6 2/2 1 Job Fri 7 1 Job Sat 8 49/58 6 Jobs Sun 9 Mo…" at bounding box center [535, 566] width 1070 height 933
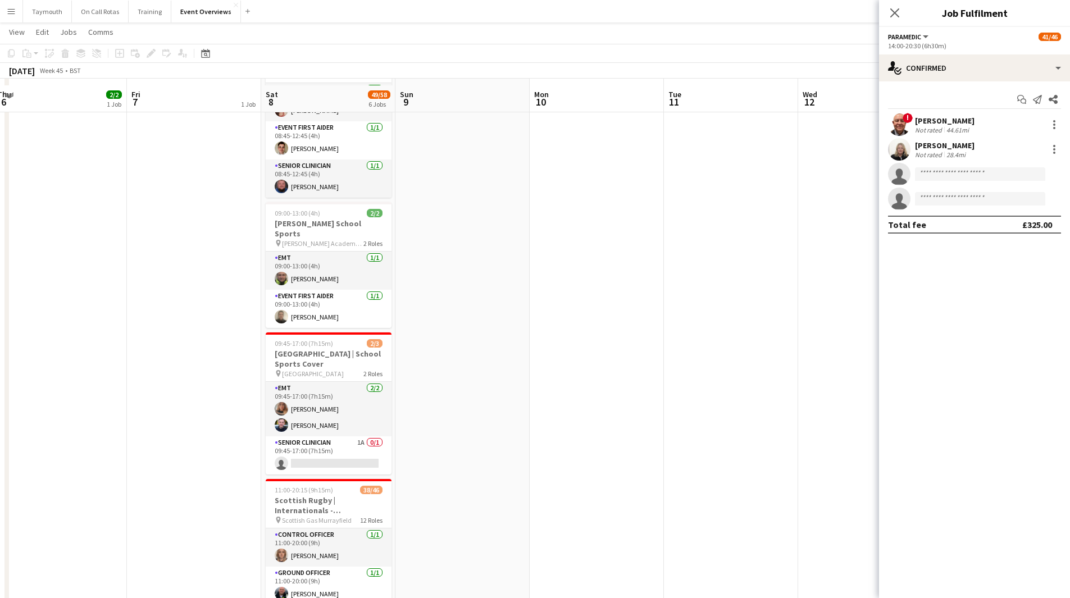
scroll to position [434, 0]
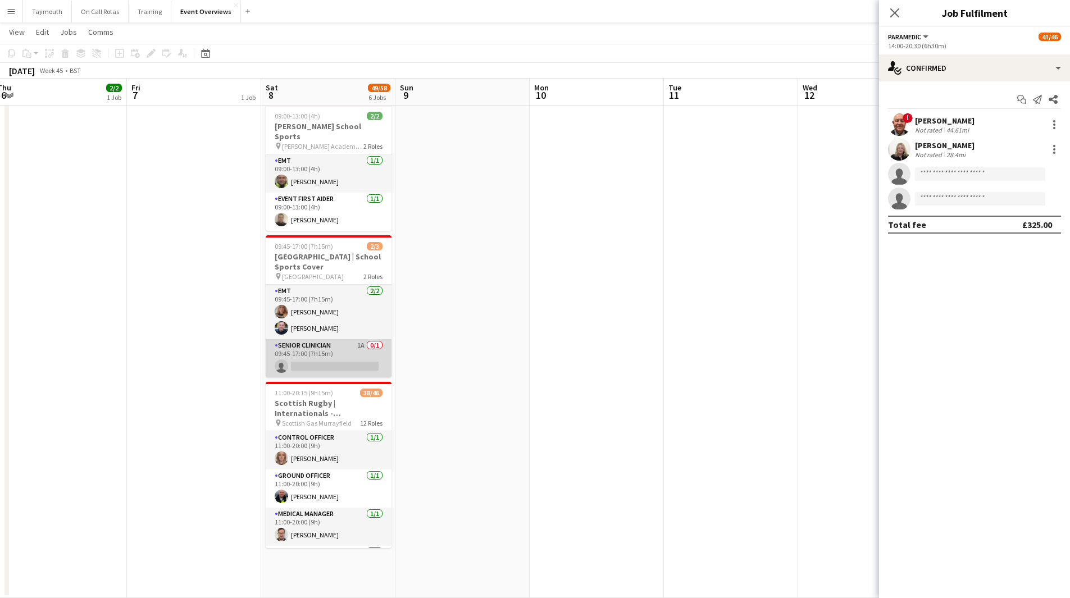
click at [333, 361] on app-card-role "Senior Clinician 1A 0/1 09:45-17:00 (7h15m) single-neutral-actions" at bounding box center [329, 358] width 126 height 38
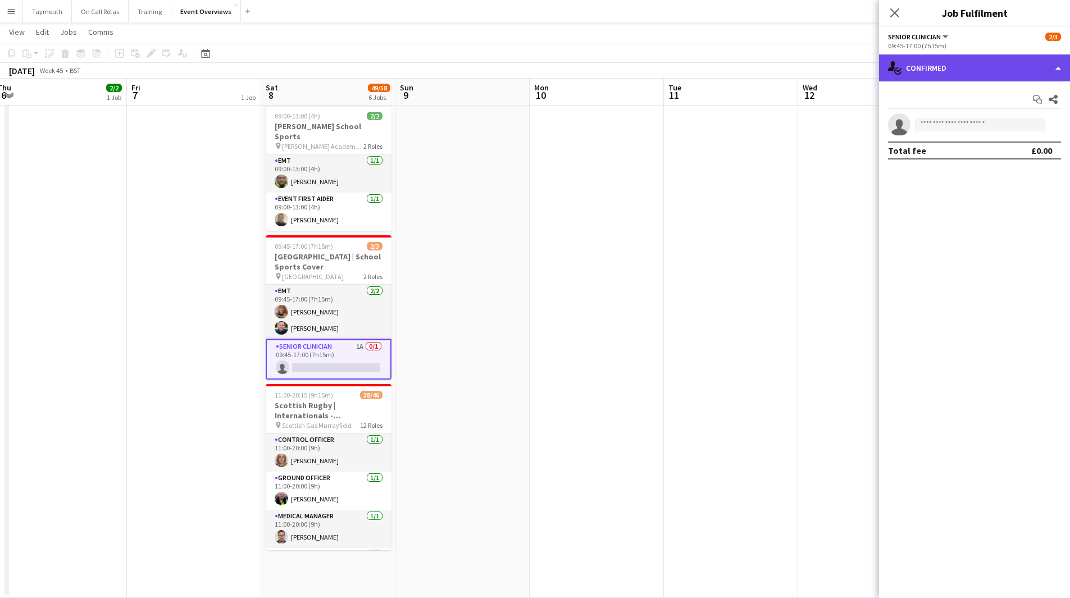
click at [958, 71] on div "single-neutral-actions-check-2 Confirmed" at bounding box center [974, 67] width 191 height 27
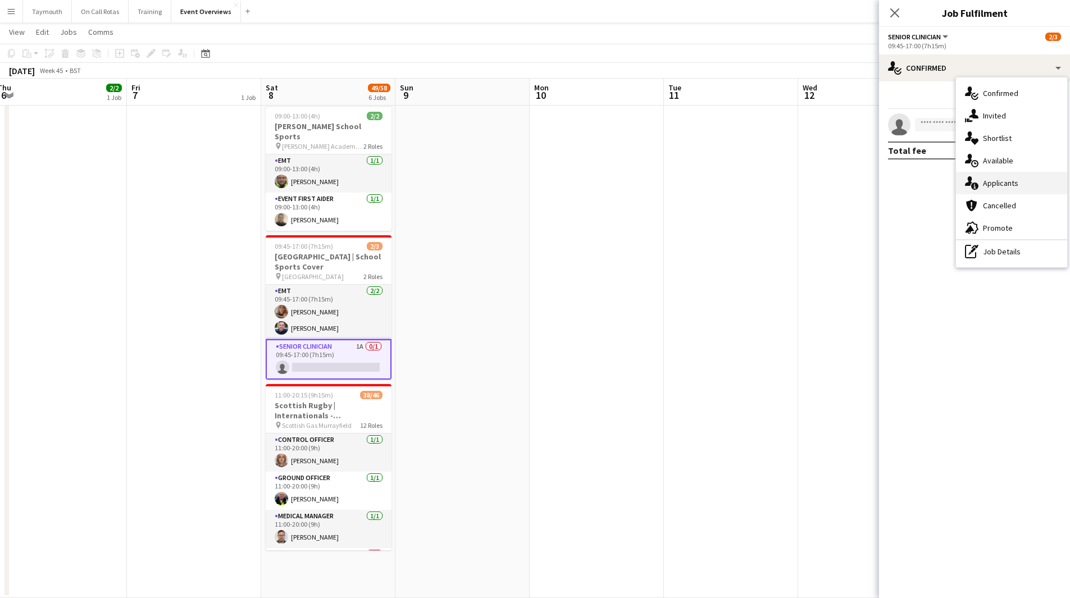
click at [982, 181] on div "single-neutral-actions-information Applicants" at bounding box center [1011, 183] width 111 height 22
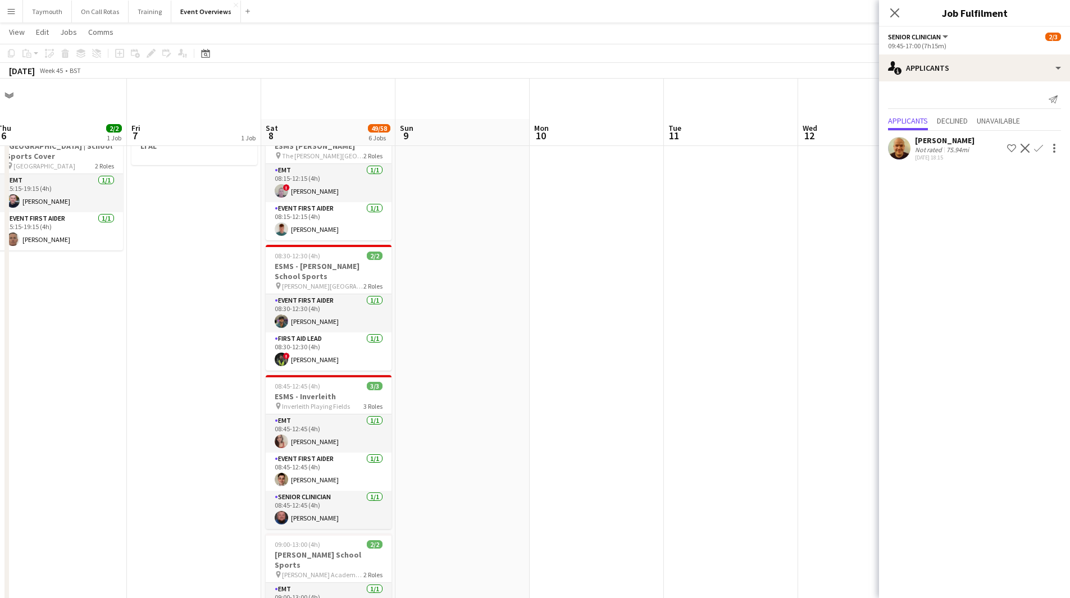
scroll to position [0, 0]
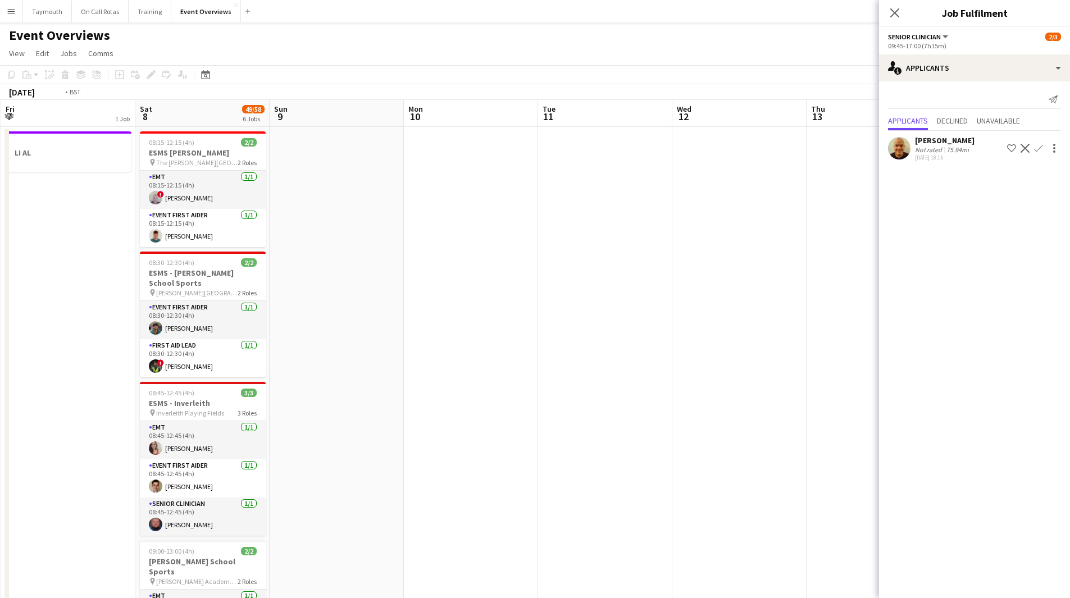
drag, startPoint x: 699, startPoint y: 351, endPoint x: 121, endPoint y: 349, distance: 577.3
click at [121, 349] on app-calendar-viewport "Tue 4 Wed 5 Thu 6 2/2 1 Job Fri 7 1 Job Sat 8 49/58 6 Jobs Sun 9 Mon 10 Tue 11 …" at bounding box center [535, 566] width 1070 height 933
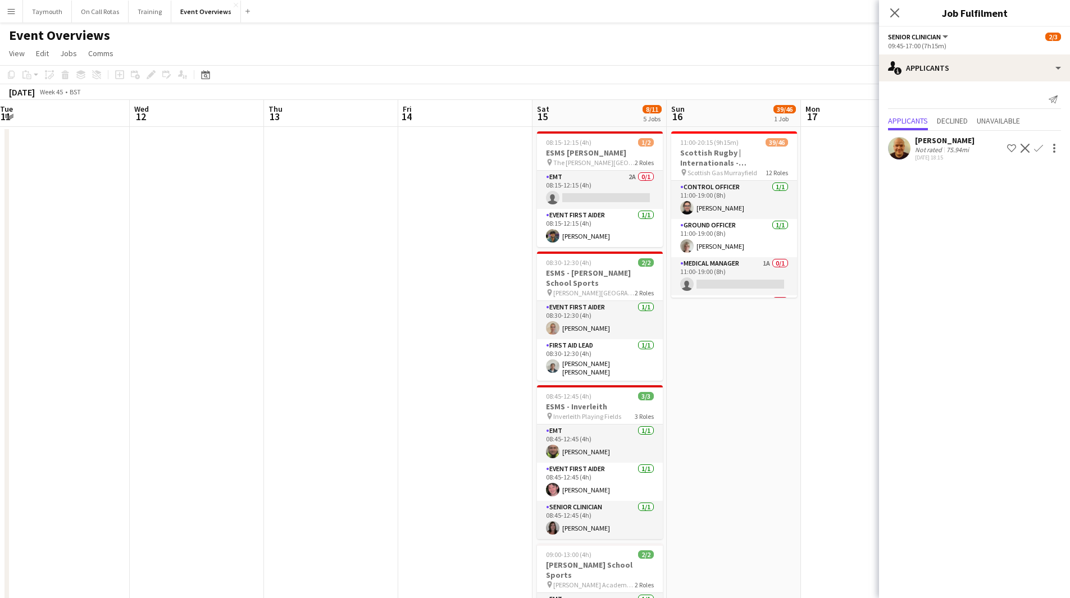
drag, startPoint x: 477, startPoint y: 372, endPoint x: 32, endPoint y: 365, distance: 445.4
click at [32, 365] on app-calendar-viewport "Sat 8 49/58 6 Jobs Sun 9 Mon 10 Tue 11 Wed 12 Thu 13 Fri 14 Sat 15 8/11 5 Jobs …" at bounding box center [535, 566] width 1070 height 933
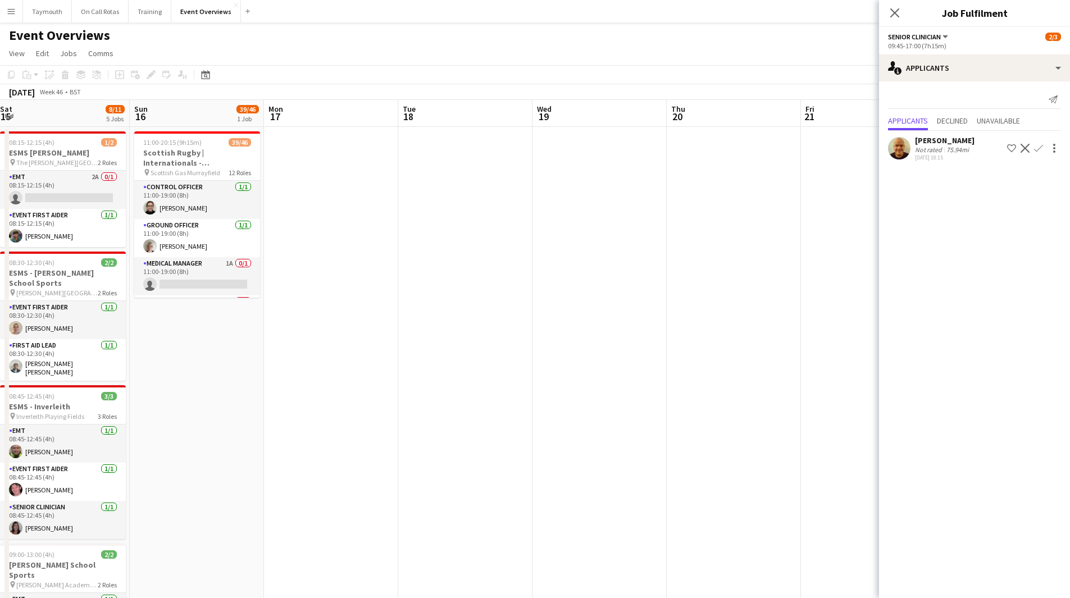
scroll to position [0, 317]
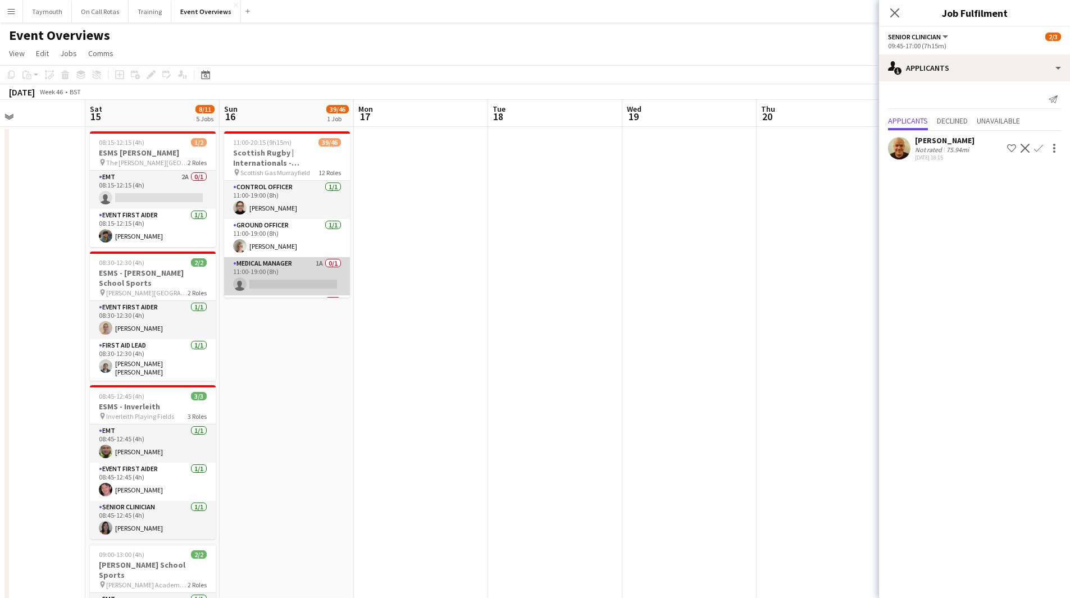
click at [314, 276] on app-card-role "Medical Manager 1A 0/1 11:00-19:00 (8h) single-neutral-actions" at bounding box center [287, 276] width 126 height 38
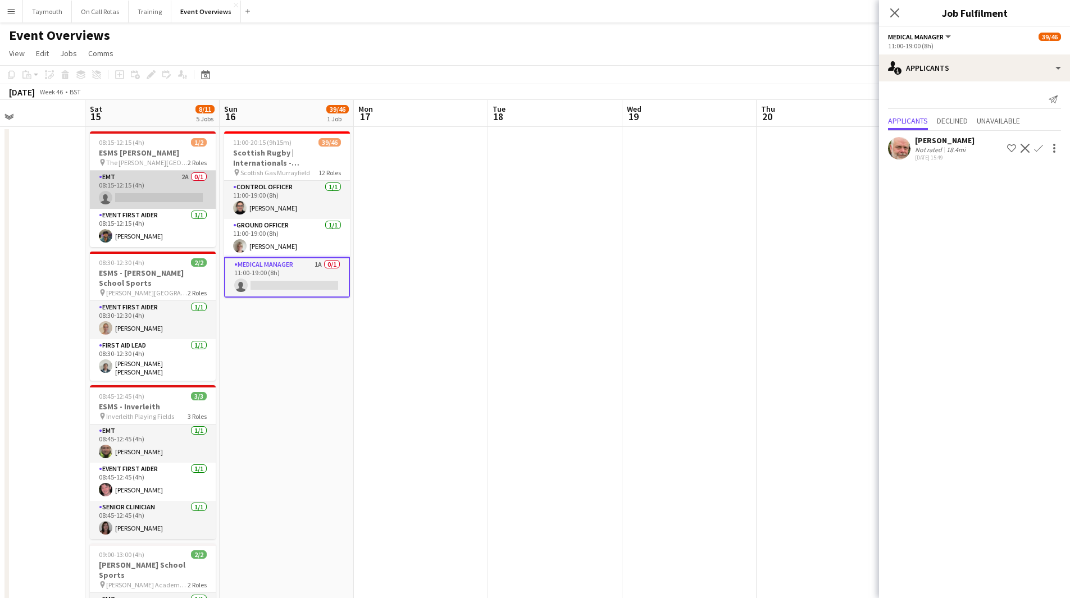
click at [127, 182] on app-card-role "EMT 2A 0/1 08:15-12:15 (4h) single-neutral-actions" at bounding box center [153, 190] width 126 height 38
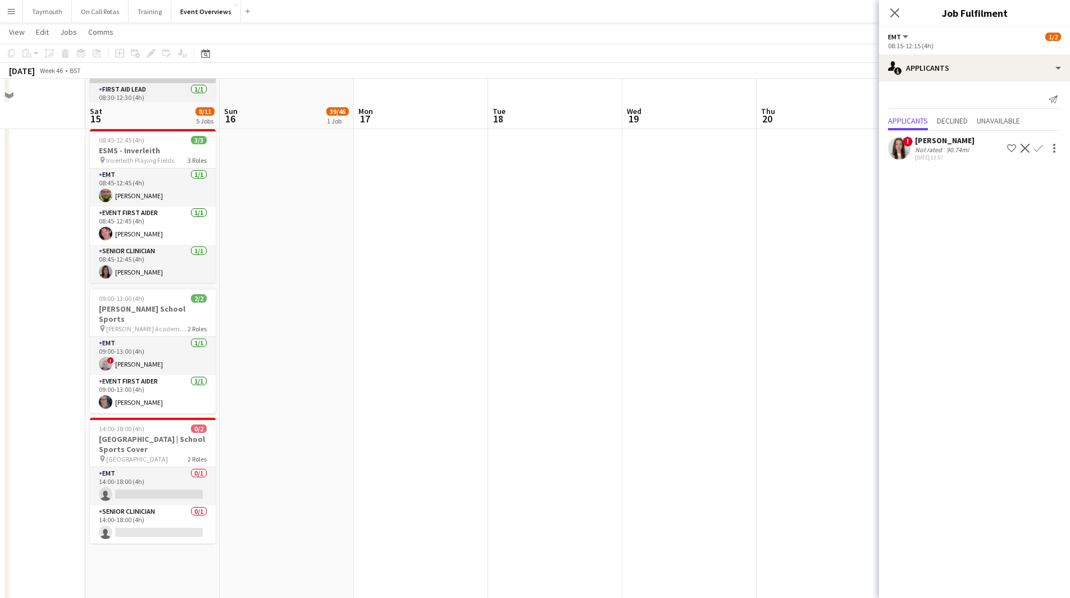
scroll to position [281, 0]
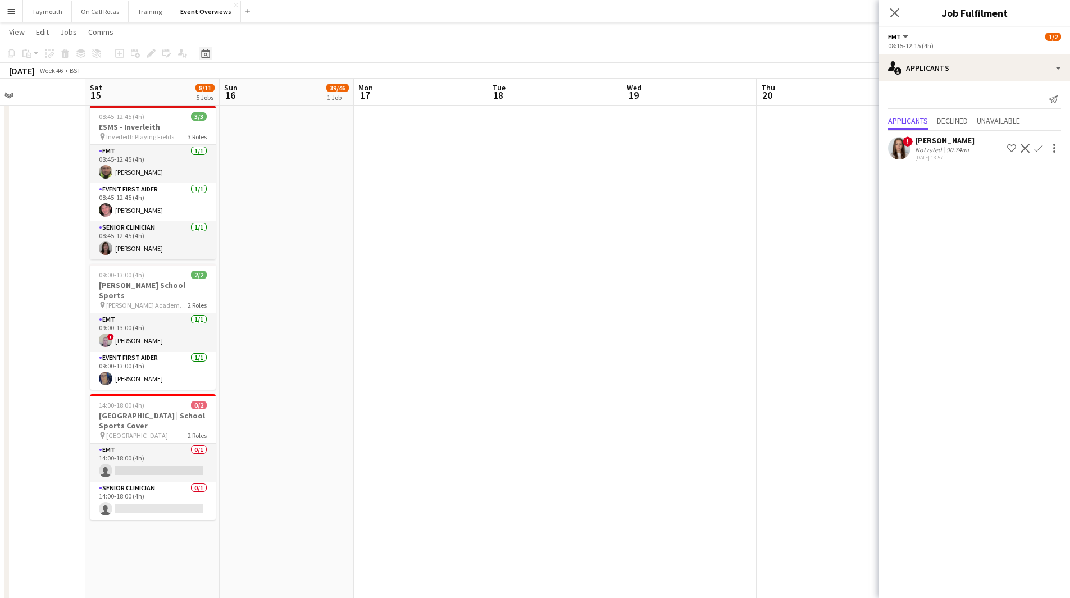
click at [211, 55] on div "Date picker" at bounding box center [205, 53] width 13 height 13
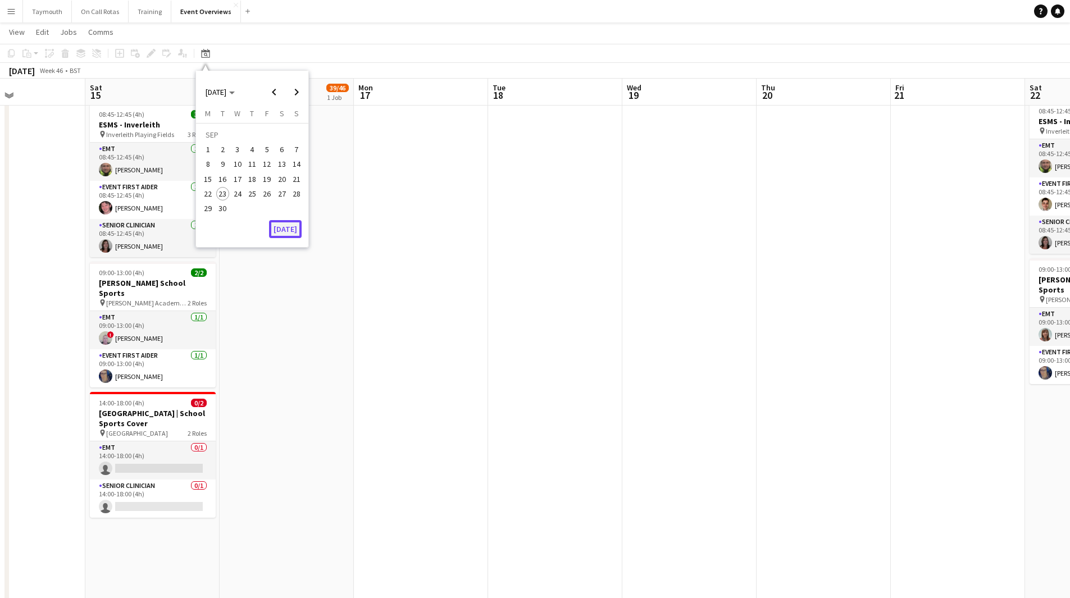
click at [294, 234] on button "[DATE]" at bounding box center [285, 229] width 33 height 18
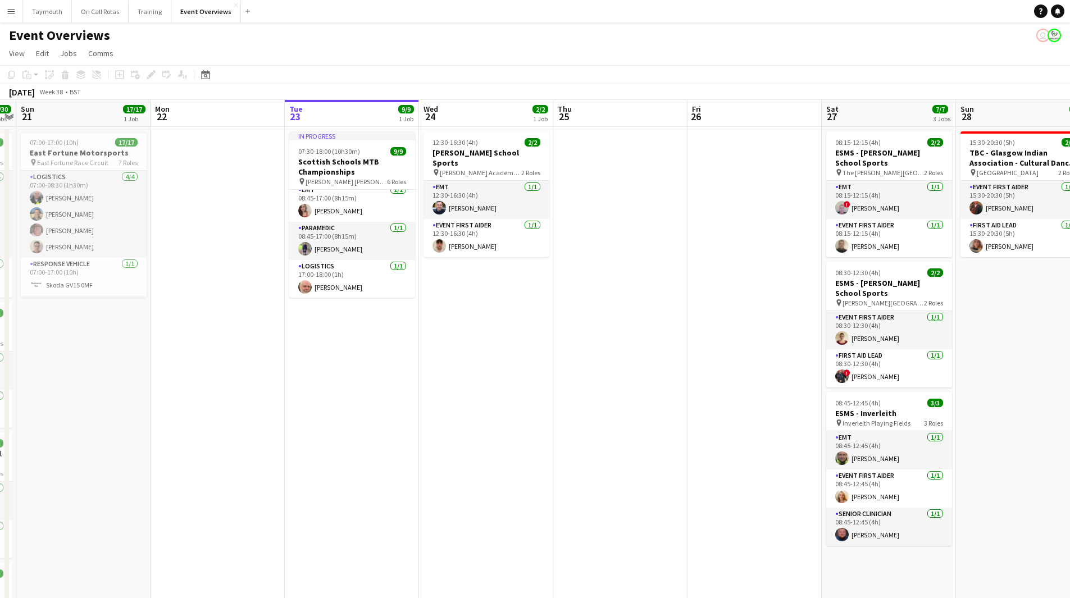
scroll to position [170, 0]
